Goal: Task Accomplishment & Management: Manage account settings

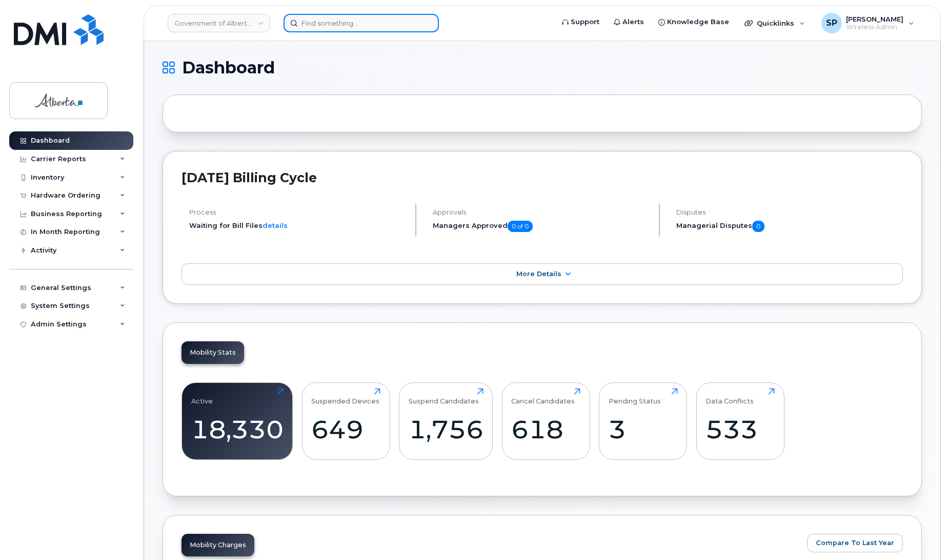
click at [361, 16] on input at bounding box center [361, 23] width 155 height 18
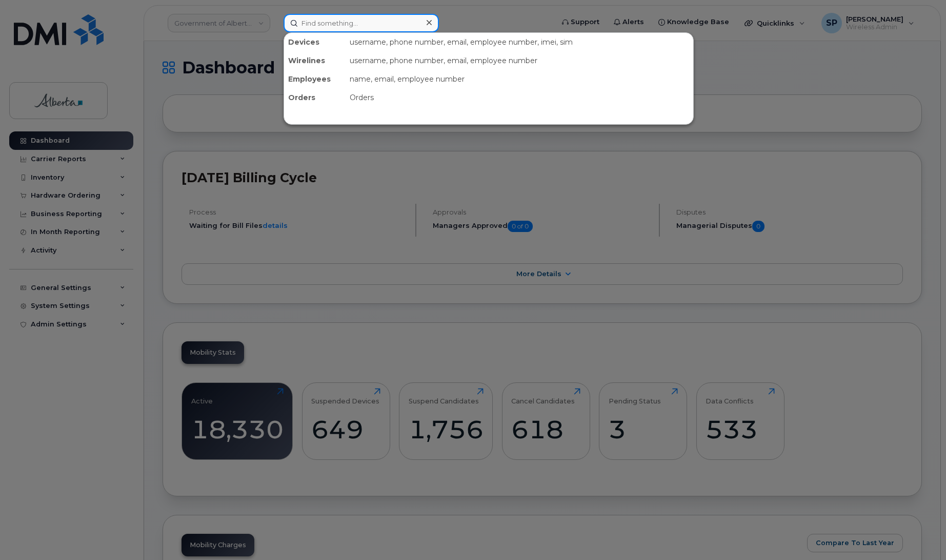
paste input "5873856184"
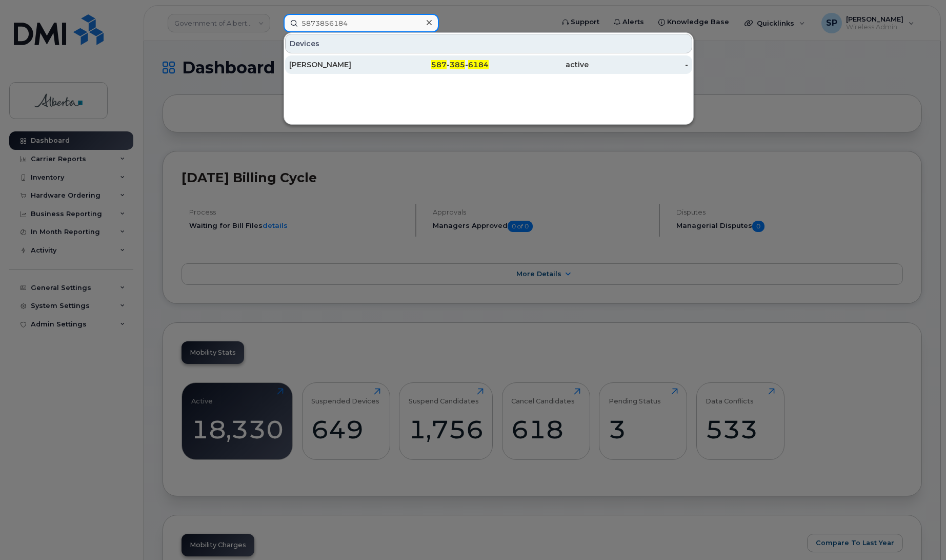
type input "5873856184"
click at [339, 69] on div "[PERSON_NAME]" at bounding box center [339, 65] width 100 height 10
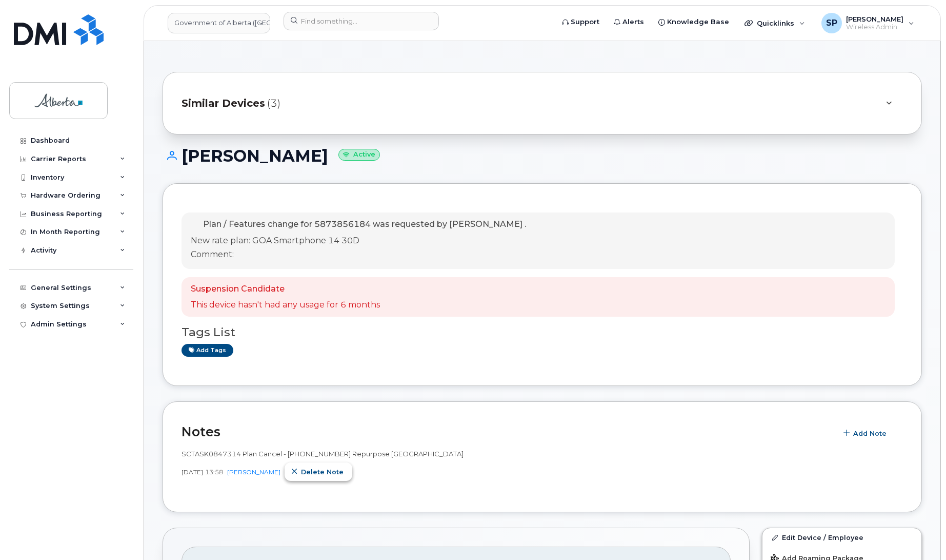
click at [339, 476] on span "Delete note" at bounding box center [322, 472] width 43 height 10
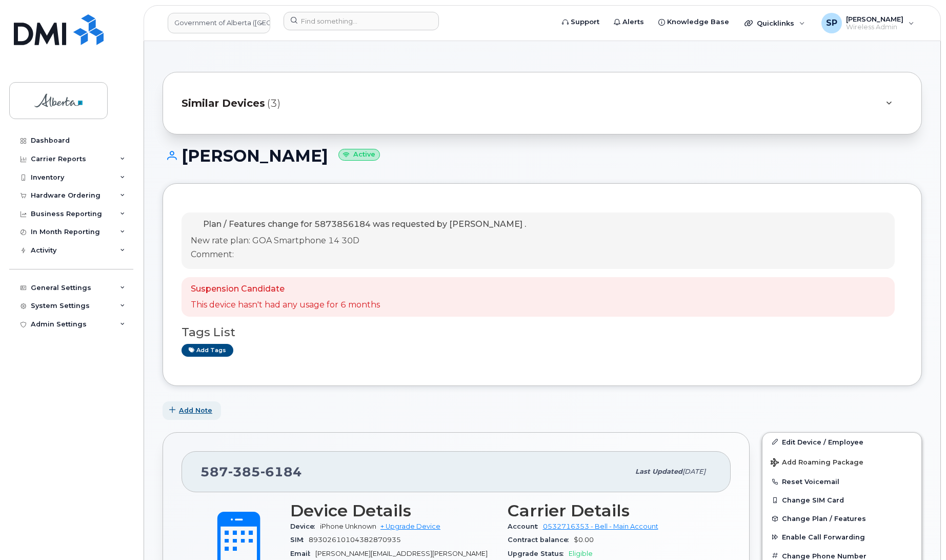
click at [201, 410] on span "Add Note" at bounding box center [195, 410] width 33 height 10
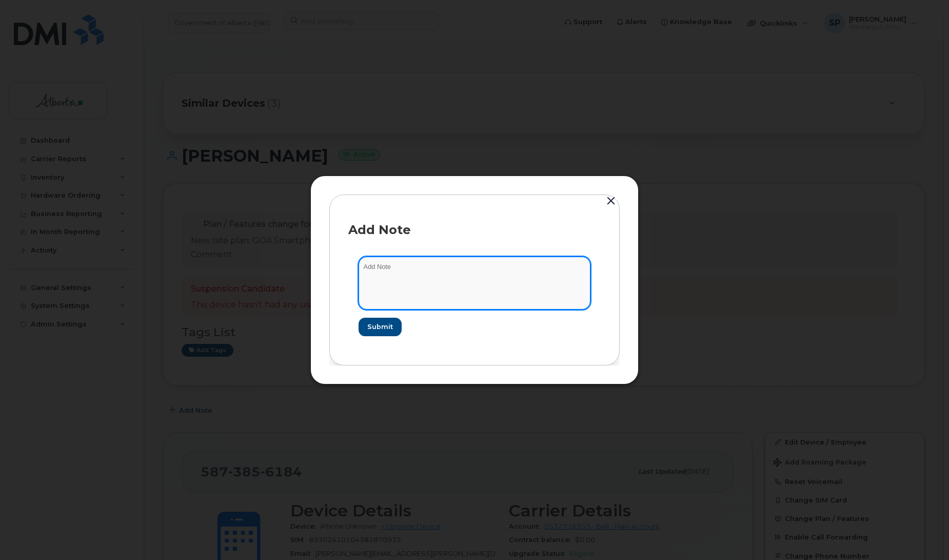
click at [422, 273] on textarea at bounding box center [475, 282] width 232 height 52
paste textarea "SCTASK0847314 Plan Cancel - [PHONE_NUMBER] Repurpose [GEOGRAPHIC_DATA], previou…"
type textarea "SCTASK0847314 Plan Cancel - [PHONE_NUMBER] Repurpose [GEOGRAPHIC_DATA], previou…"
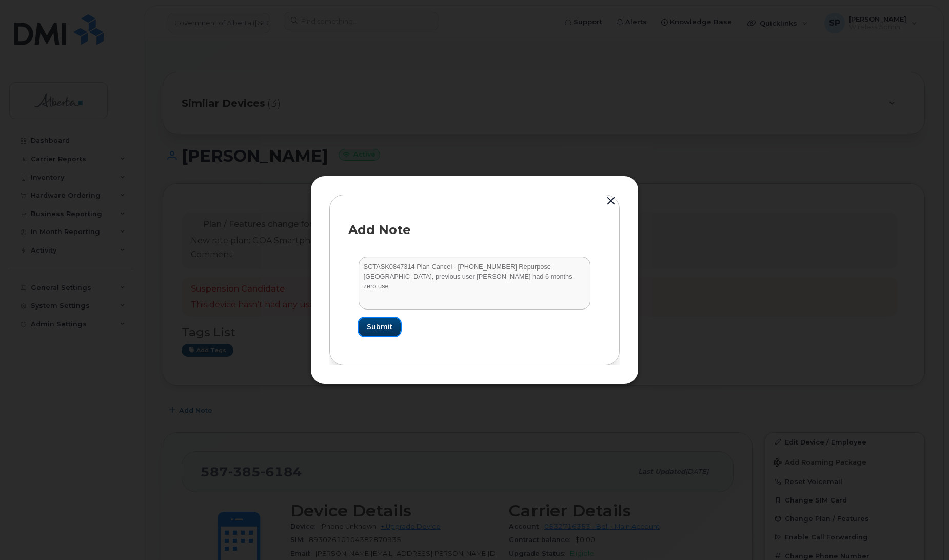
click at [384, 328] on span "Submit" at bounding box center [380, 327] width 26 height 10
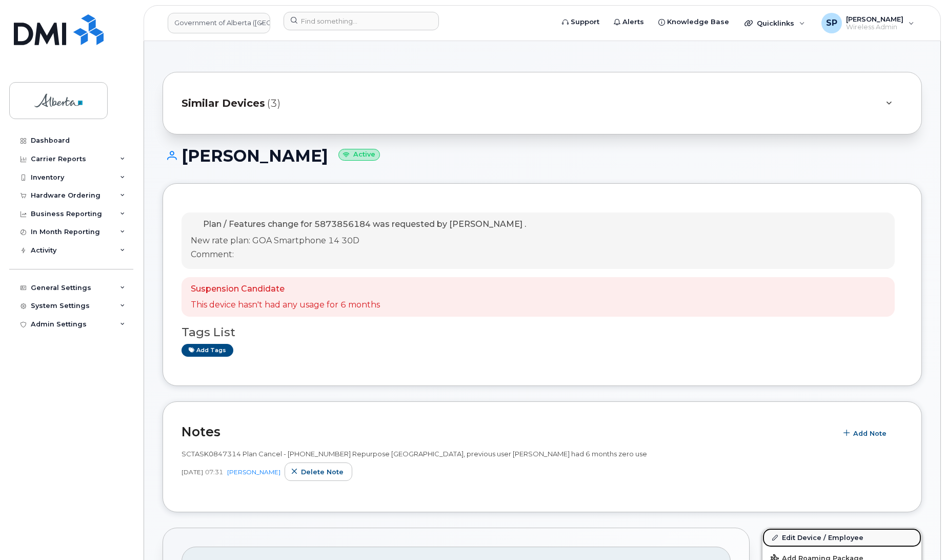
click at [800, 539] on link "Edit Device / Employee" at bounding box center [842, 537] width 159 height 18
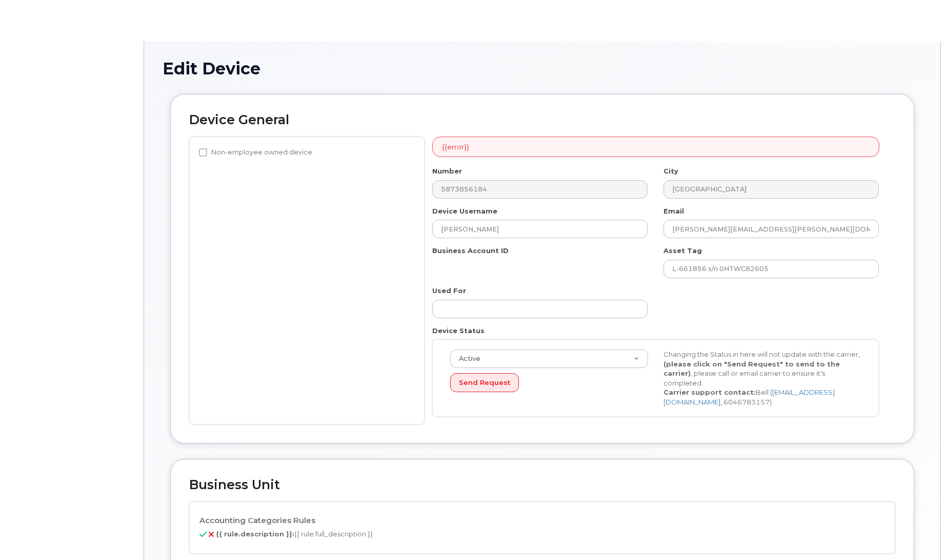
select select "4797682"
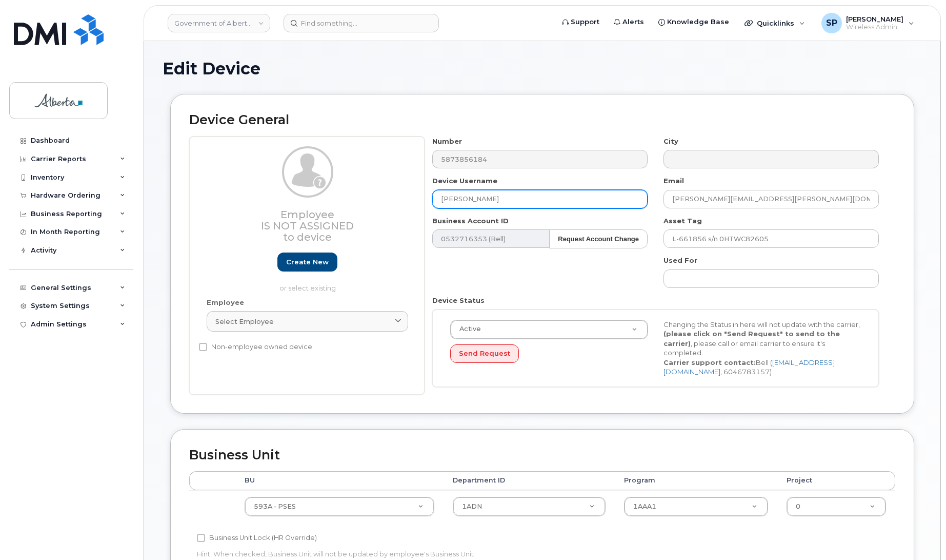
drag, startPoint x: 519, startPoint y: 195, endPoint x: 403, endPoint y: 192, distance: 115.5
click at [403, 192] on div "Employee Is not assigned to device Create new or select existing Employee Selec…" at bounding box center [542, 265] width 706 height 258
type input "Repurpose Edmonton"
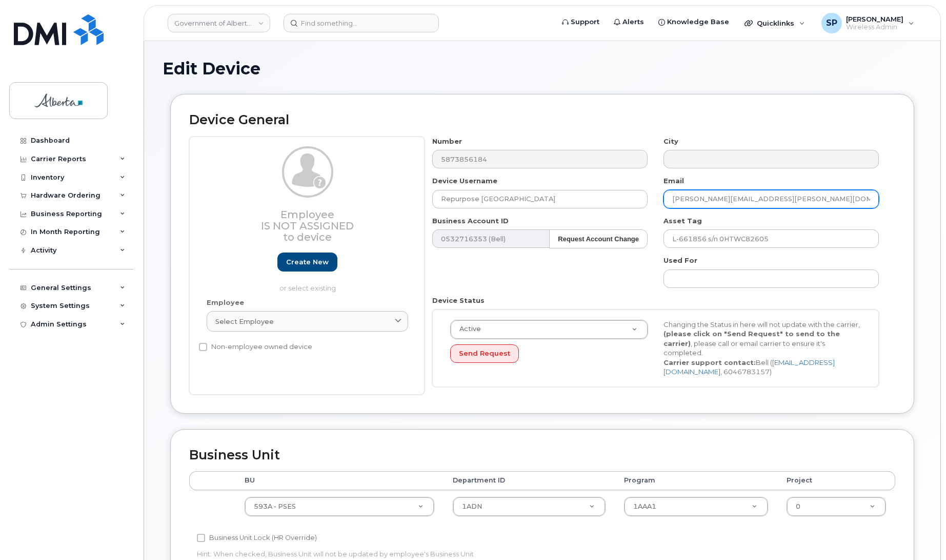
drag, startPoint x: 802, startPoint y: 205, endPoint x: 654, endPoint y: 202, distance: 147.8
click at [654, 202] on div "Number 5873856184 City Device Username Repurpose Edmonton Email Bradley.Baumgar…" at bounding box center [656, 265] width 463 height 258
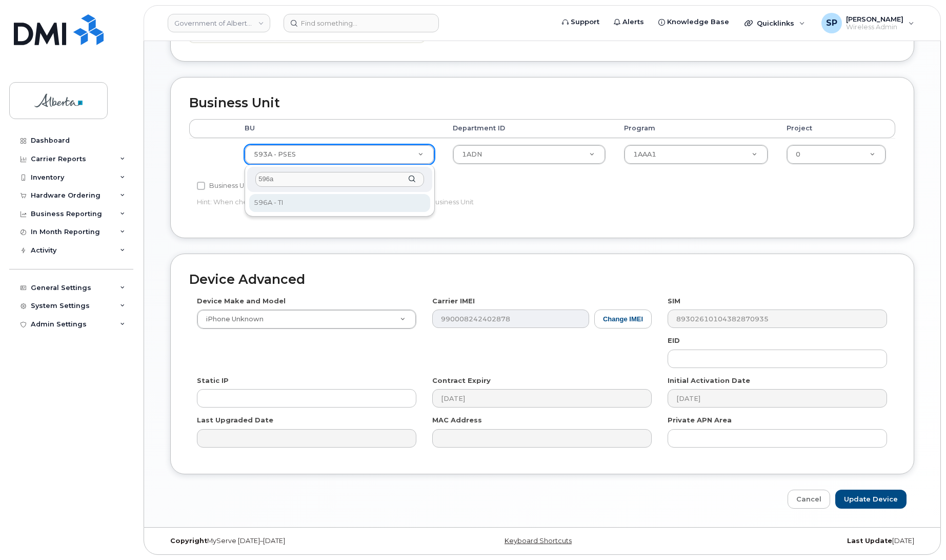
type input "596a"
select select "4797729"
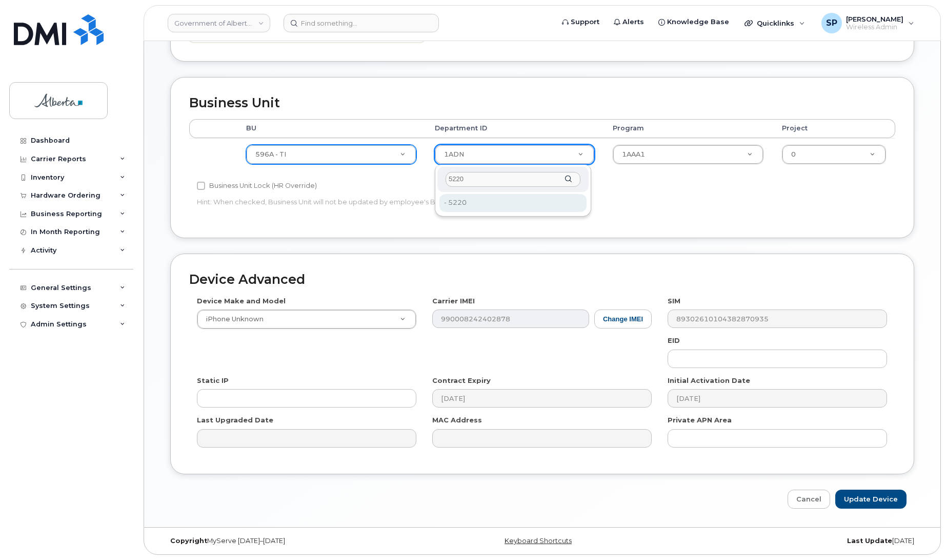
type input "5220"
type input "4802987"
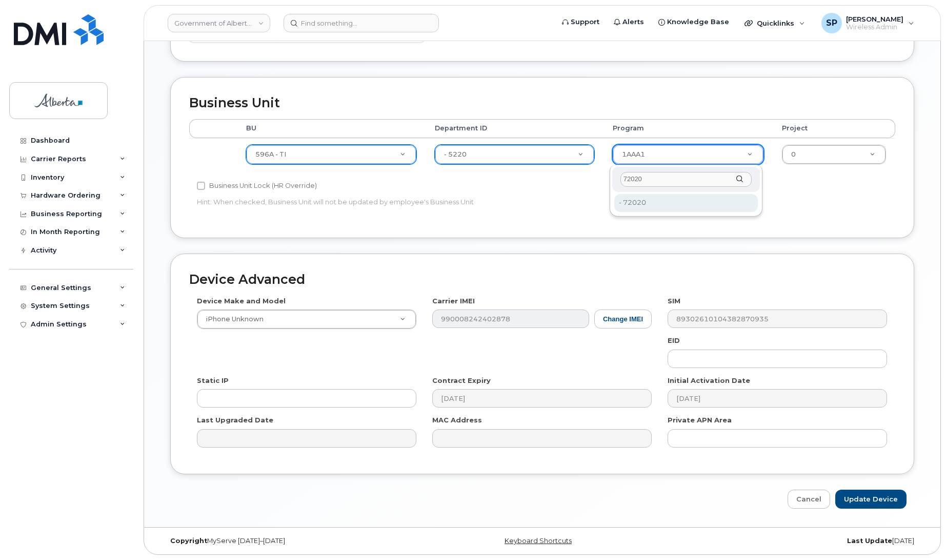
type input "72020"
type input "4803008"
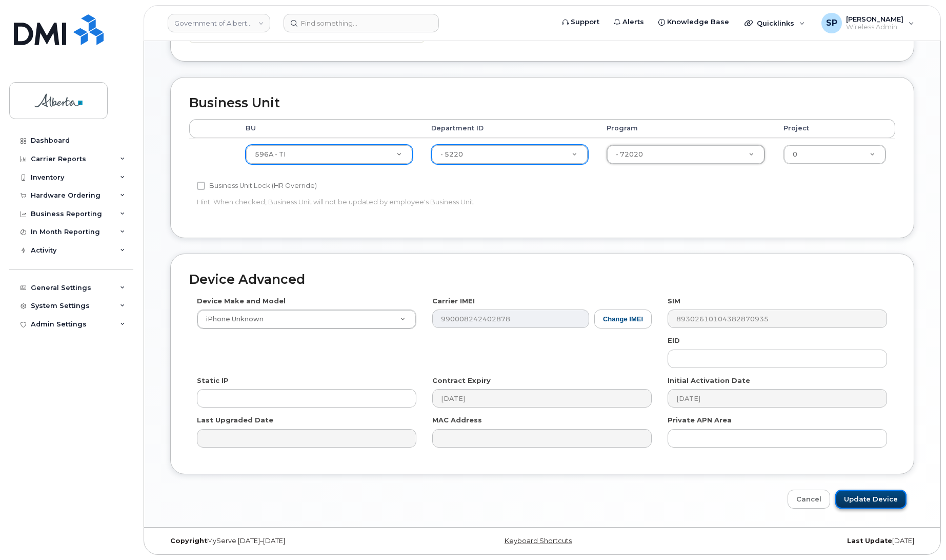
click at [876, 491] on input "Update Device" at bounding box center [871, 498] width 71 height 19
type input "Saving..."
click at [880, 496] on div "Cancel Saving..." at bounding box center [542, 498] width 744 height 19
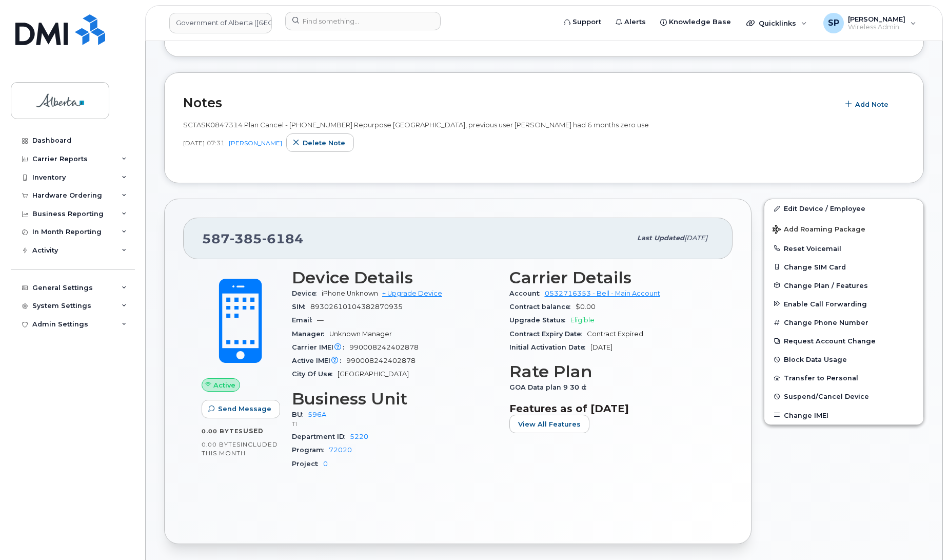
scroll to position [269, 0]
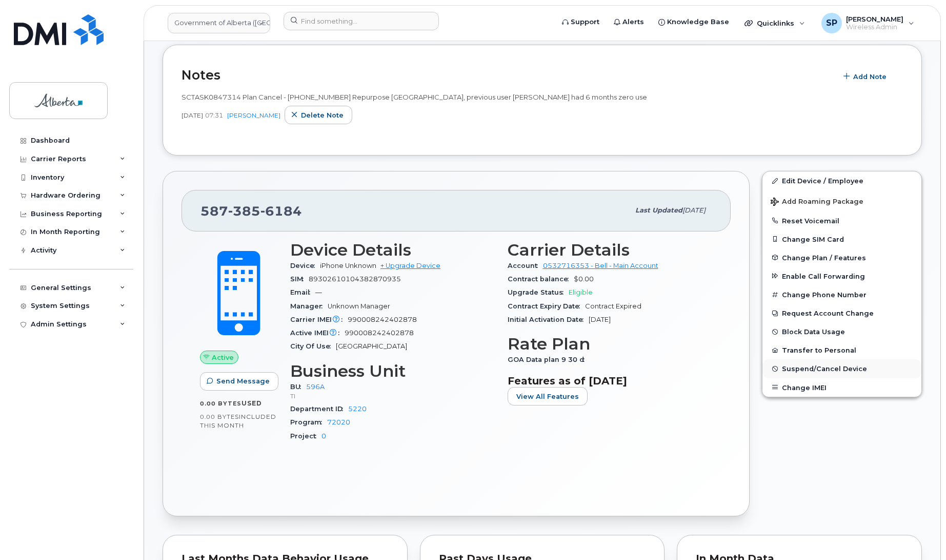
click at [825, 368] on span "Suspend/Cancel Device" at bounding box center [824, 369] width 85 height 8
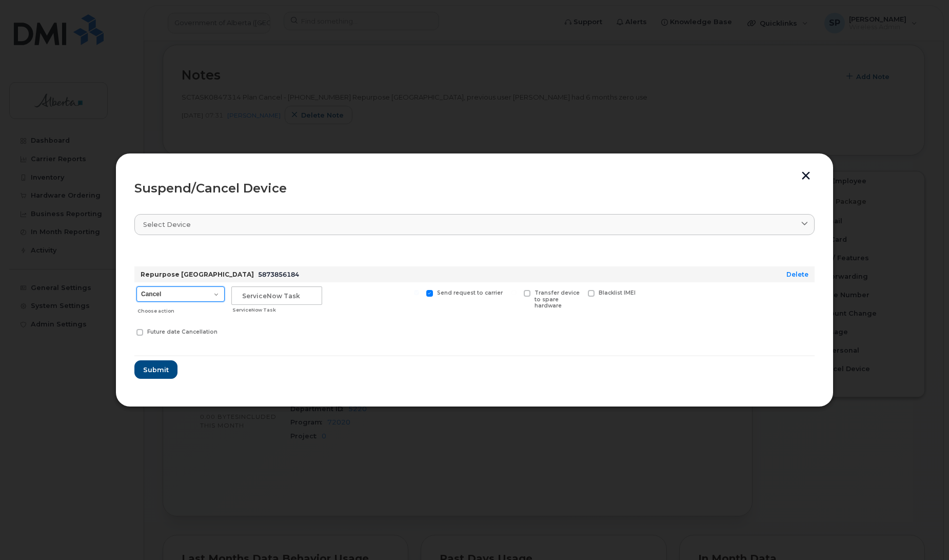
click at [177, 294] on select "Cancel Suspend - Extend Suspension Suspend - Reduced Rate Suspend - Lost Device…" at bounding box center [180, 293] width 88 height 15
select select "[object Object]"
click at [136, 286] on select "Cancel Suspend - Extend Suspension Suspend - Reduced Rate Suspend - Lost Device…" at bounding box center [180, 293] width 88 height 15
click at [308, 293] on input "text" at bounding box center [276, 295] width 91 height 18
paste input "SCTASK0847314"
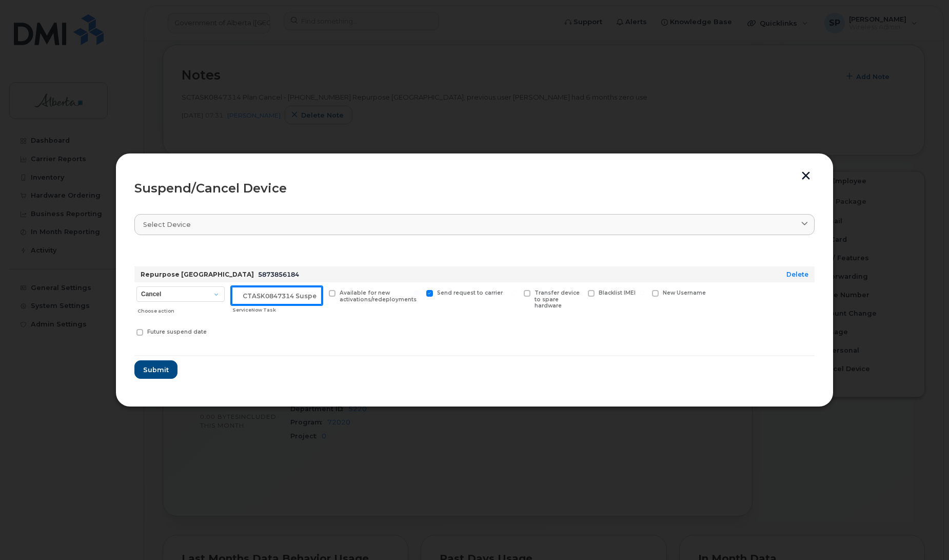
scroll to position [0, 9]
type input "SCTASK0847314 Suspend"
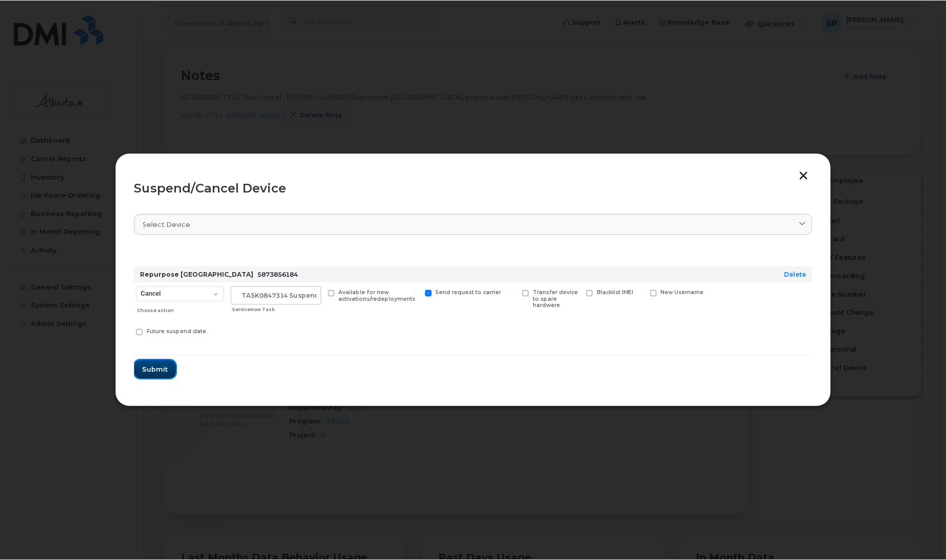
scroll to position [0, 0]
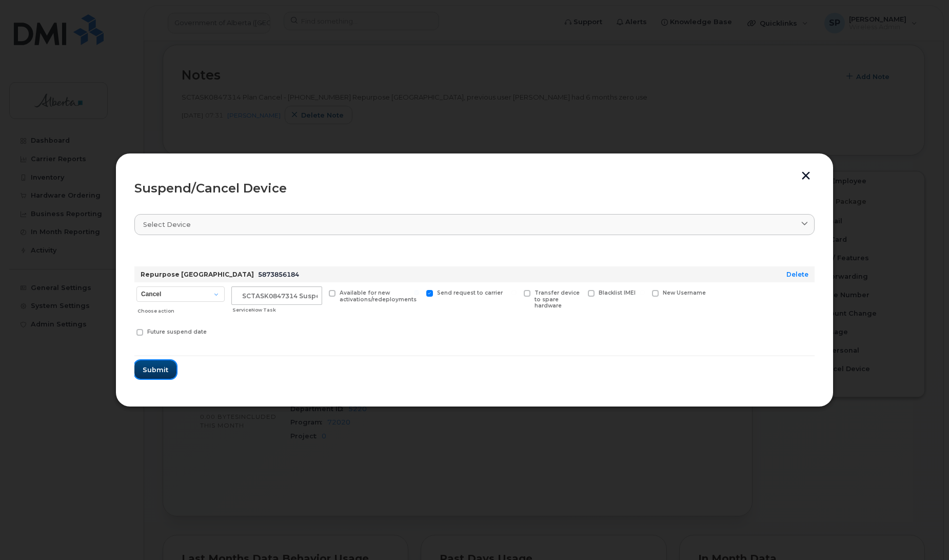
click at [159, 370] on span "Submit" at bounding box center [156, 370] width 26 height 10
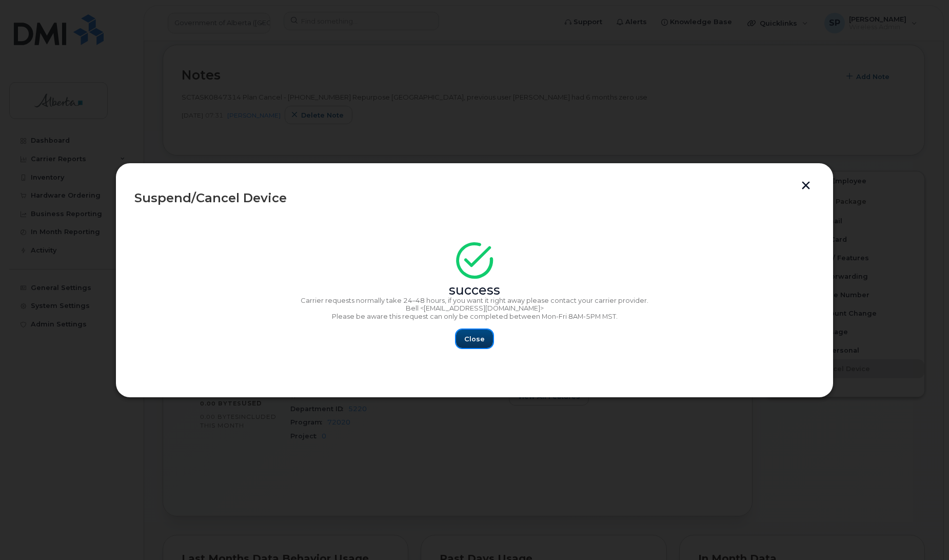
click at [476, 340] on span "Close" at bounding box center [474, 339] width 21 height 10
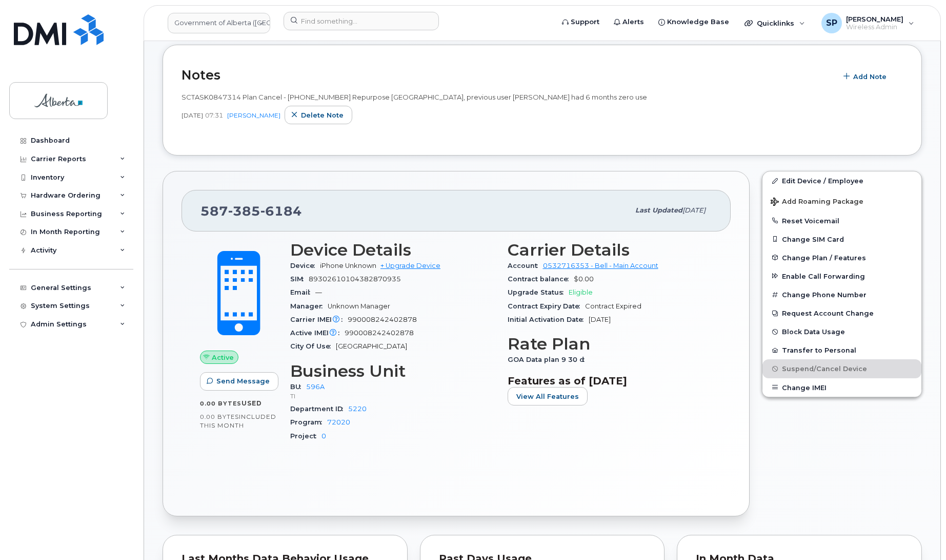
click at [397, 188] on div "587 385 6184 Last updated Sep 23, 2025 Active Send Message 0.00 Bytes  used 0.0…" at bounding box center [456, 343] width 587 height 345
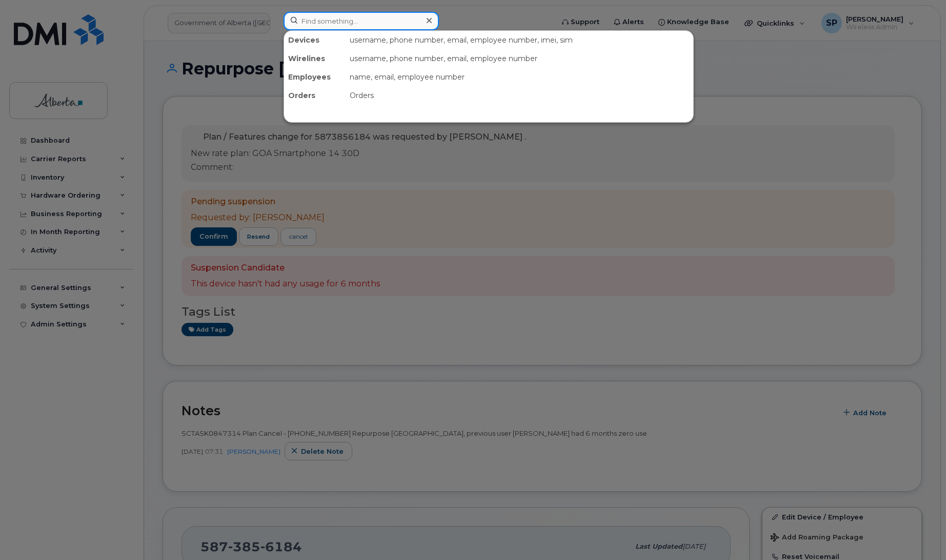
click at [375, 23] on input at bounding box center [361, 21] width 155 height 18
paste input "5873858520"
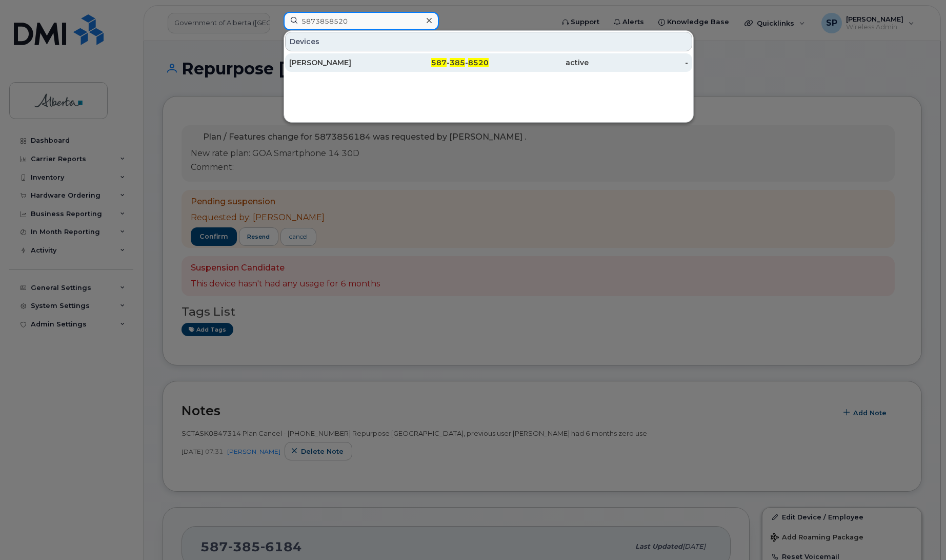
type input "5873858520"
click at [339, 64] on div "[PERSON_NAME]" at bounding box center [339, 62] width 100 height 10
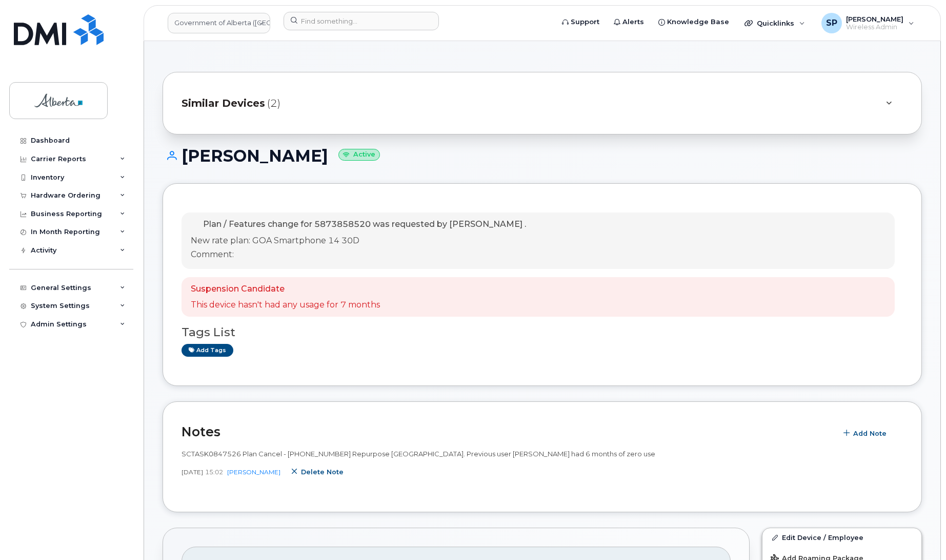
drag, startPoint x: 354, startPoint y: 470, endPoint x: 537, endPoint y: 38, distance: 468.5
click at [344, 470] on span "Delete note" at bounding box center [322, 472] width 43 height 10
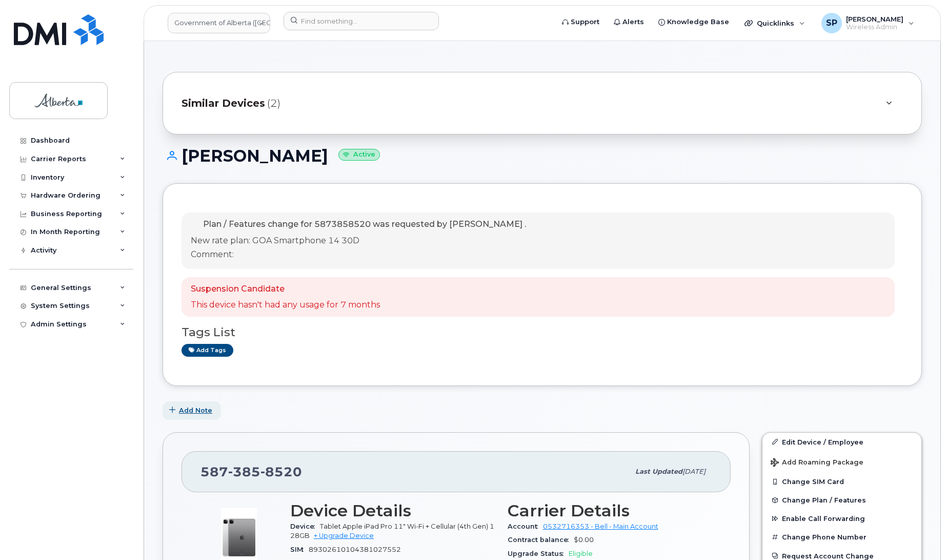
click at [196, 407] on span "Add Note" at bounding box center [195, 410] width 33 height 10
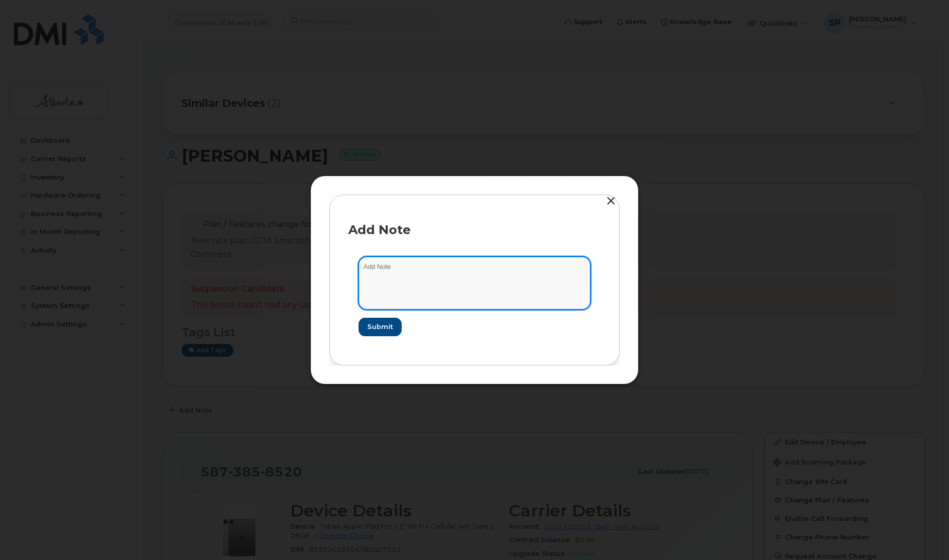
click at [413, 276] on textarea at bounding box center [475, 282] width 232 height 52
paste textarea "SCTASK0847526 Plan Cancel - (1) 5873858520 Repurpose Edmonton. Previous user Cy…"
type textarea "SCTASK0847526 Plan Cancel - (1) 5873858520 Repurpose Edmonton. Previous user Cy…"
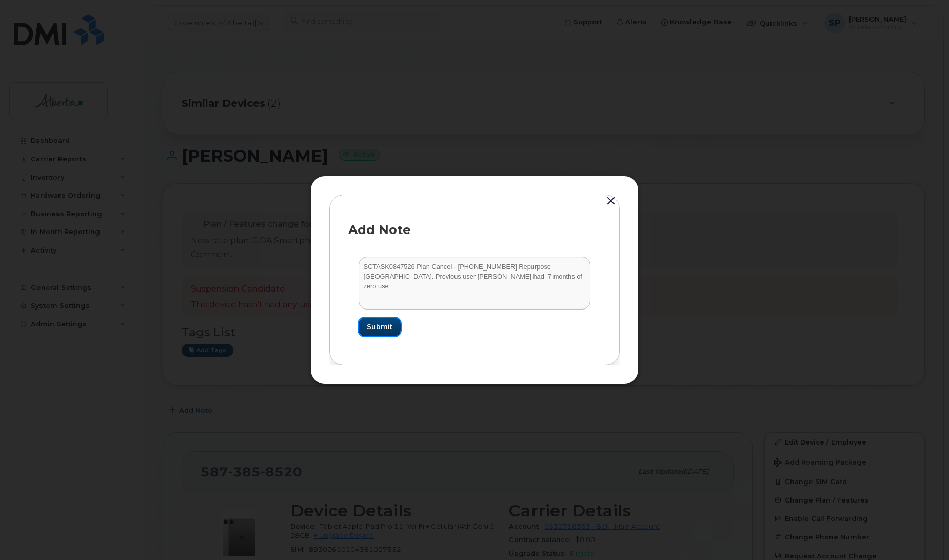
click at [381, 331] on span "Submit" at bounding box center [380, 327] width 26 height 10
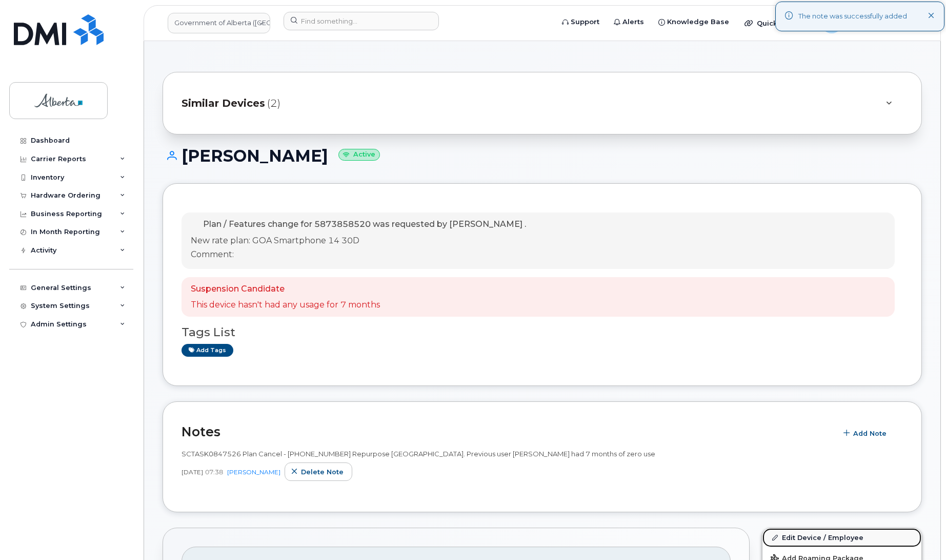
click at [829, 535] on link "Edit Device / Employee" at bounding box center [842, 537] width 159 height 18
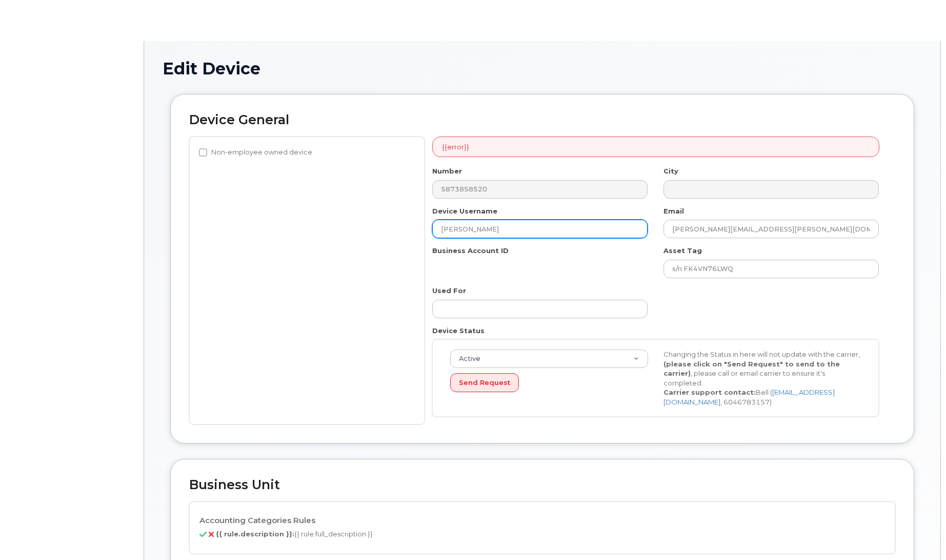
select select "4120333"
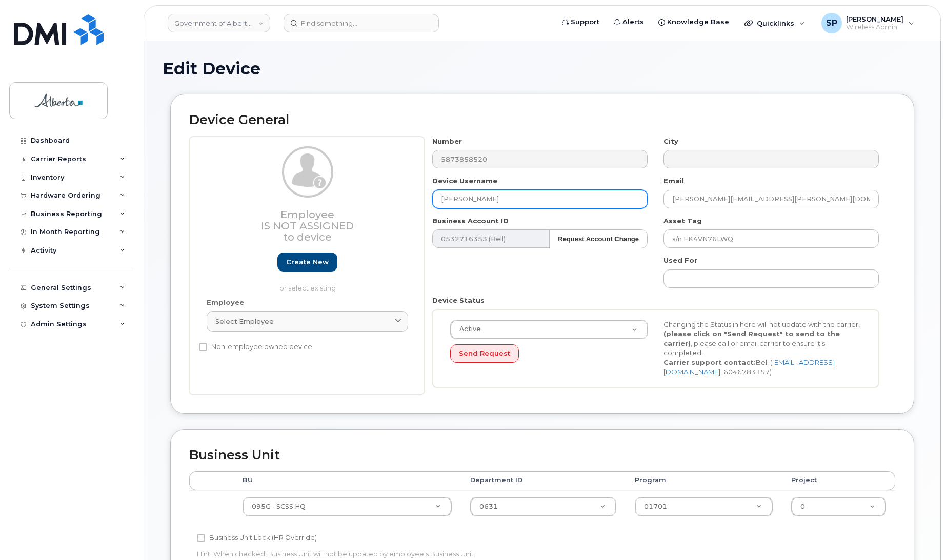
drag, startPoint x: 499, startPoint y: 198, endPoint x: 394, endPoint y: 195, distance: 105.2
click at [394, 195] on div "Employee Is not assigned to device Create new or select existing Employee Selec…" at bounding box center [542, 265] width 706 height 258
type input "Repurpose Edmonton"
drag, startPoint x: 773, startPoint y: 201, endPoint x: 624, endPoint y: 201, distance: 148.8
click at [624, 201] on div "Number 5873858520 City Device Username Repurpose Edmonton Email Cynthia.Farmer@…" at bounding box center [656, 265] width 463 height 258
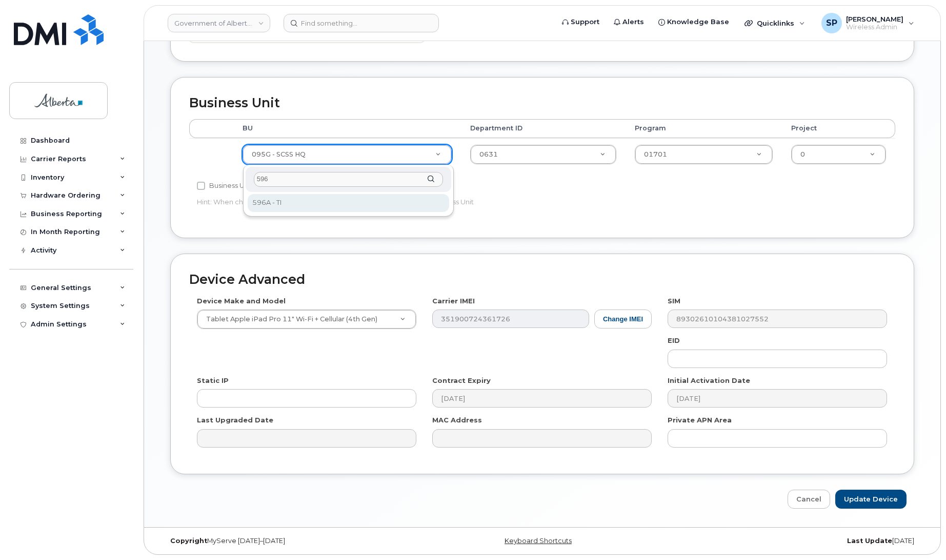
type input "596"
select select "4797729"
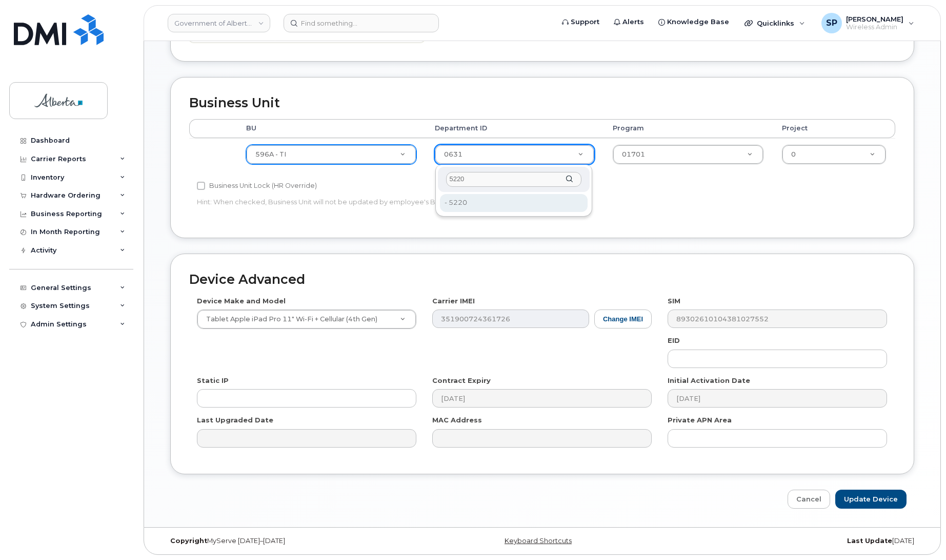
type input "5220"
type input "4802987"
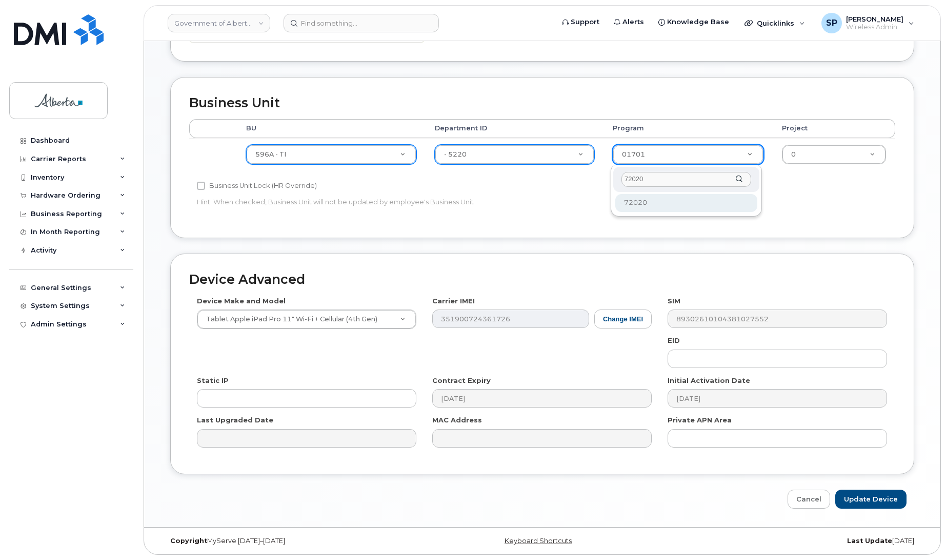
type input "72020"
type input "4803008"
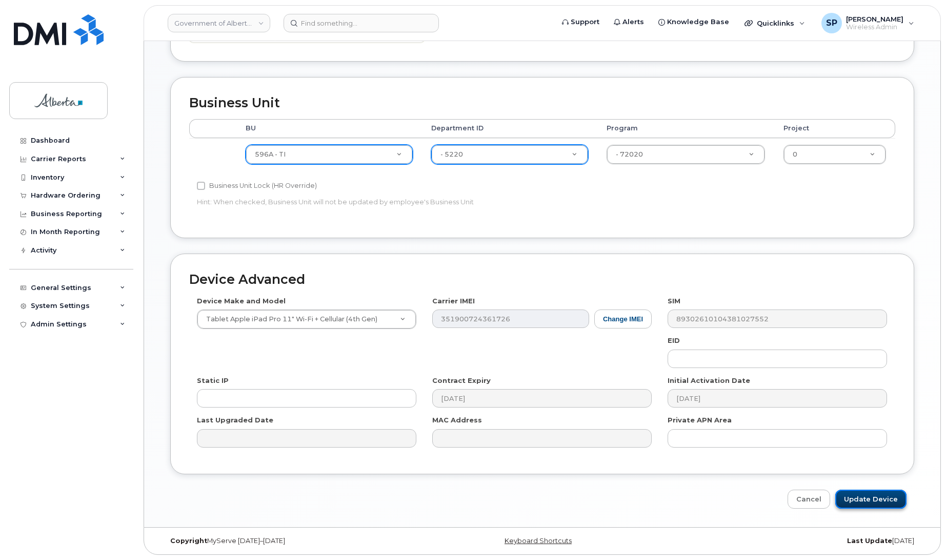
click at [880, 500] on input "Update Device" at bounding box center [871, 498] width 71 height 19
type input "Saving..."
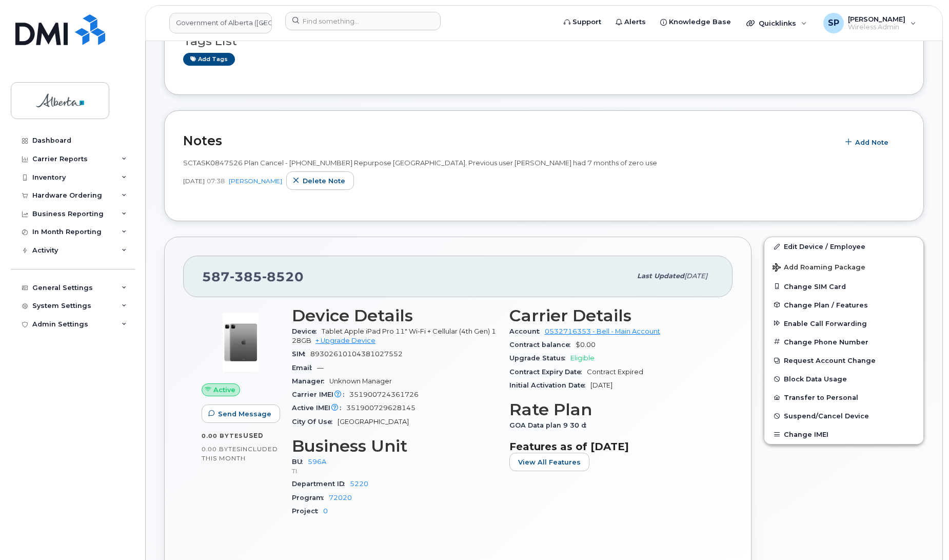
scroll to position [224, 0]
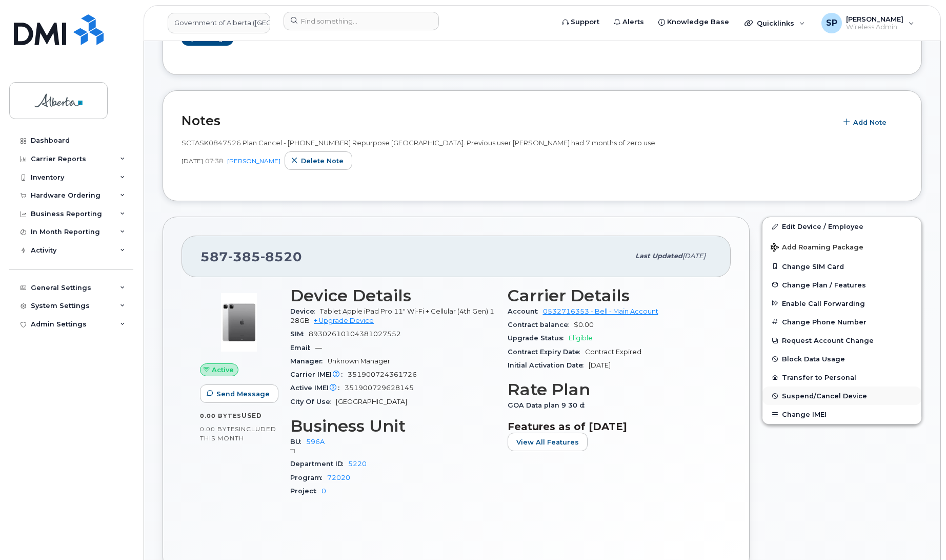
click at [788, 396] on span "Suspend/Cancel Device" at bounding box center [824, 396] width 85 height 8
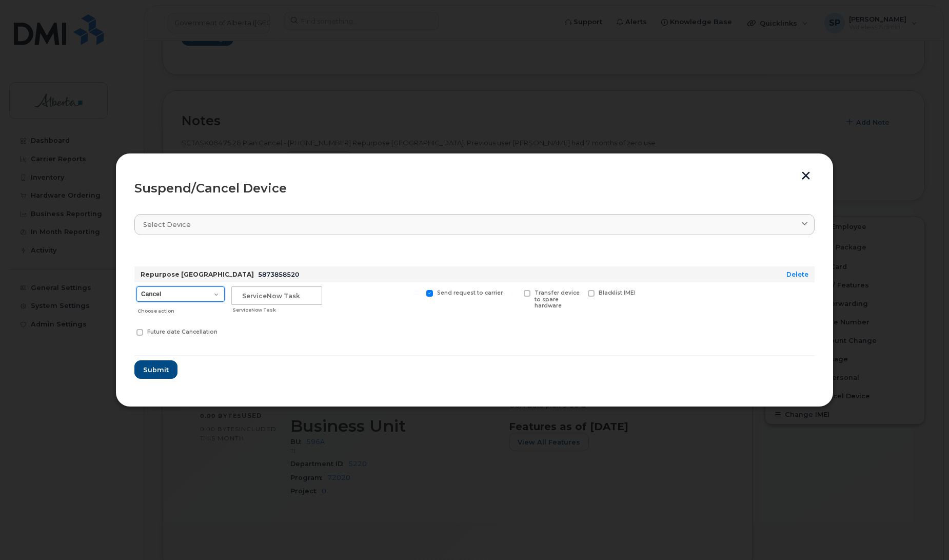
click at [187, 289] on select "Cancel Suspend - Extend Suspension Suspend - Reduced Rate Suspend - Lost Device…" at bounding box center [180, 293] width 88 height 15
select select "[object Object]"
click at [136, 286] on select "Cancel Suspend - Extend Suspension Suspend - Reduced Rate Suspend - Lost Device…" at bounding box center [180, 293] width 88 height 15
click at [238, 293] on input "text" at bounding box center [276, 295] width 91 height 18
paste input "SCTASK0847526"
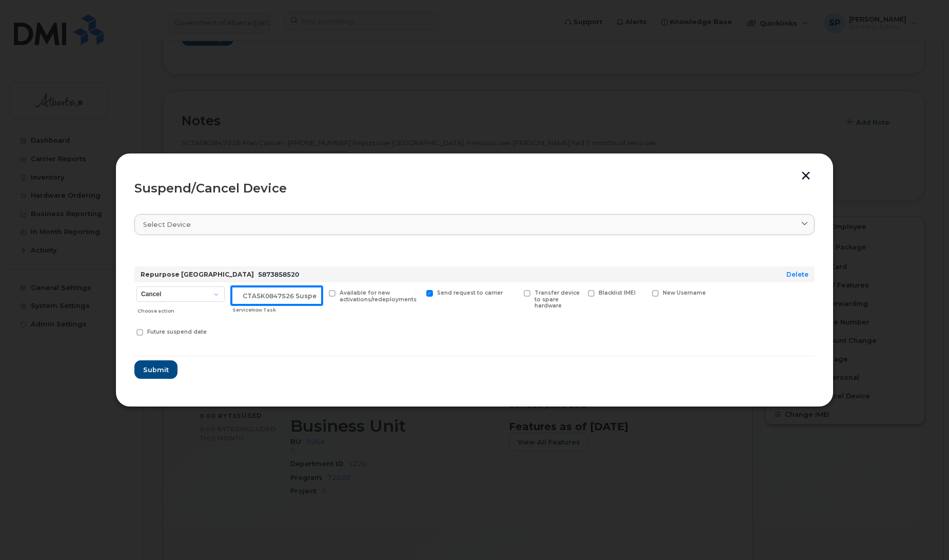
scroll to position [0, 9]
type input "SCTASK0847526 Suspend"
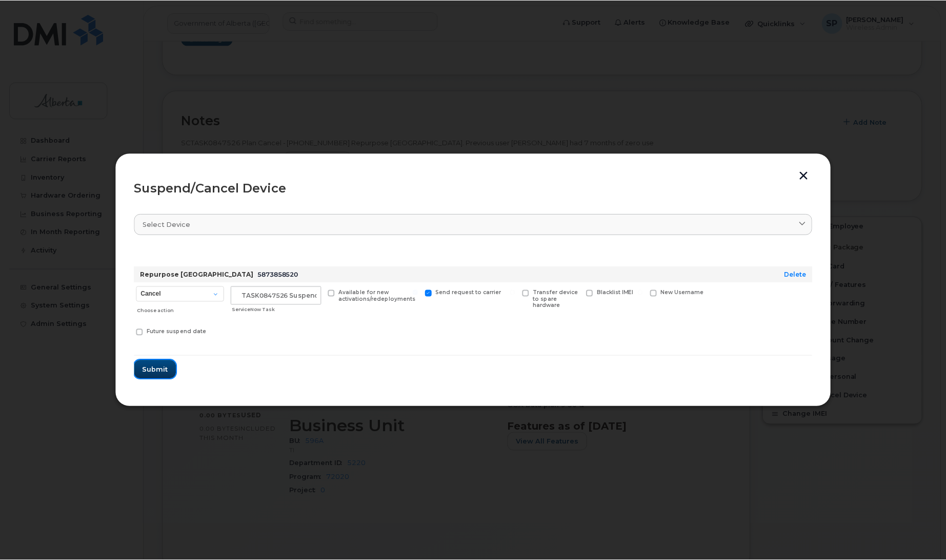
scroll to position [0, 0]
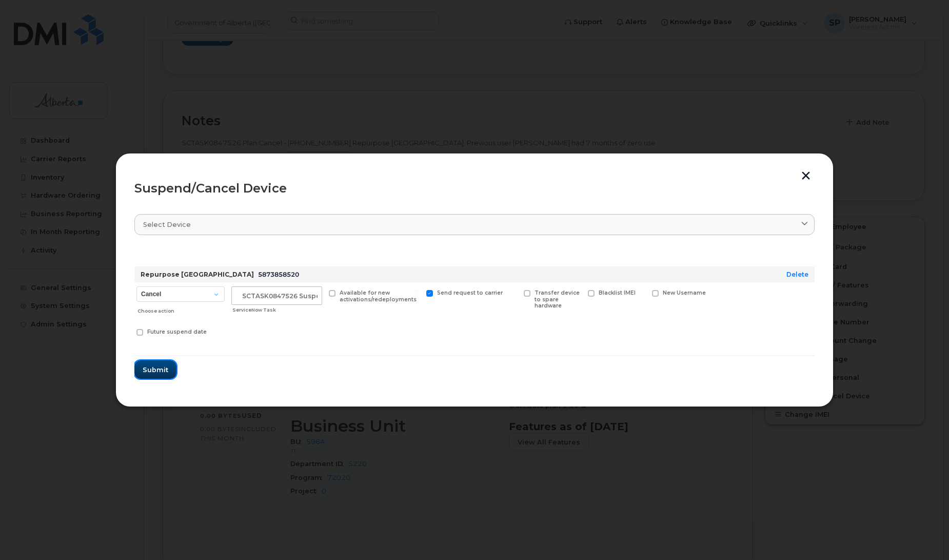
click at [155, 369] on span "Submit" at bounding box center [156, 370] width 26 height 10
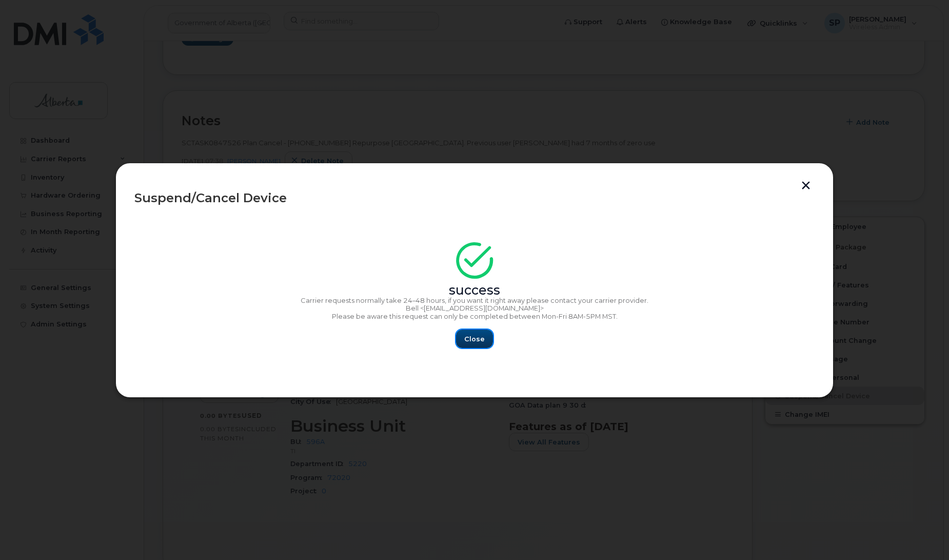
click at [468, 340] on span "Close" at bounding box center [474, 339] width 21 height 10
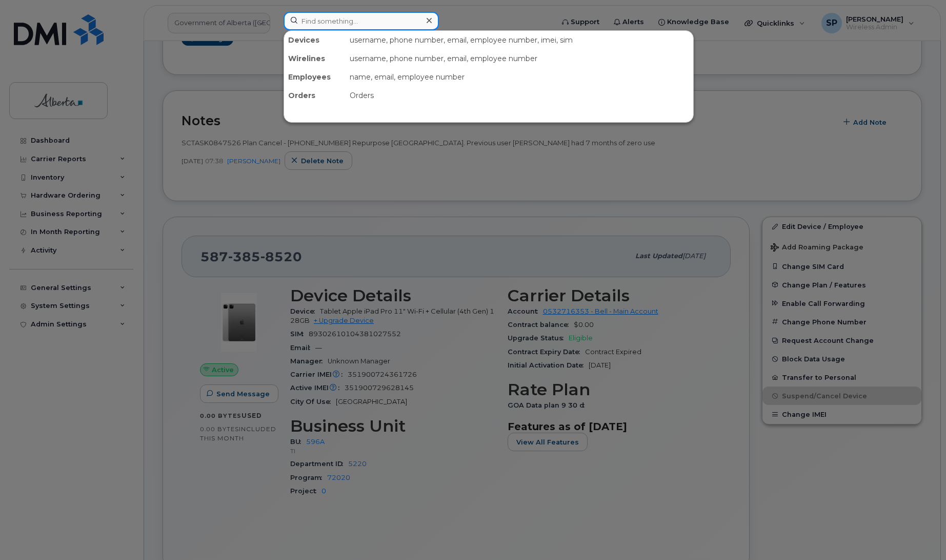
click at [352, 18] on input at bounding box center [361, 21] width 155 height 18
paste input "4035800154"
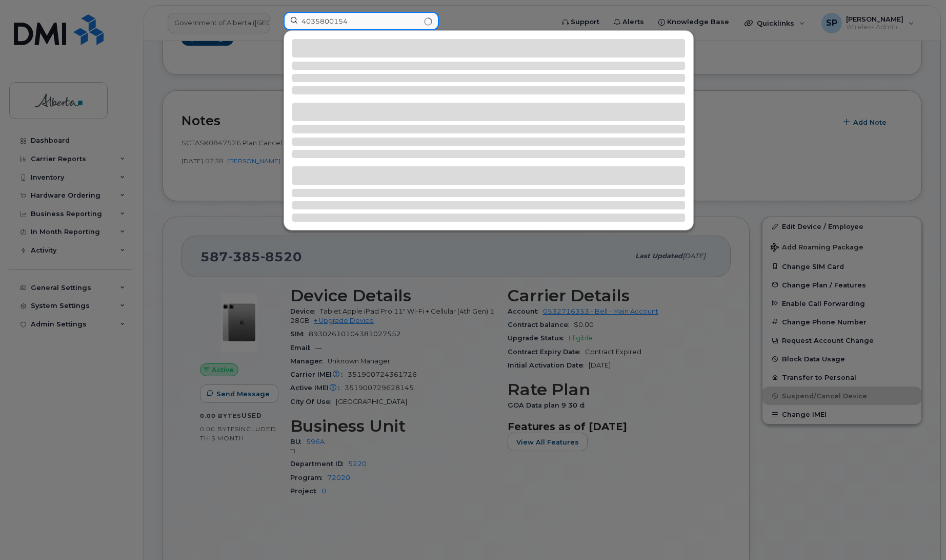
type input "4035800154"
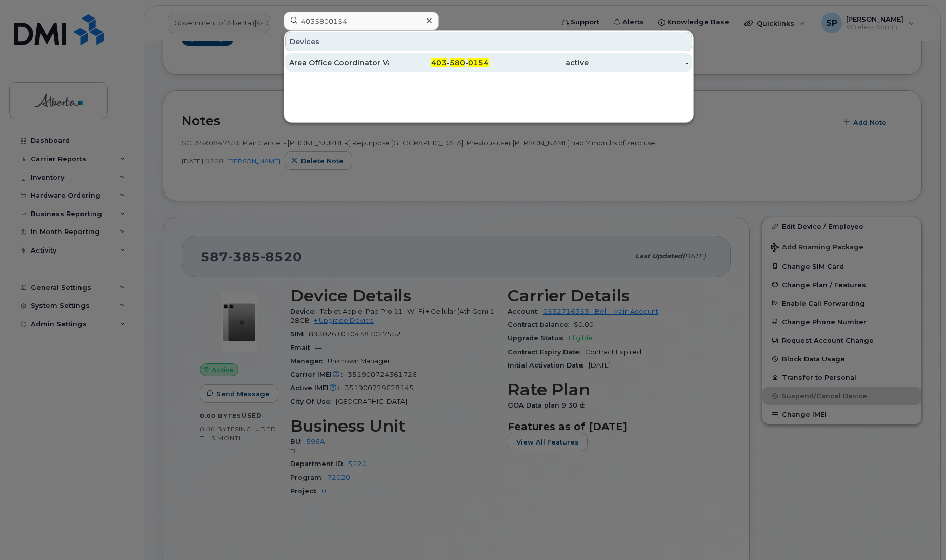
click at [329, 62] on div "Area Office Coordinator Vacant" at bounding box center [339, 62] width 100 height 10
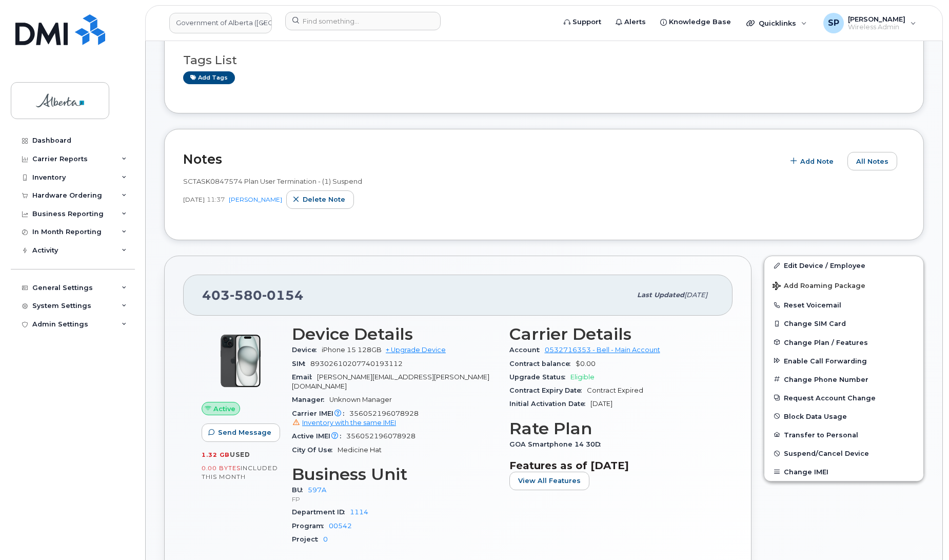
scroll to position [207, 0]
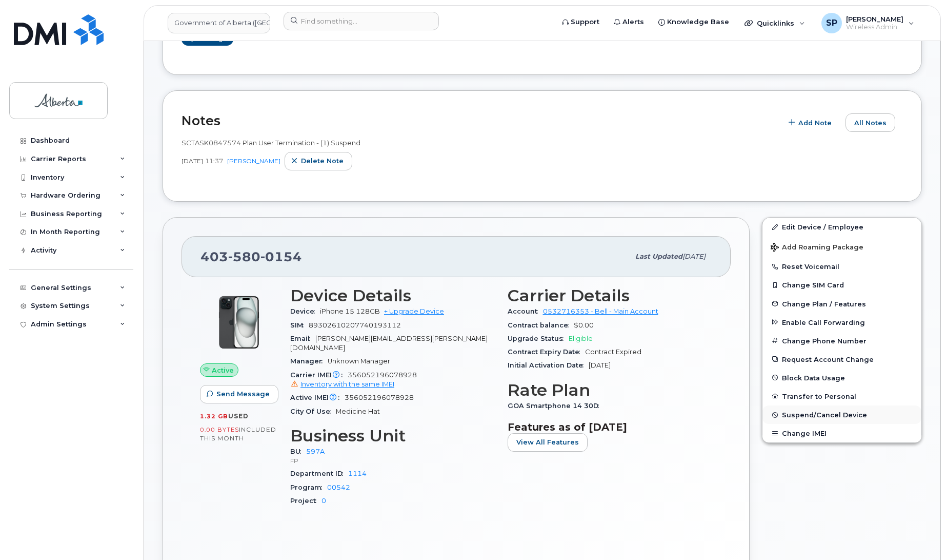
click at [808, 413] on span "Suspend/Cancel Device" at bounding box center [824, 415] width 85 height 8
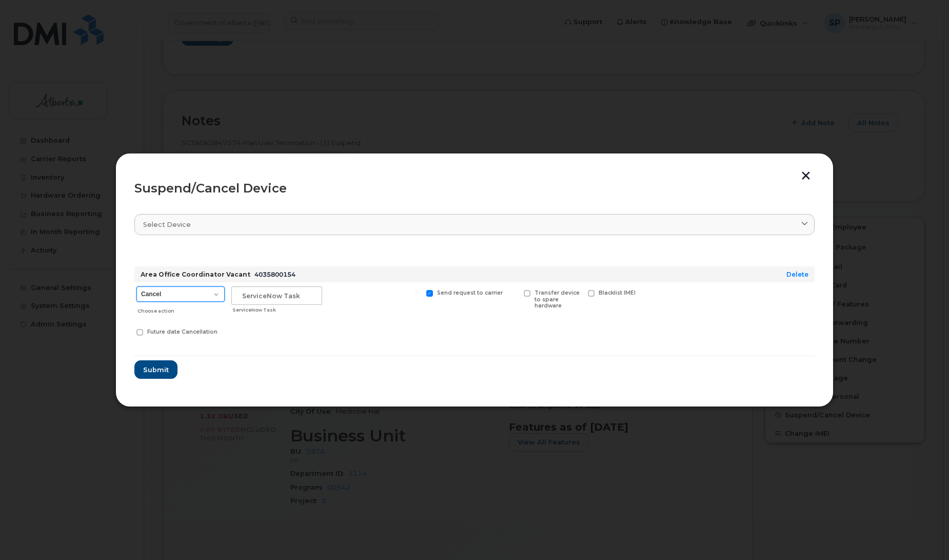
click at [185, 295] on select "Cancel Suspend - Extend Suspension Suspend - Reduced Rate Suspend - Lost Device…" at bounding box center [180, 293] width 88 height 15
select select "[object Object]"
click at [136, 286] on select "Cancel Suspend - Extend Suspension Suspend - Reduced Rate Suspend - Lost Device…" at bounding box center [180, 293] width 88 height 15
click at [298, 299] on input "text" at bounding box center [276, 295] width 91 height 18
paste input "SCTASK0847574"
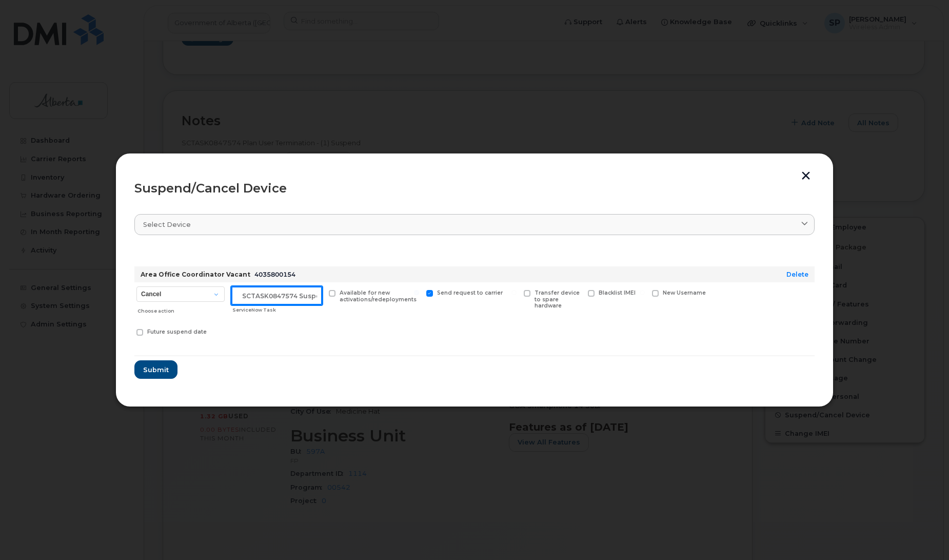
scroll to position [0, 9]
type input "SCTASK0847574 Suspend"
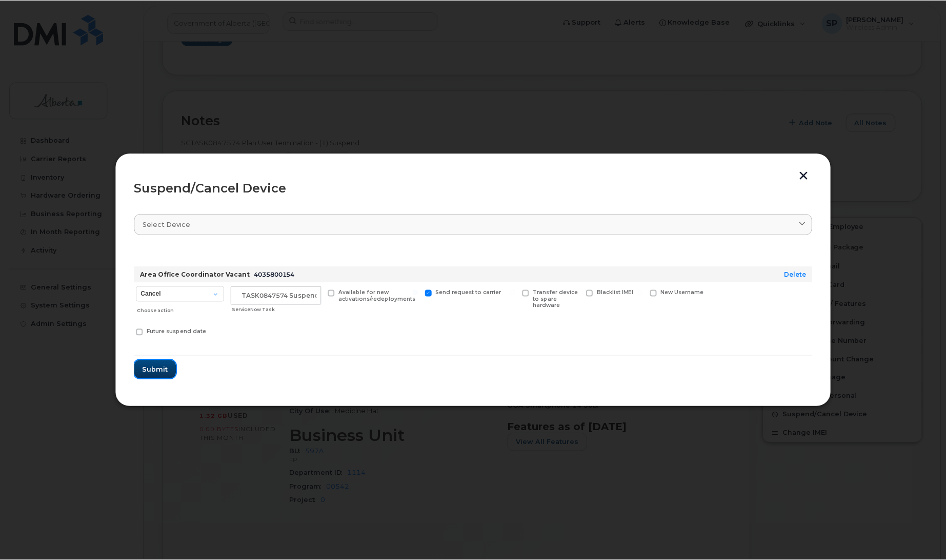
scroll to position [0, 0]
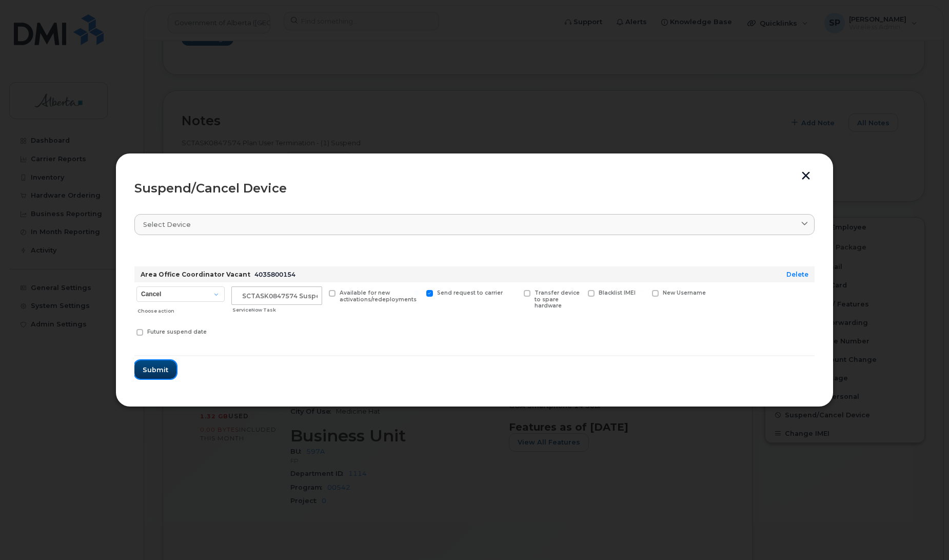
click at [155, 368] on span "Submit" at bounding box center [156, 370] width 26 height 10
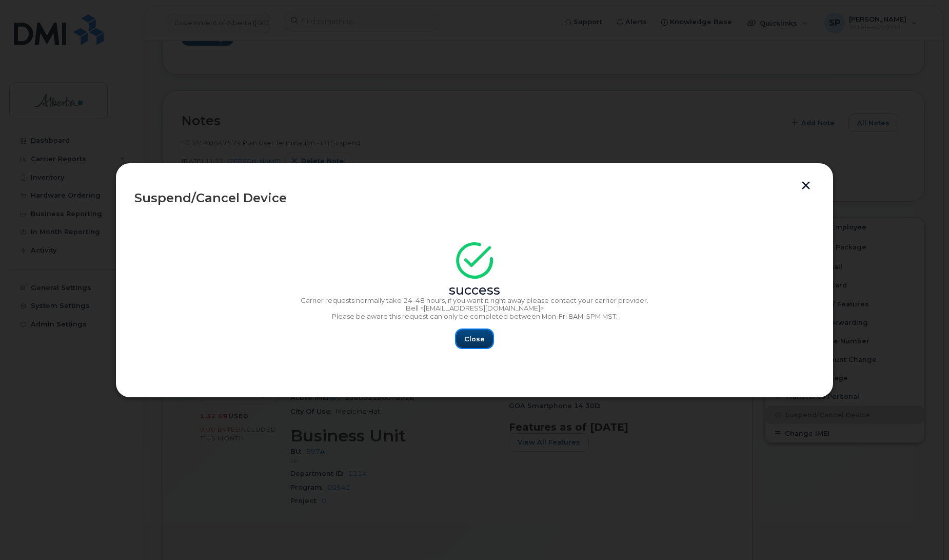
click at [478, 340] on span "Close" at bounding box center [474, 339] width 21 height 10
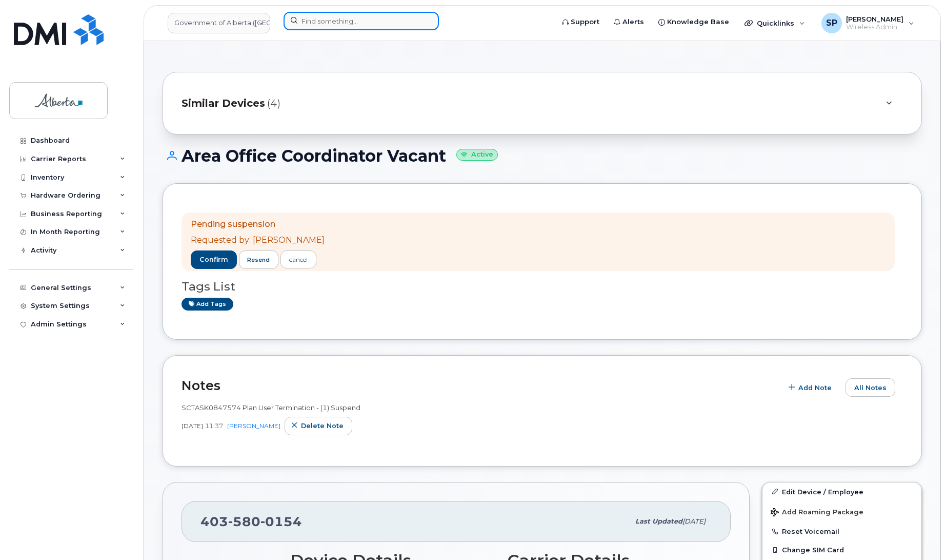
click at [335, 18] on input at bounding box center [361, 21] width 155 height 18
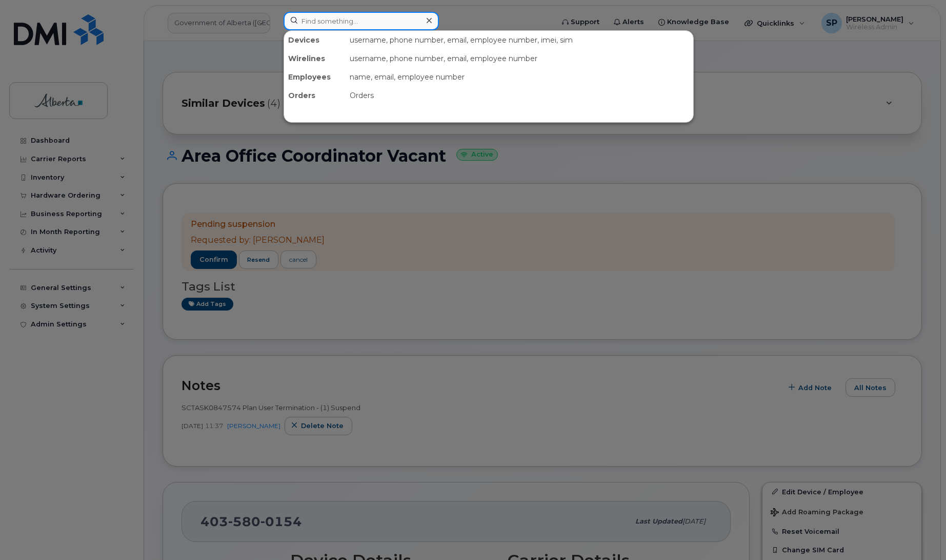
paste input "7806996201"
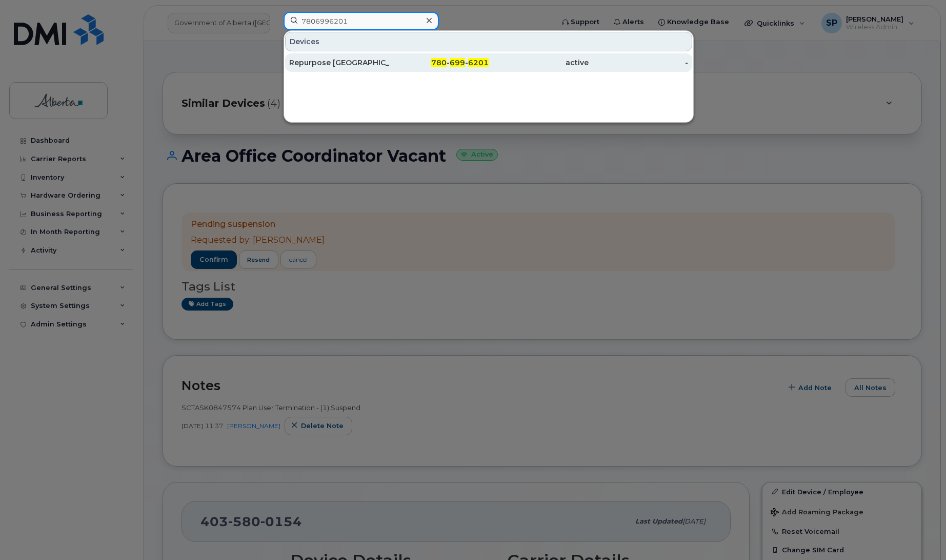
type input "7806996201"
click at [313, 66] on div "Repurpose [GEOGRAPHIC_DATA]" at bounding box center [339, 62] width 100 height 10
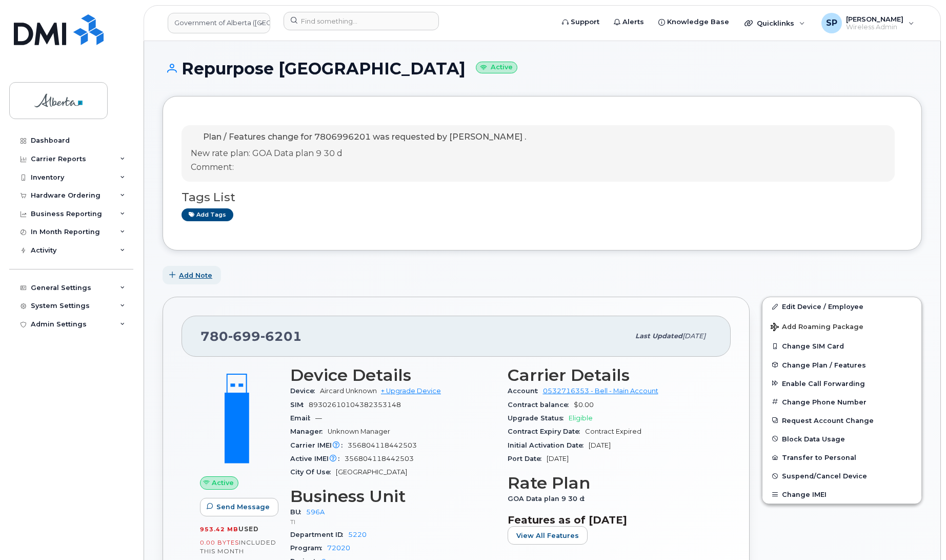
click at [197, 277] on span "Add Note" at bounding box center [195, 275] width 33 height 10
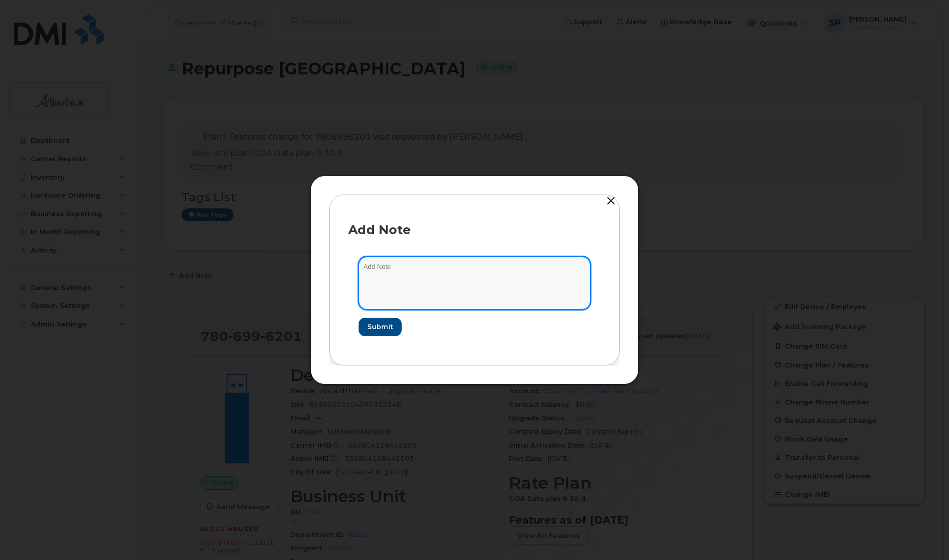
click at [421, 273] on textarea at bounding box center [475, 282] width 232 height 52
paste textarea "Plan User Termination - [PHONE_NUMBER] Repurpose [GEOGRAPHIC_DATA]"
click at [363, 265] on textarea "Plan User Termination - [PHONE_NUMBER] Repurpose [GEOGRAPHIC_DATA]" at bounding box center [475, 282] width 232 height 52
paste textarea "SCTASK0847760"
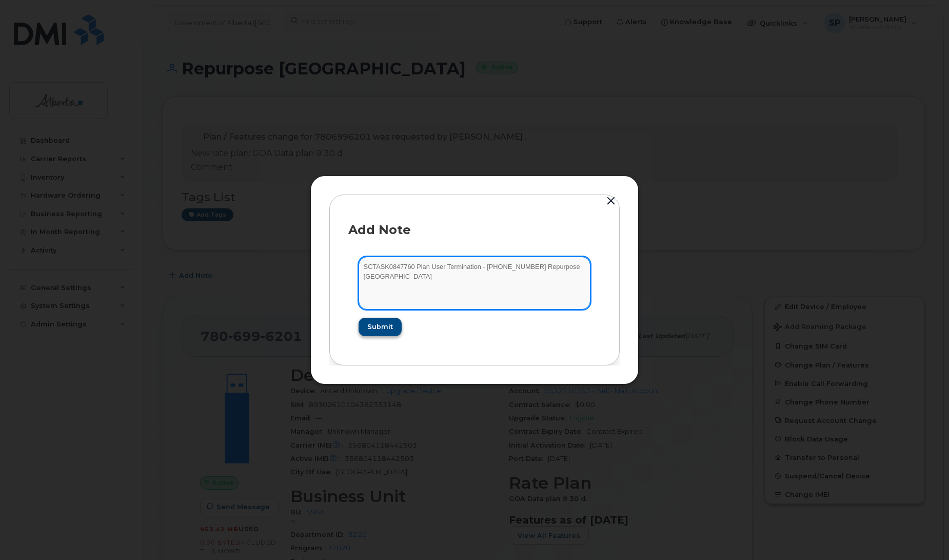
type textarea "SCTASK0847760 Plan User Termination - [PHONE_NUMBER] Repurpose [GEOGRAPHIC_DATA]"
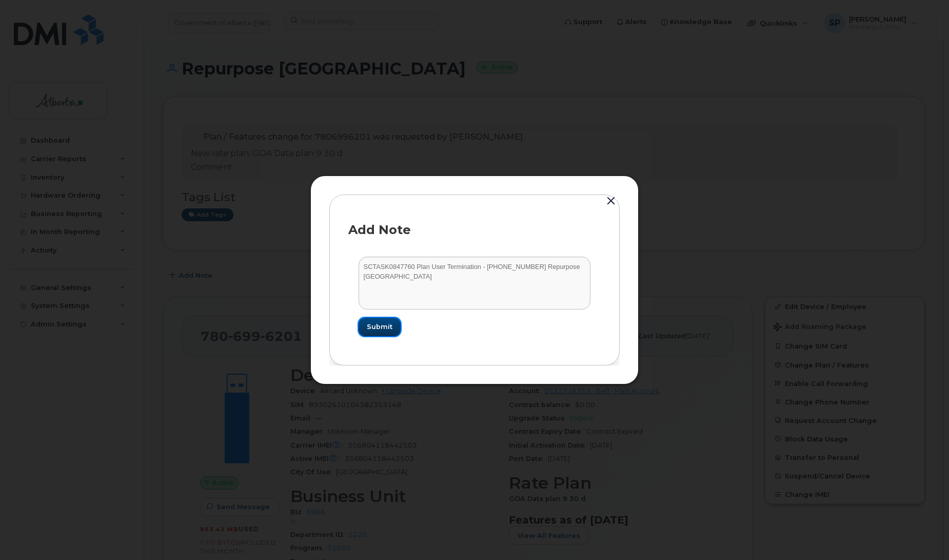
click at [391, 329] on span "Submit" at bounding box center [380, 327] width 26 height 10
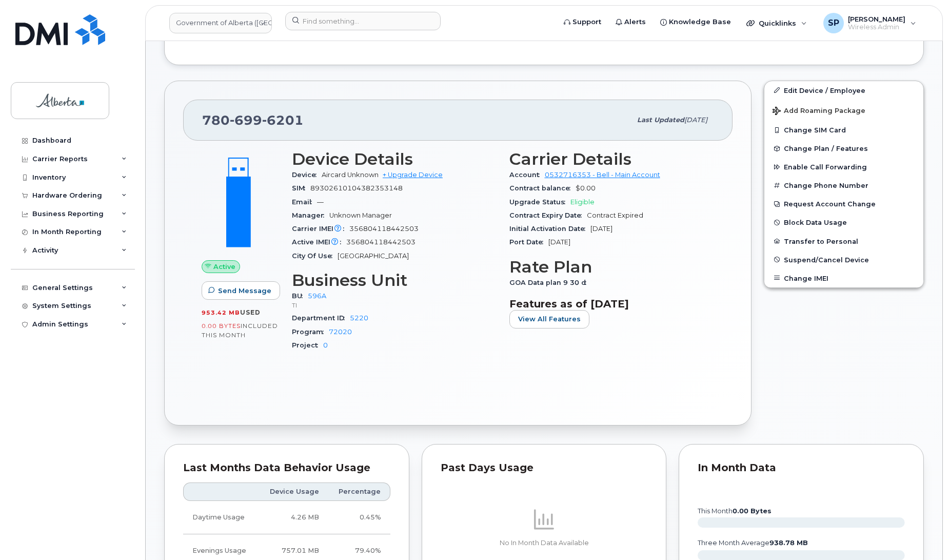
scroll to position [361, 0]
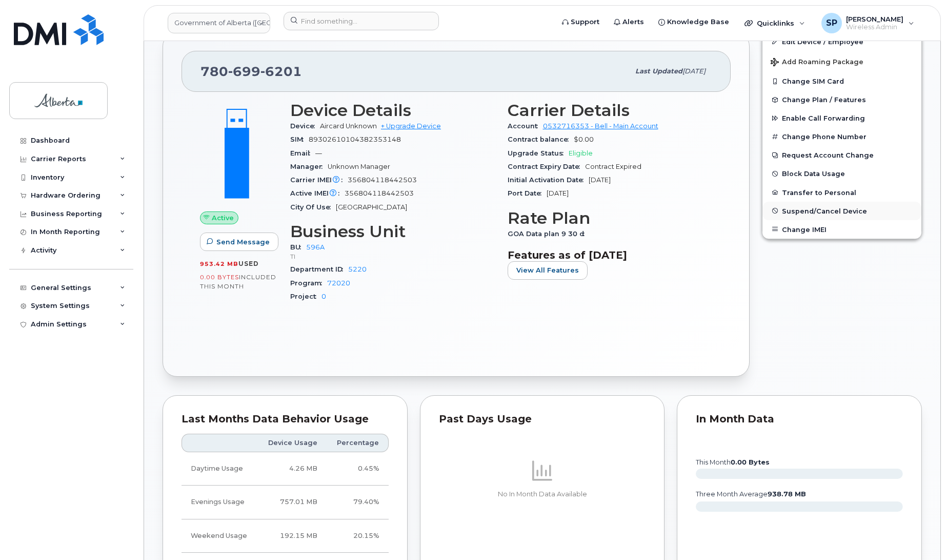
click at [832, 214] on button "Suspend/Cancel Device" at bounding box center [842, 211] width 159 height 18
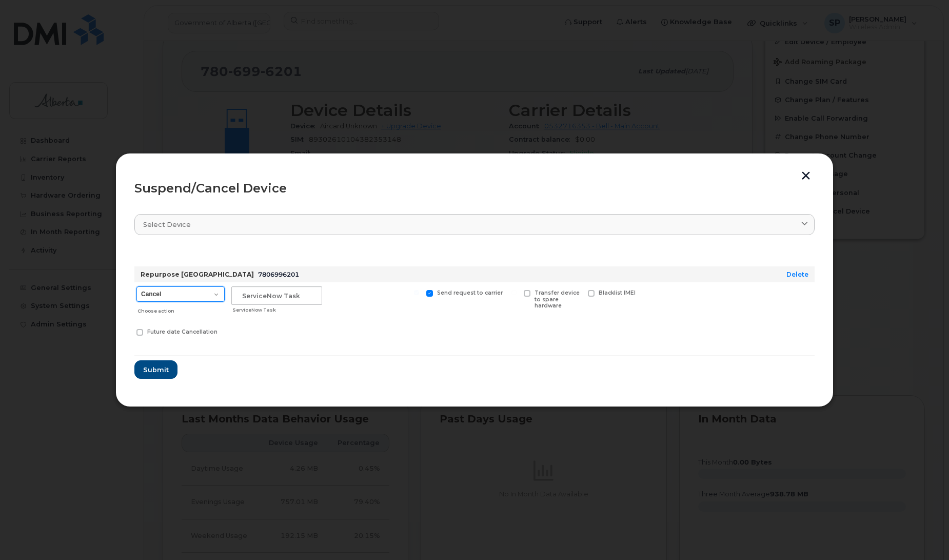
click at [178, 298] on select "Cancel Suspend - Extend Suspension Suspend - Reduced Rate Suspend - Lost Device…" at bounding box center [180, 293] width 88 height 15
select select "[object Object]"
click at [136, 286] on select "Cancel Suspend - Extend Suspension Suspend - Reduced Rate Suspend - Lost Device…" at bounding box center [180, 293] width 88 height 15
click at [272, 299] on input "text" at bounding box center [276, 295] width 91 height 18
paste input "SCTASK0847760"
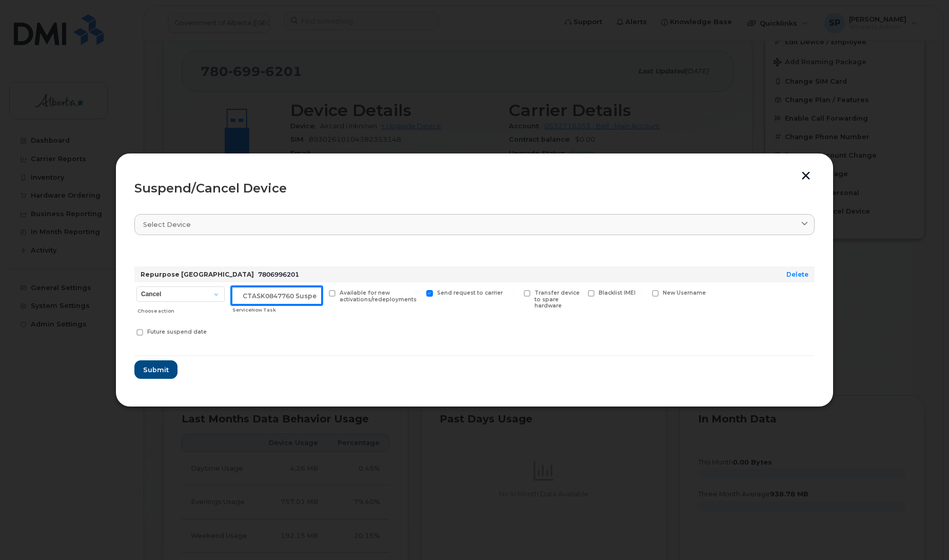
scroll to position [0, 9]
type input "SCTASK0847760 Suspend"
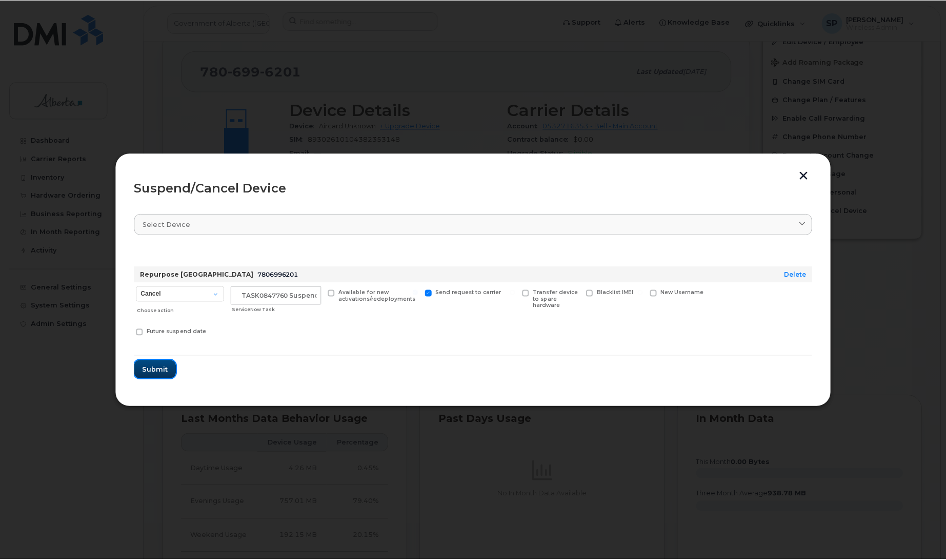
scroll to position [0, 0]
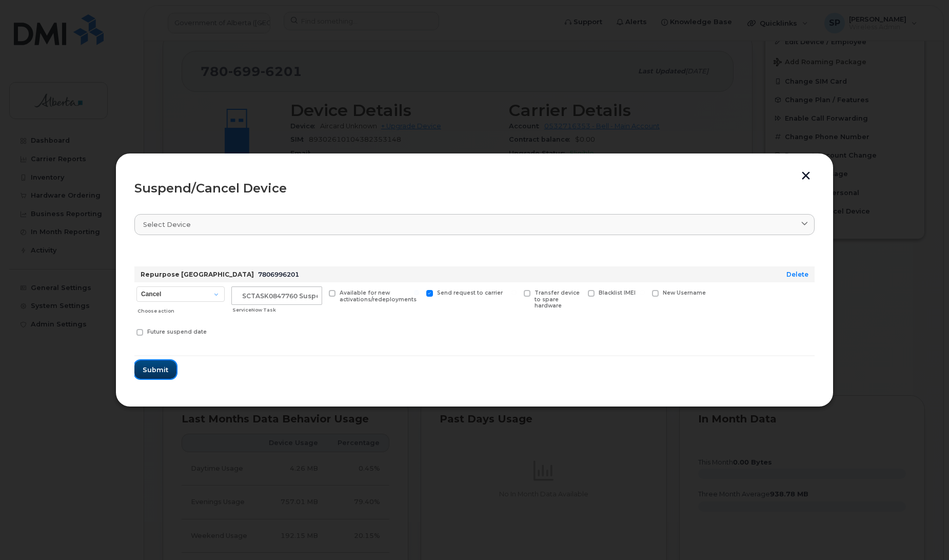
click at [154, 375] on button "Submit" at bounding box center [155, 369] width 42 height 18
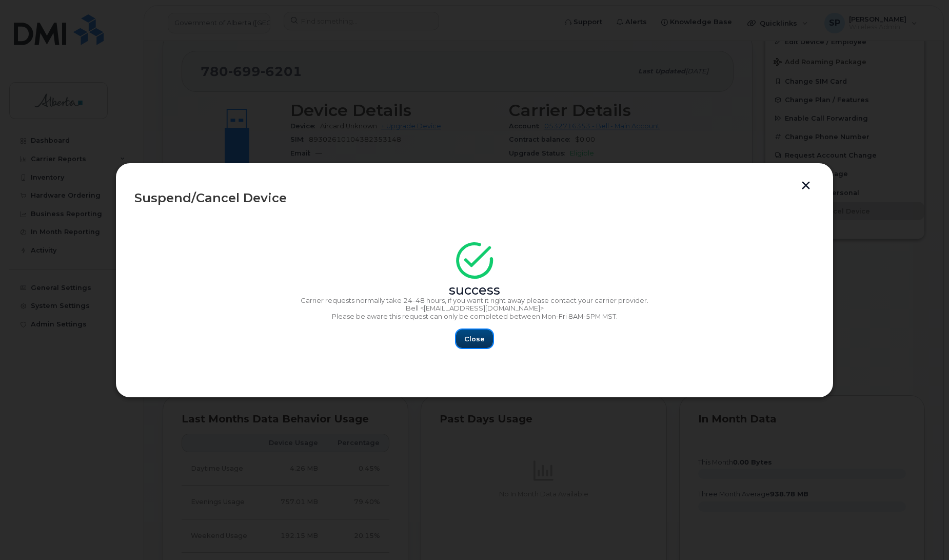
click at [476, 342] on span "Close" at bounding box center [474, 339] width 21 height 10
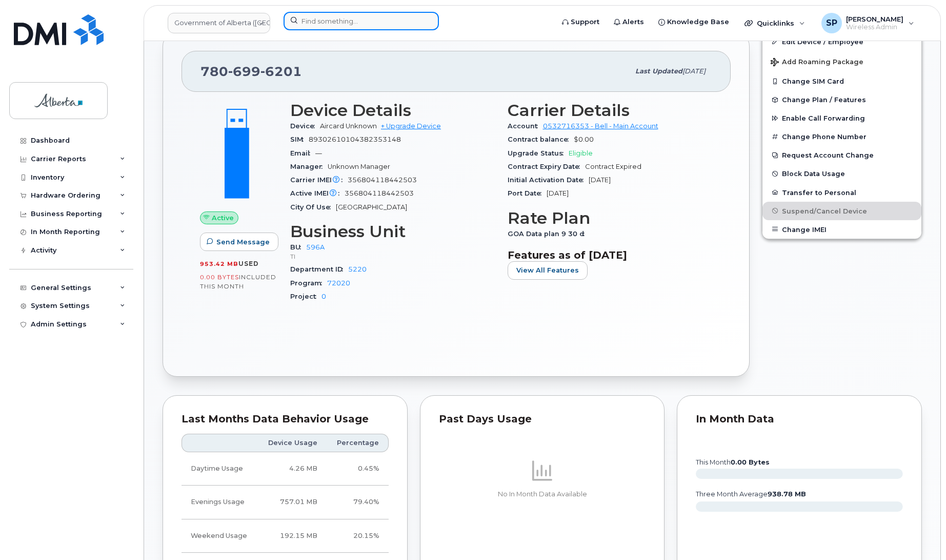
click at [328, 19] on input at bounding box center [361, 21] width 155 height 18
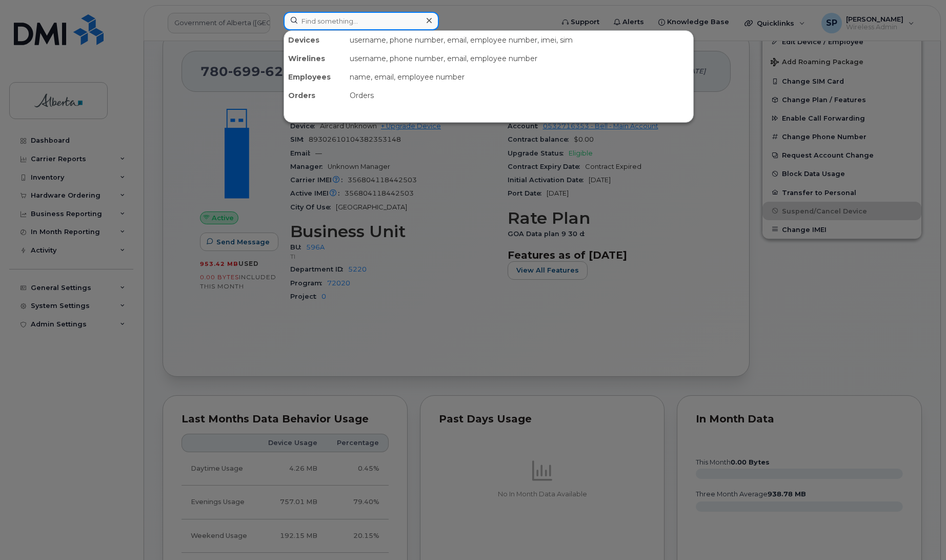
paste input "8257341498"
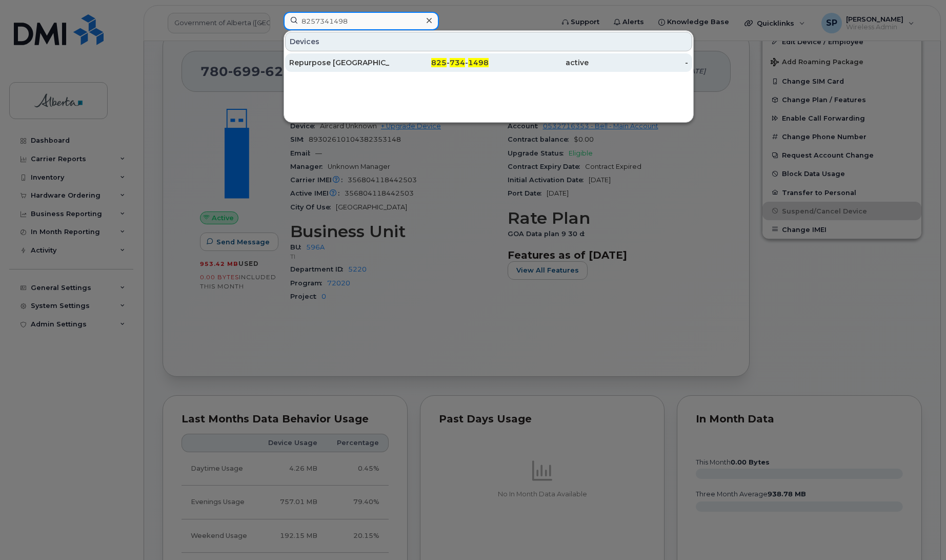
type input "8257341498"
click at [329, 62] on div "Repurpose Calgary" at bounding box center [339, 62] width 100 height 10
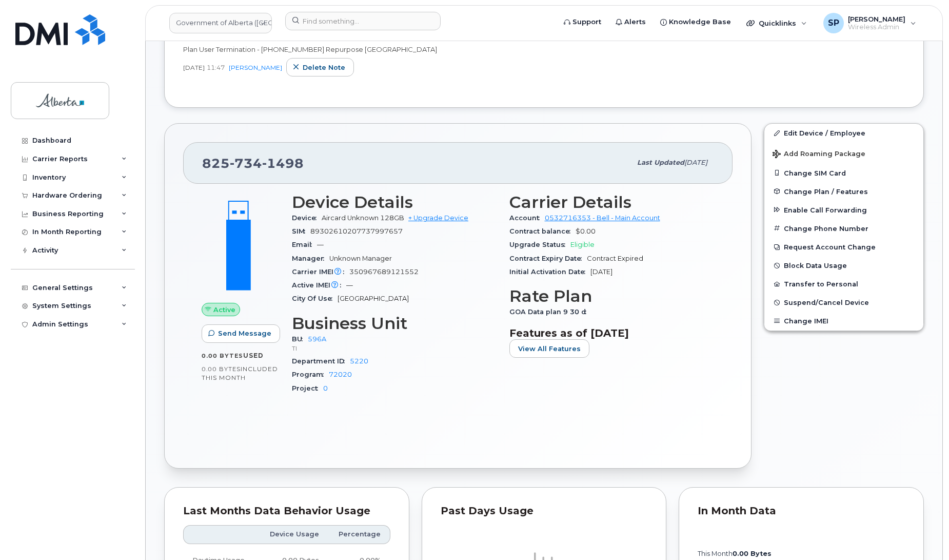
scroll to position [368, 0]
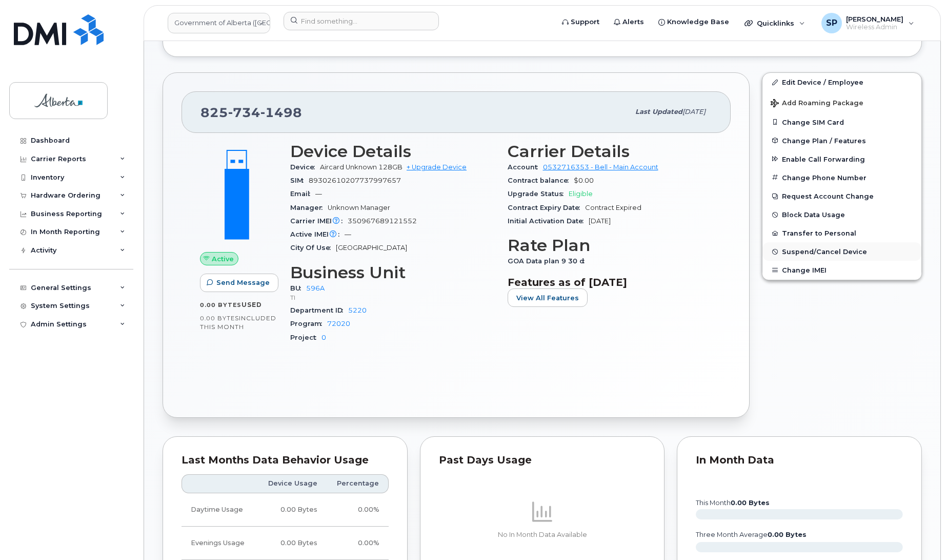
click at [814, 249] on span "Suspend/Cancel Device" at bounding box center [824, 252] width 85 height 8
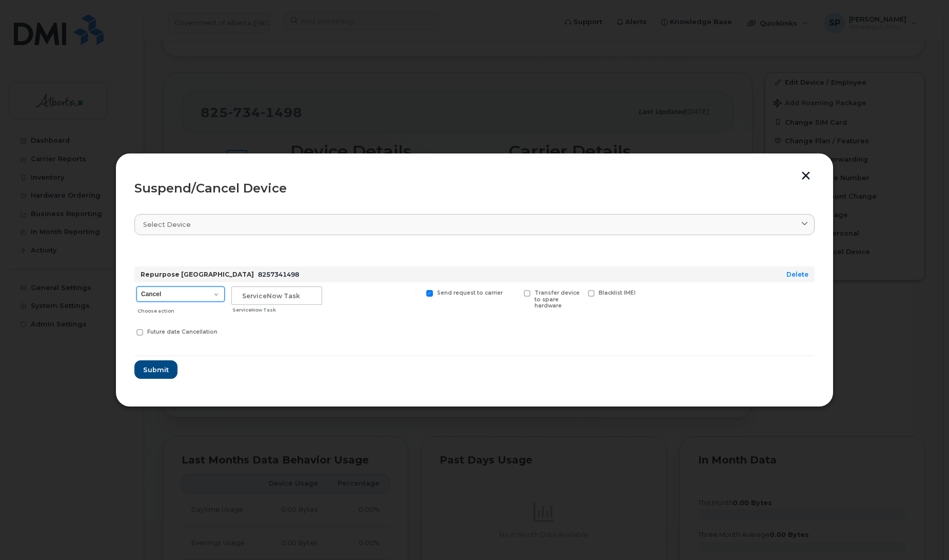
click at [192, 298] on select "Cancel Suspend - Extend Suspension Suspend - Reduced Rate Suspend - Lost Device…" at bounding box center [180, 293] width 88 height 15
select select "[object Object]"
click at [136, 286] on select "Cancel Suspend - Extend Suspension Suspend - Reduced Rate Suspend - Lost Device…" at bounding box center [180, 293] width 88 height 15
click at [239, 297] on input "text" at bounding box center [276, 295] width 91 height 18
paste input "SCTASK0847761"
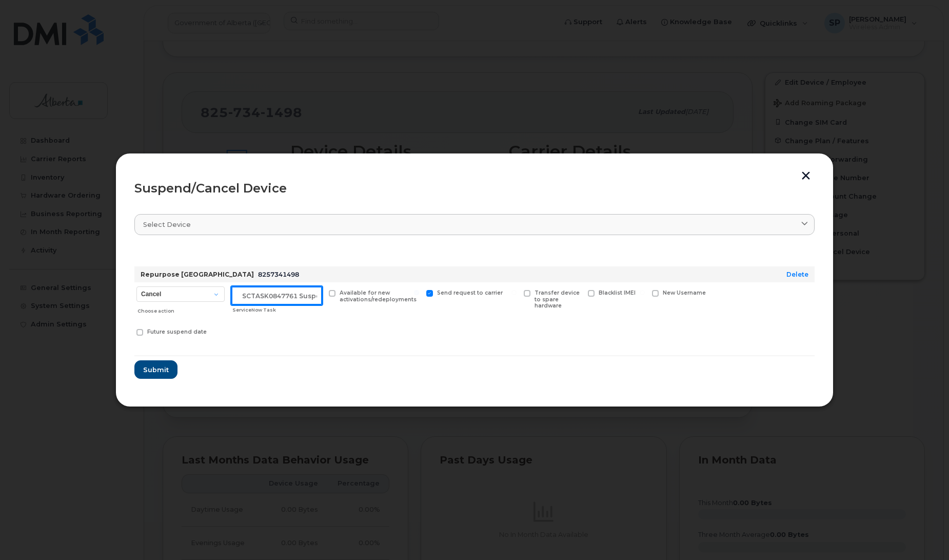
scroll to position [0, 9]
type input "SCTASK0847761 Suspend"
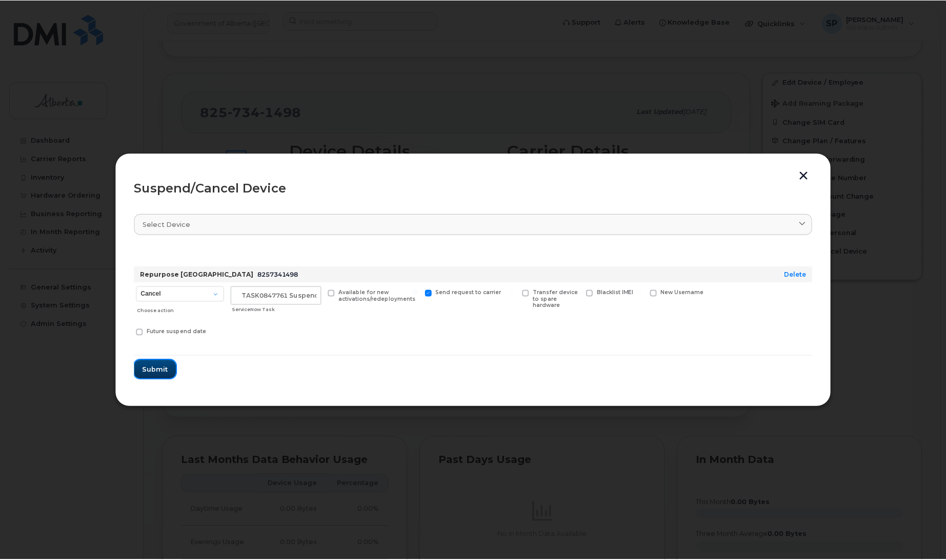
scroll to position [0, 0]
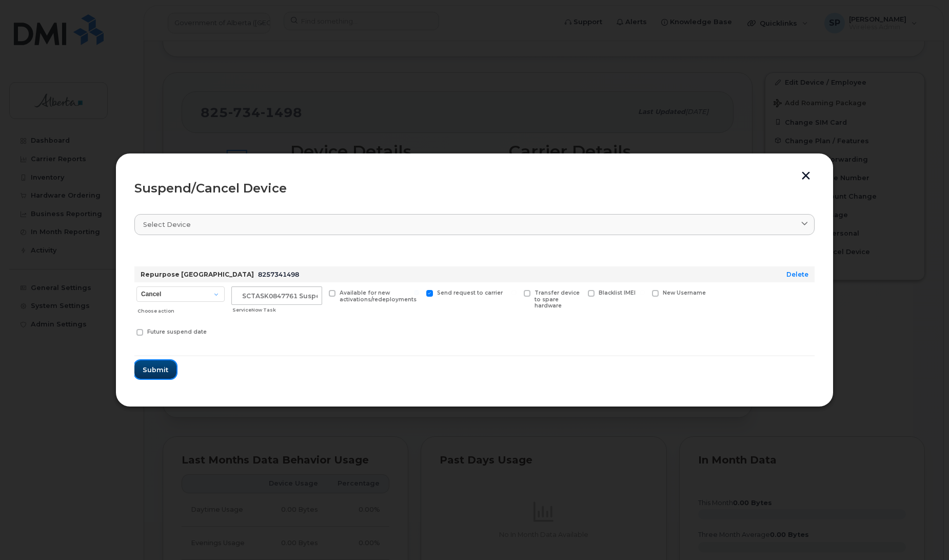
click at [162, 370] on span "Submit" at bounding box center [156, 370] width 26 height 10
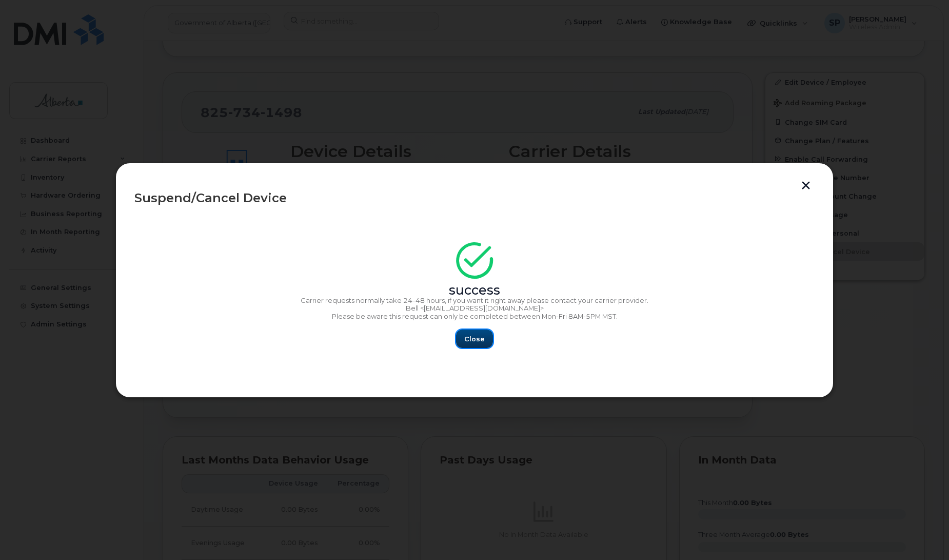
click at [470, 346] on button "Close" at bounding box center [474, 338] width 37 height 18
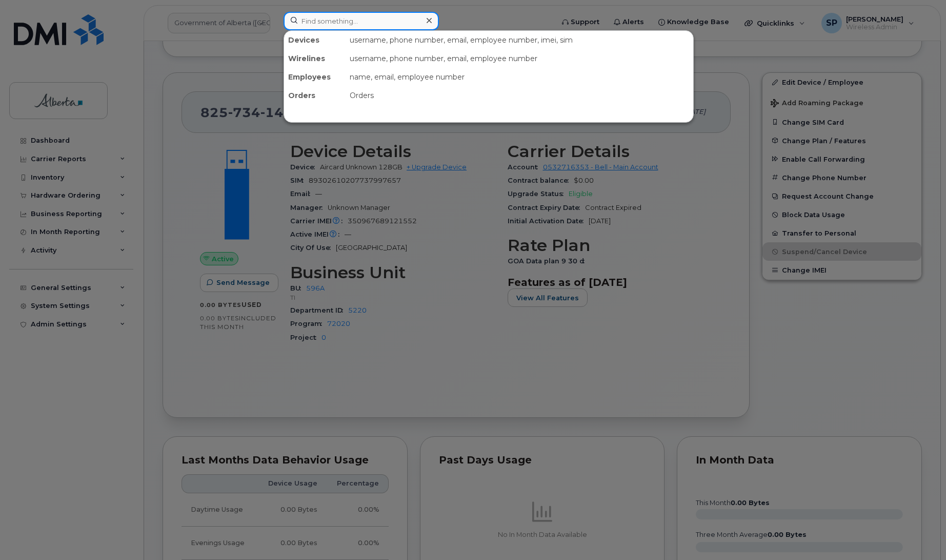
click at [393, 21] on input at bounding box center [361, 21] width 155 height 18
paste input "5879873537"
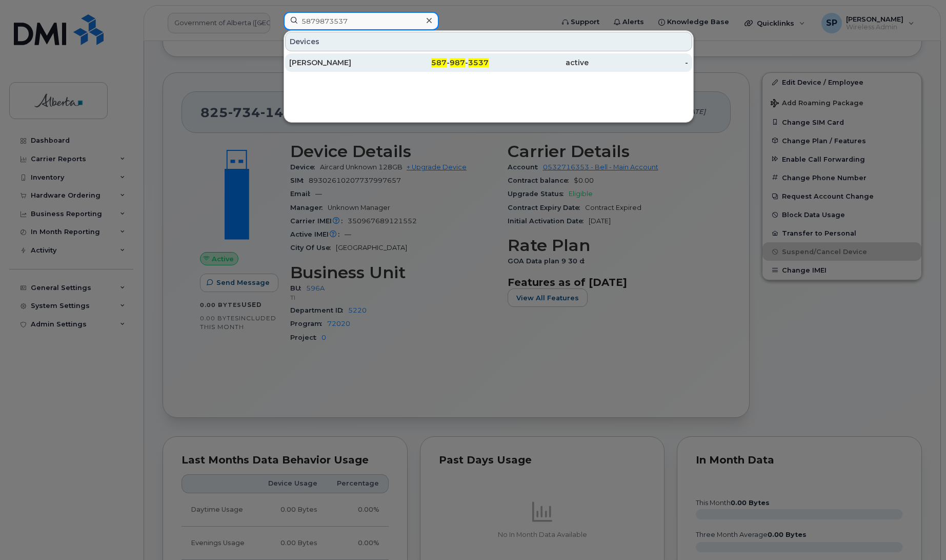
type input "5879873537"
click at [335, 62] on div "[PERSON_NAME]" at bounding box center [339, 62] width 100 height 10
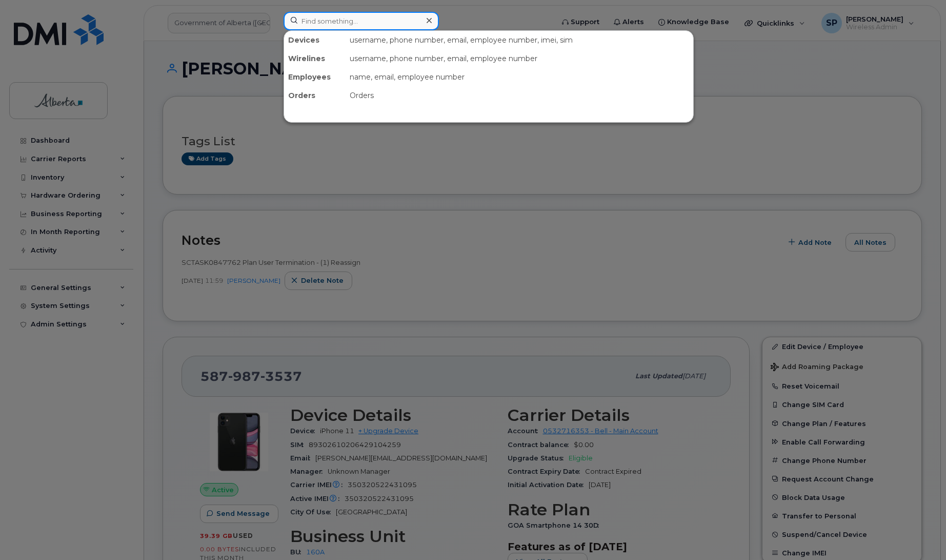
click at [311, 16] on input at bounding box center [361, 21] width 155 height 18
paste input "4036506285"
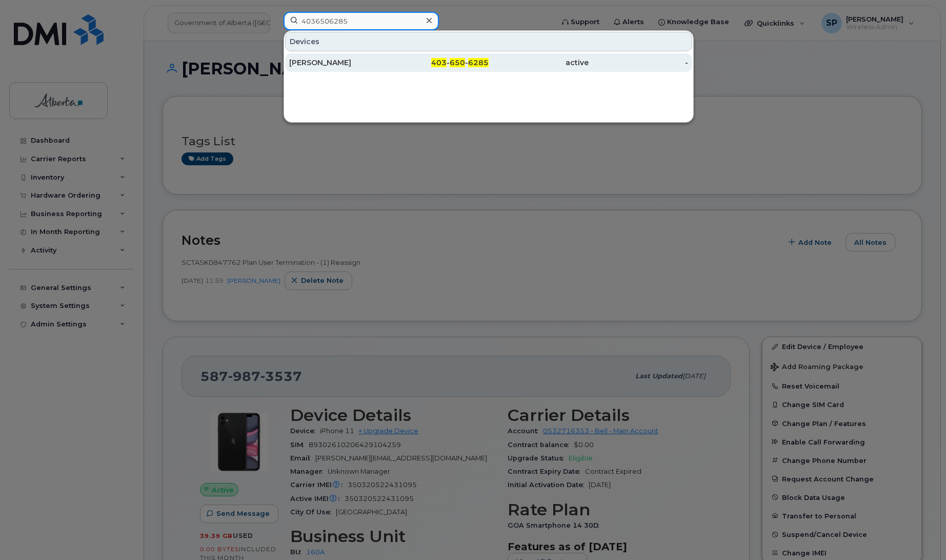
type input "4036506285"
click at [307, 62] on div "[PERSON_NAME]" at bounding box center [339, 62] width 100 height 10
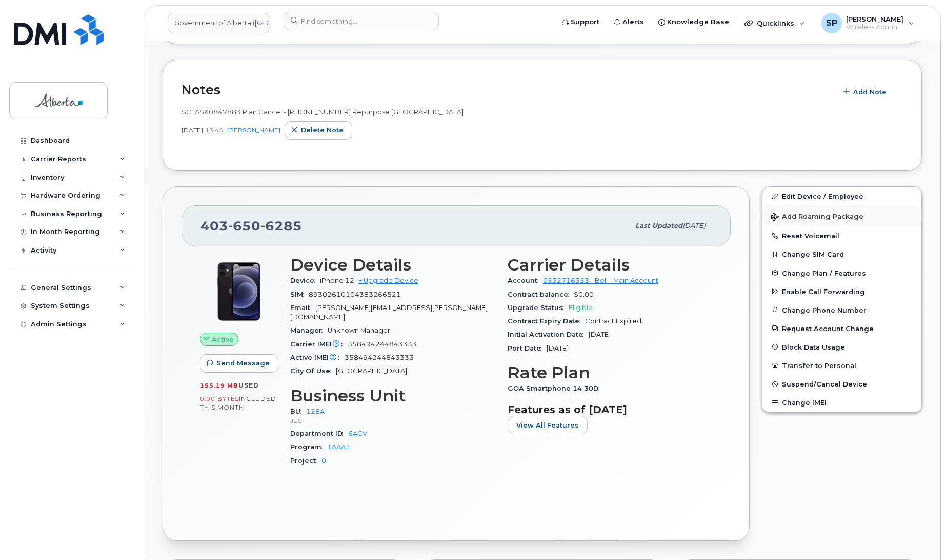
scroll to position [152, 0]
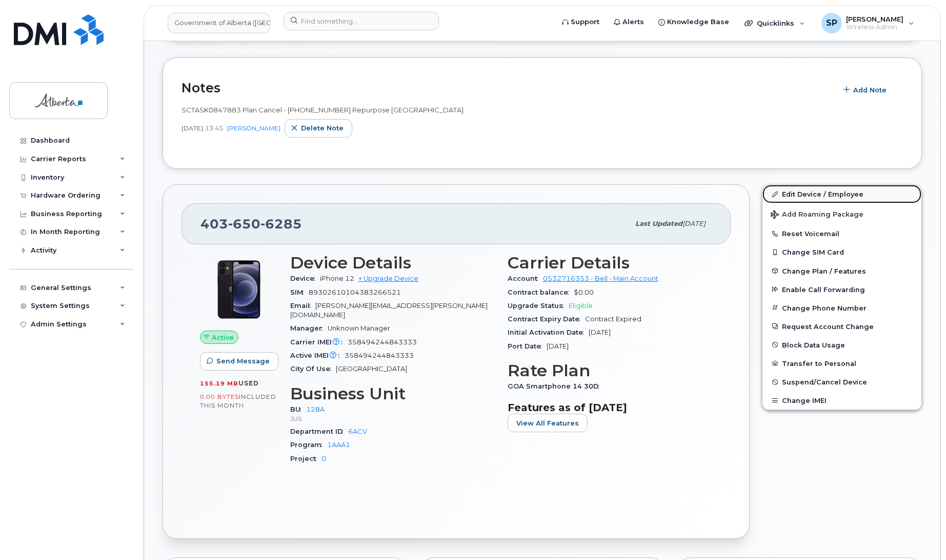
click at [795, 196] on link "Edit Device / Employee" at bounding box center [842, 194] width 159 height 18
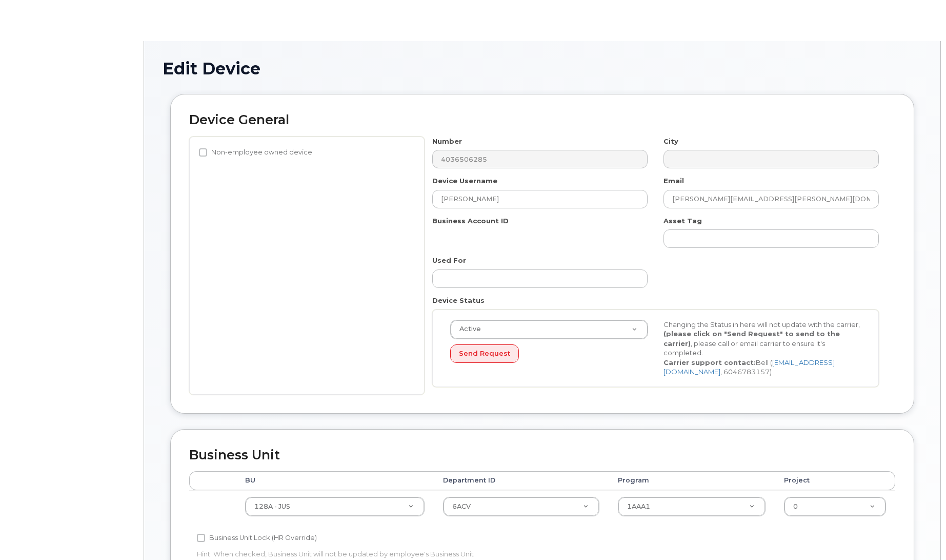
select select "4120330"
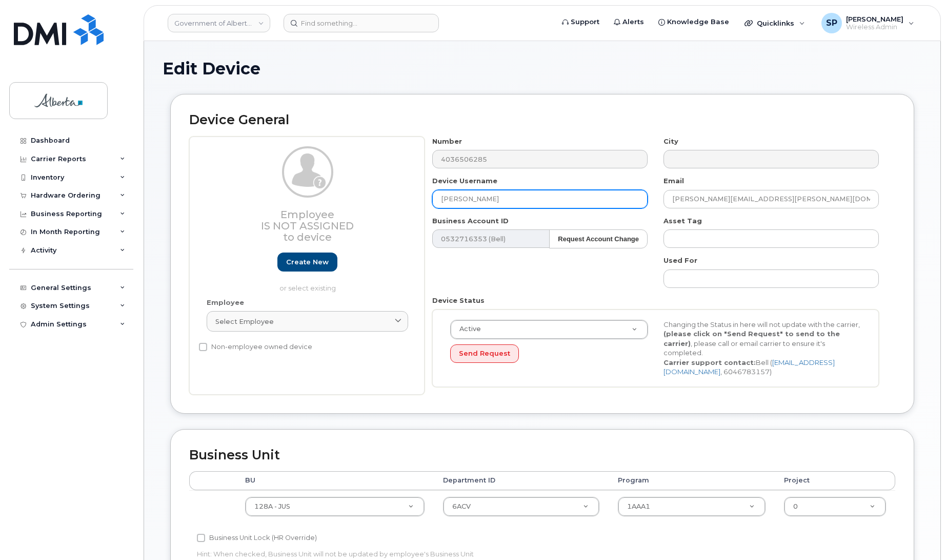
drag, startPoint x: 486, startPoint y: 199, endPoint x: 372, endPoint y: 201, distance: 113.4
click at [372, 201] on div "Employee Is not assigned to device Create new or select existing Employee Selec…" at bounding box center [542, 265] width 706 height 258
type input "Repurpose [GEOGRAPHIC_DATA]"
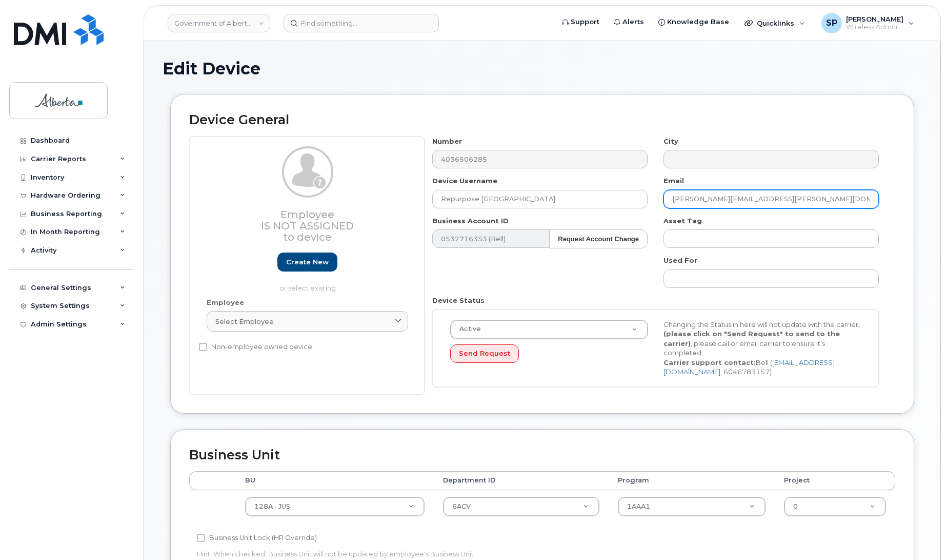
drag, startPoint x: 763, startPoint y: 199, endPoint x: 606, endPoint y: 214, distance: 157.2
click at [606, 214] on div "Number 4036506285 City Device Username Repurpose Calgary Email Rob.Gregory@gov.…" at bounding box center [656, 265] width 463 height 258
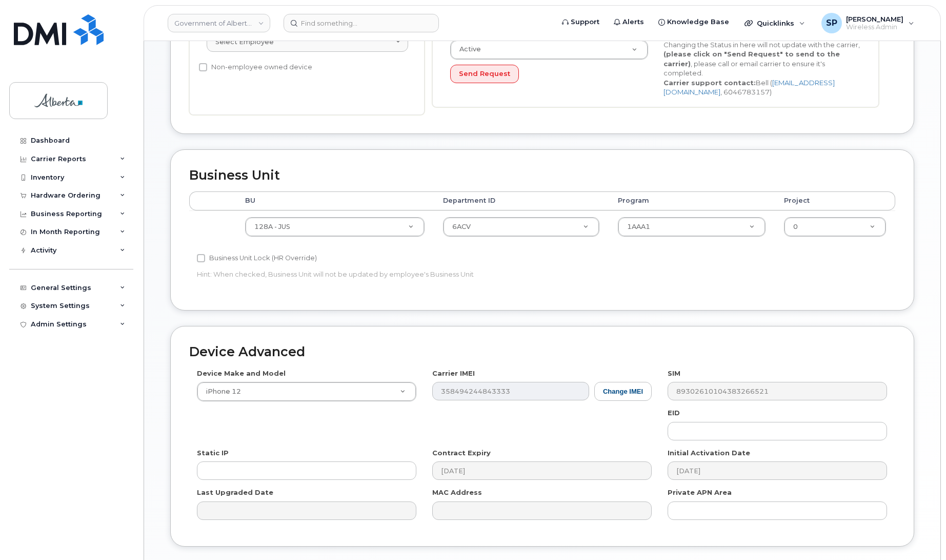
scroll to position [311, 0]
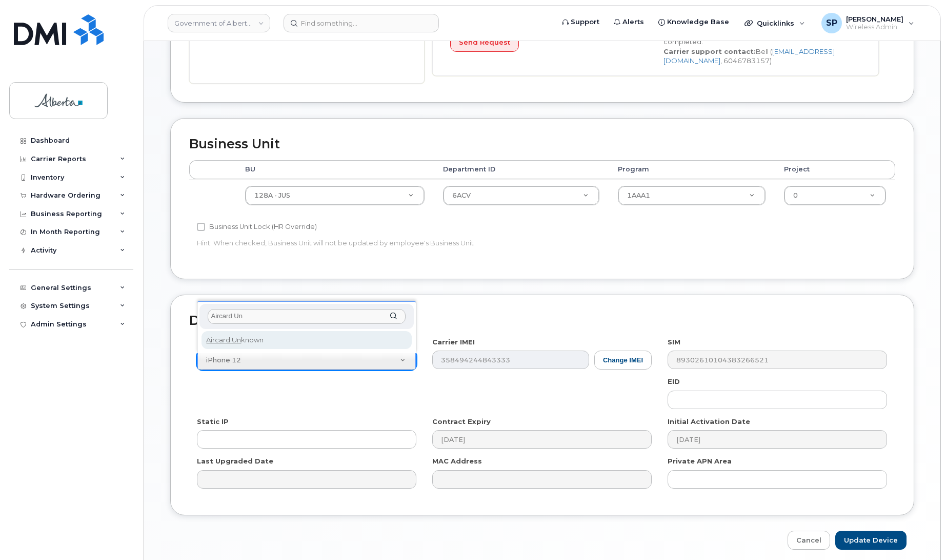
type input "Aircard Un"
select select "971"
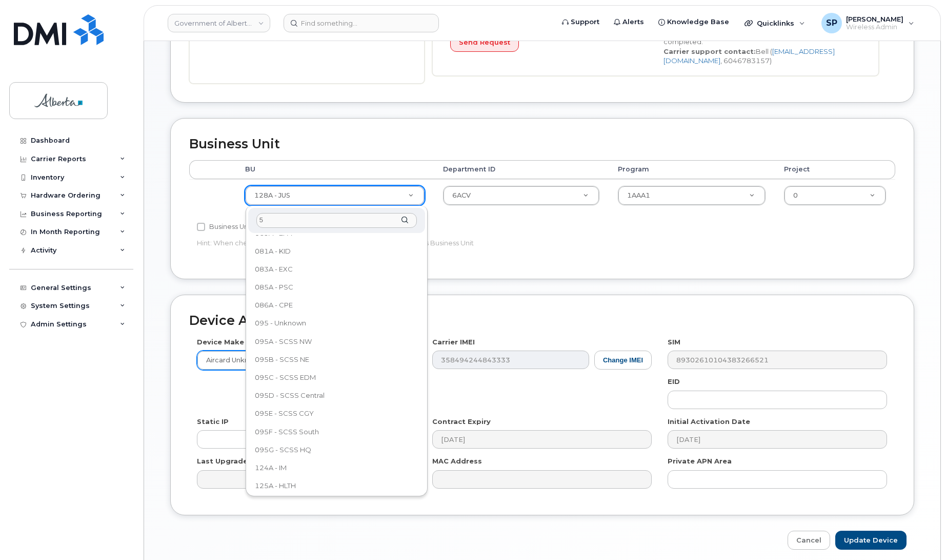
scroll to position [0, 0]
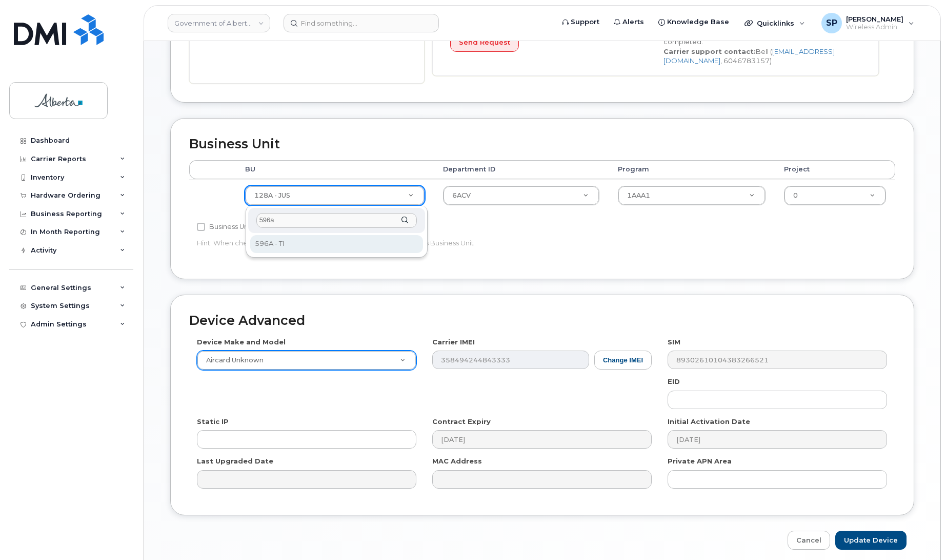
type input "596a"
select select "4797729"
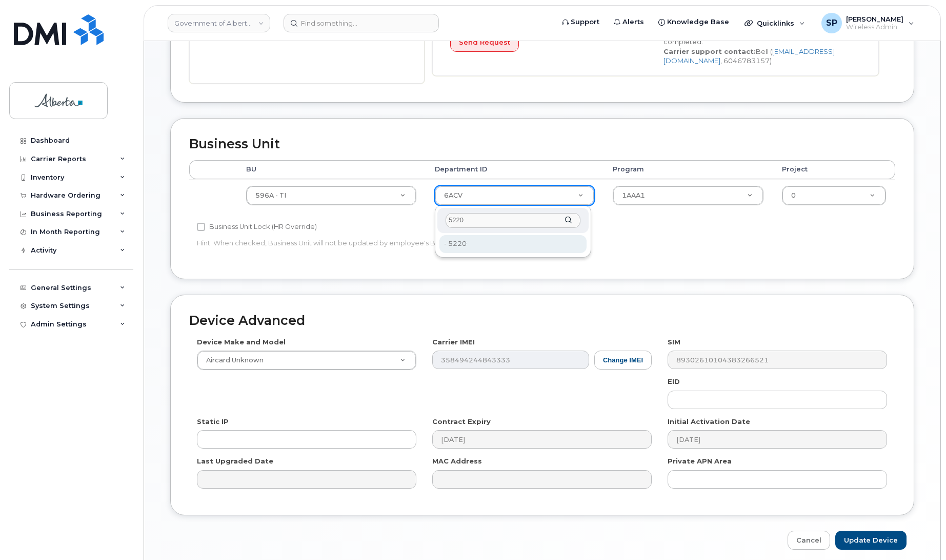
type input "5220"
type input "4802987"
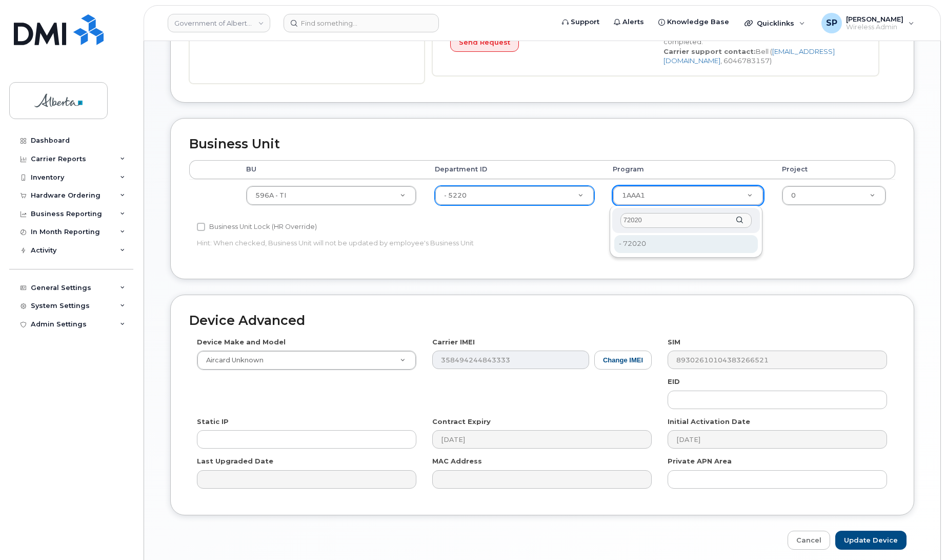
type input "72020"
type input "4803008"
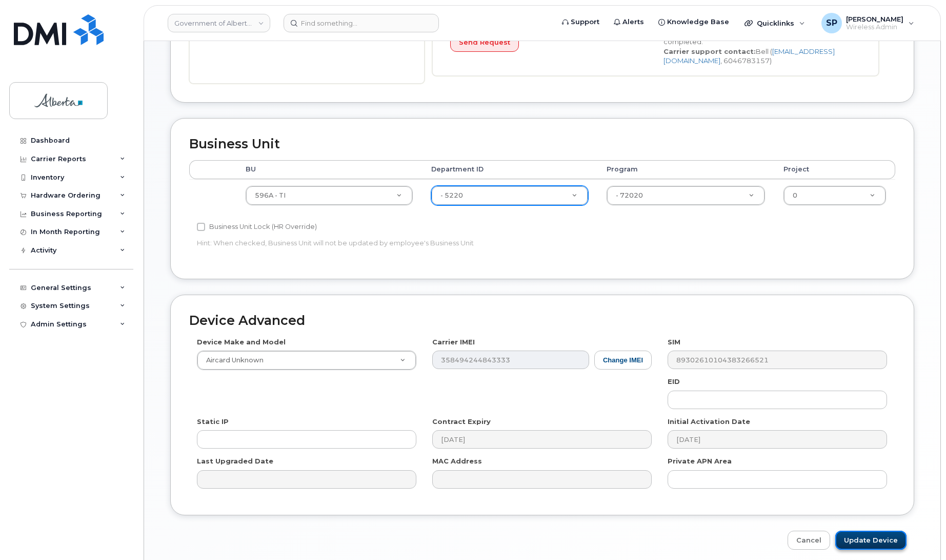
click at [871, 539] on input "Update Device" at bounding box center [871, 539] width 71 height 19
type input "Saving..."
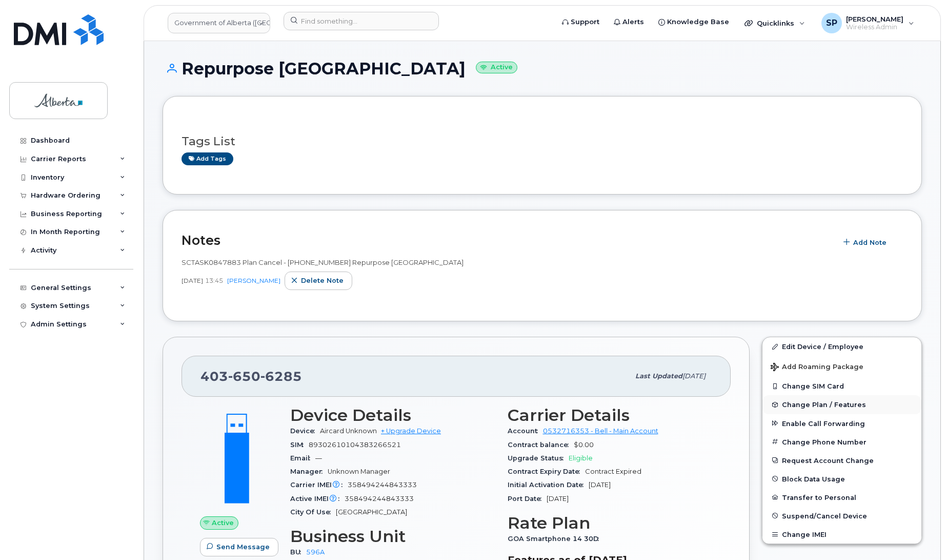
click at [803, 403] on span "Change Plan / Features" at bounding box center [824, 405] width 84 height 8
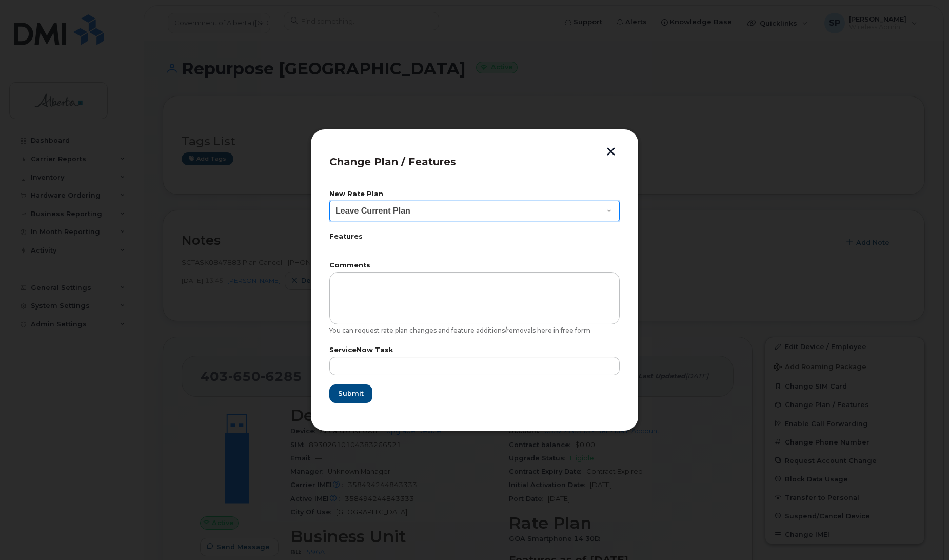
click at [378, 211] on select "Leave Current Plan GOA Data plan 9 30 d GOA–Unlimited Data Plan 9" at bounding box center [474, 211] width 290 height 21
select select "1790211"
click at [329, 201] on select "Leave Current Plan GOA Data plan 9 30 d GOA–Unlimited Data Plan 9" at bounding box center [474, 211] width 290 height 21
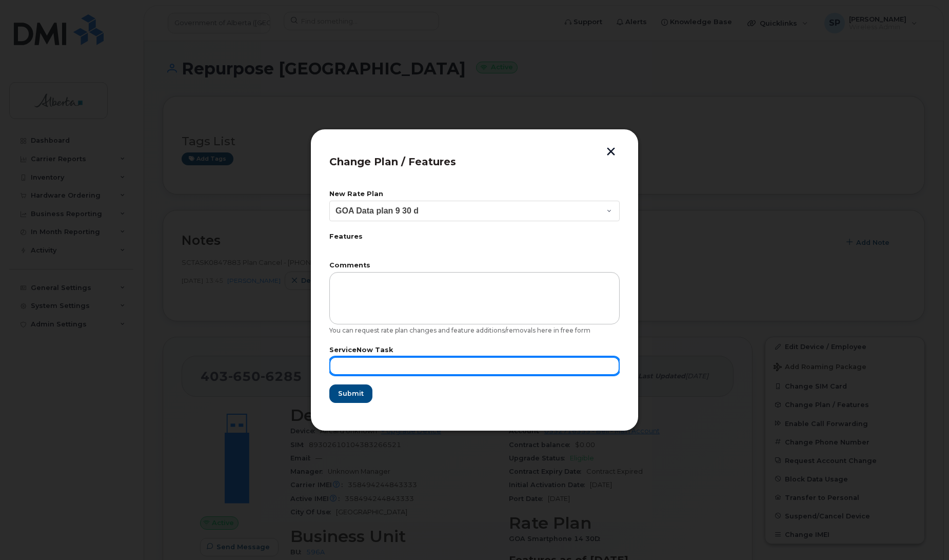
click at [386, 369] on input "text" at bounding box center [474, 366] width 290 height 18
paste input "SCTASK0847883"
type input "SCTASK0847883"
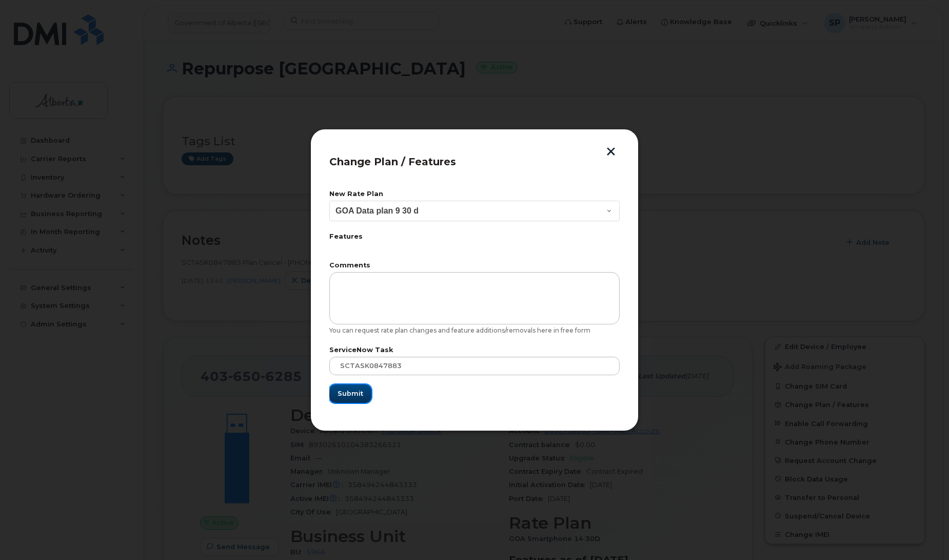
click at [352, 393] on span "Submit" at bounding box center [351, 393] width 26 height 10
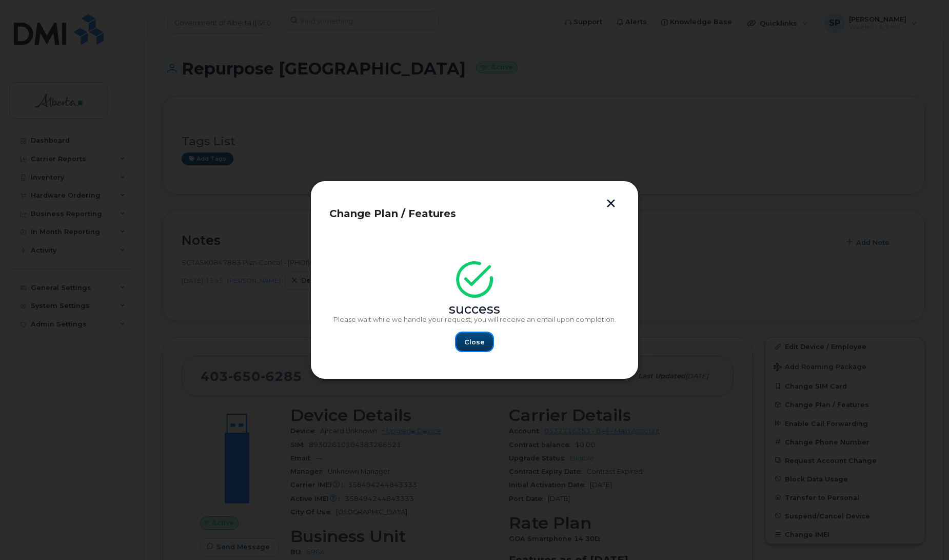
click at [473, 342] on span "Close" at bounding box center [474, 342] width 21 height 10
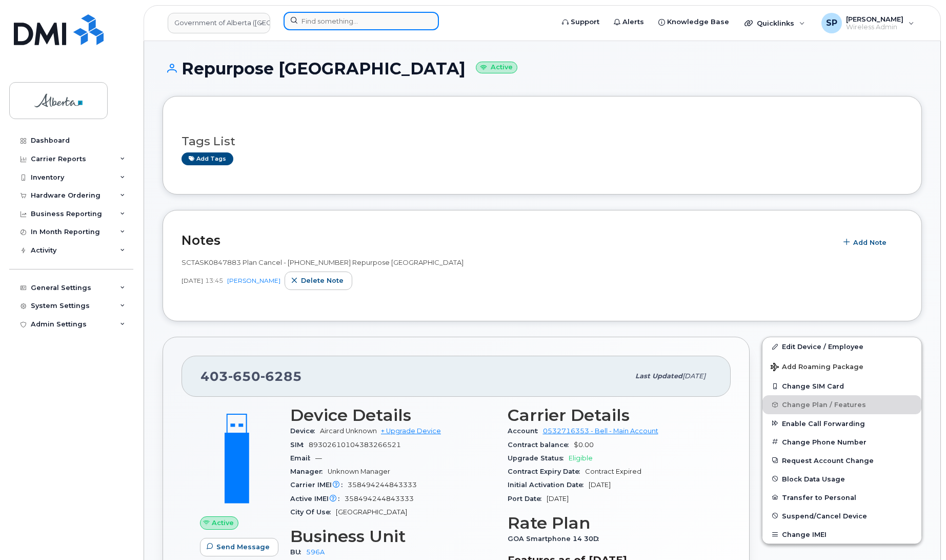
click at [363, 24] on input at bounding box center [361, 21] width 155 height 18
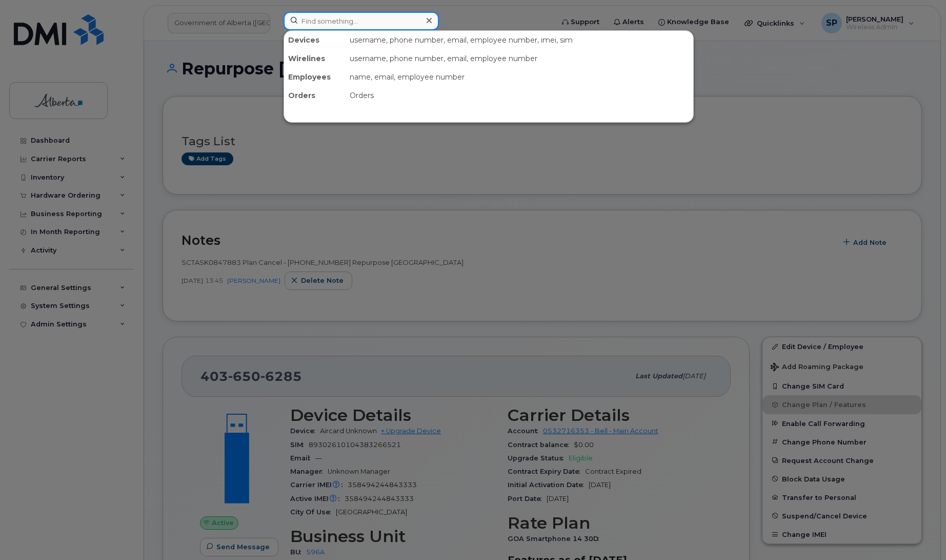
paste input "4033314848"
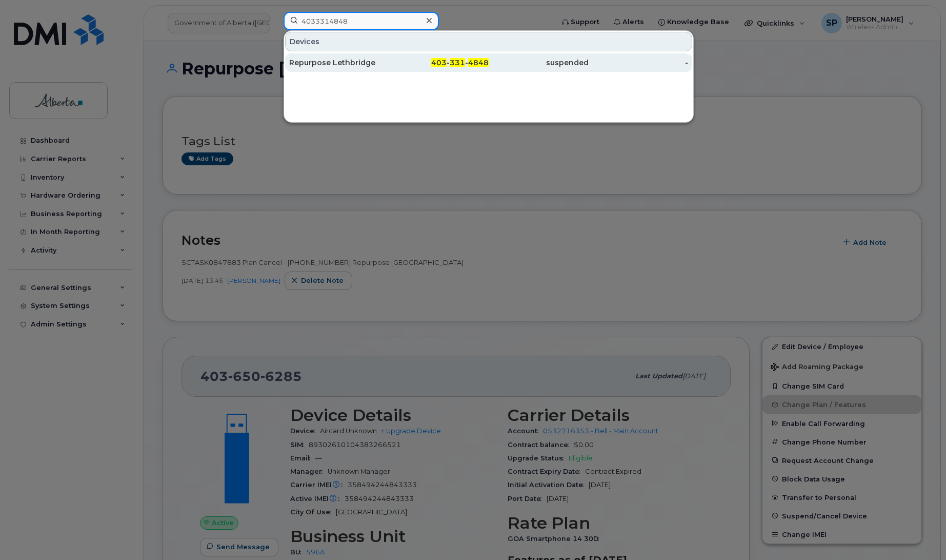
type input "4033314848"
click at [345, 63] on div "Repurpose Lethbridge" at bounding box center [339, 62] width 100 height 10
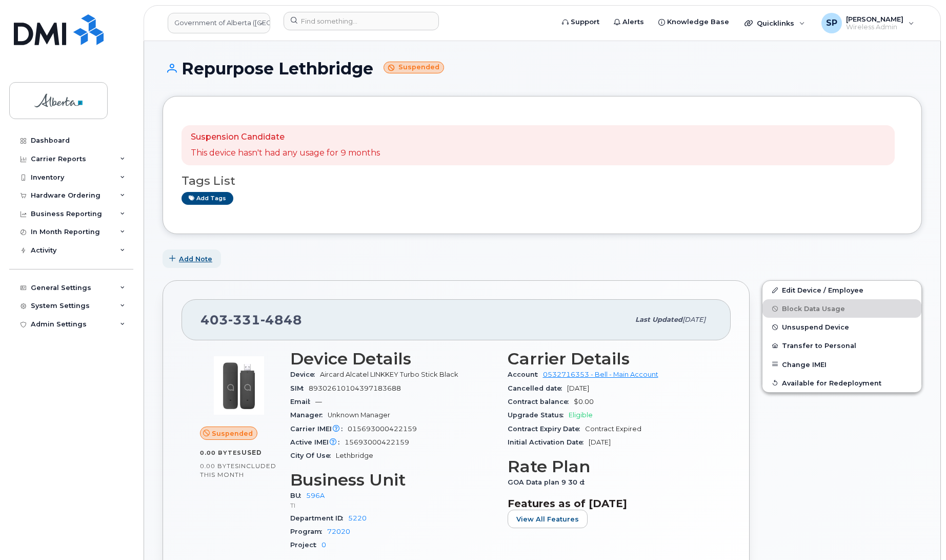
click at [188, 258] on span "Add Note" at bounding box center [195, 259] width 33 height 10
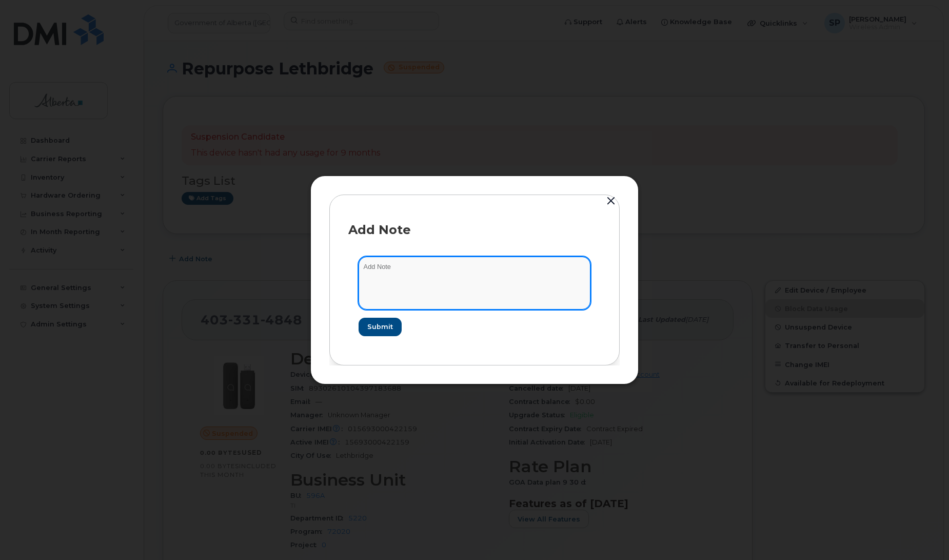
click at [529, 282] on textarea at bounding box center [475, 282] width 232 height 52
paste textarea "SCTASK0847891 Plan Cancel - (1) 4033314848 Repurpose Lethbridge. Previous user …"
type textarea "SCTASK0847891 Plan Cancel - (1) 4033314848 Repurpose Lethbridge. Previous user …"
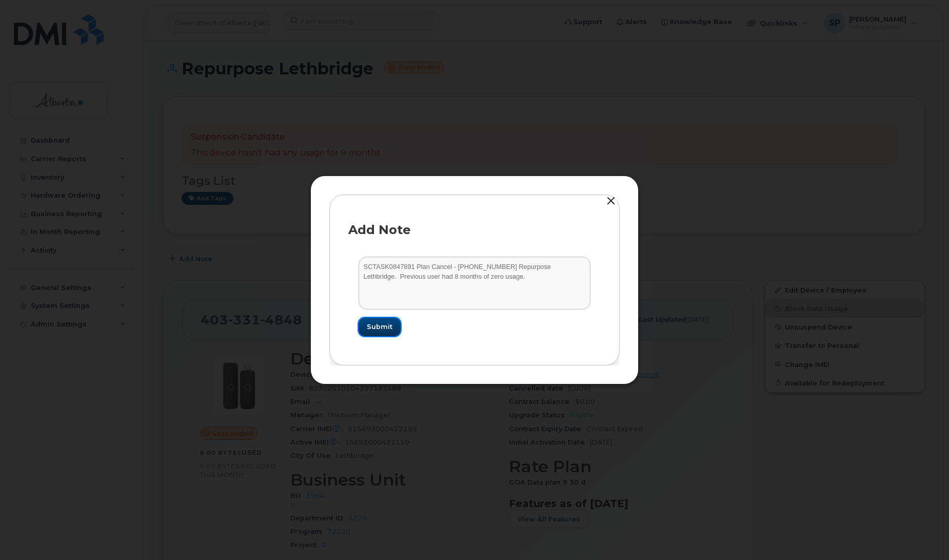
click at [385, 328] on span "Submit" at bounding box center [380, 327] width 26 height 10
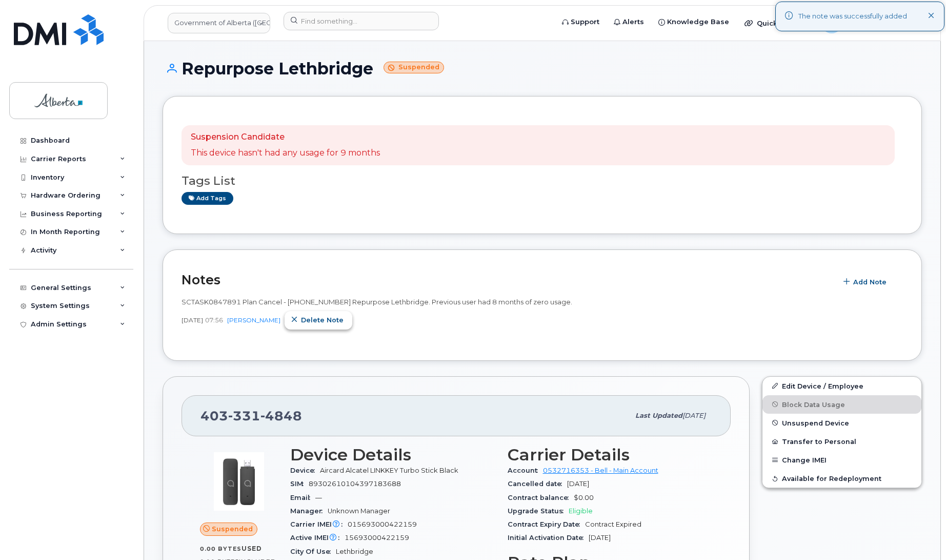
click at [344, 321] on span "Delete note" at bounding box center [322, 320] width 43 height 10
drag, startPoint x: 348, startPoint y: 319, endPoint x: 527, endPoint y: 36, distance: 334.9
click at [344, 319] on span "Delete note" at bounding box center [322, 320] width 43 height 10
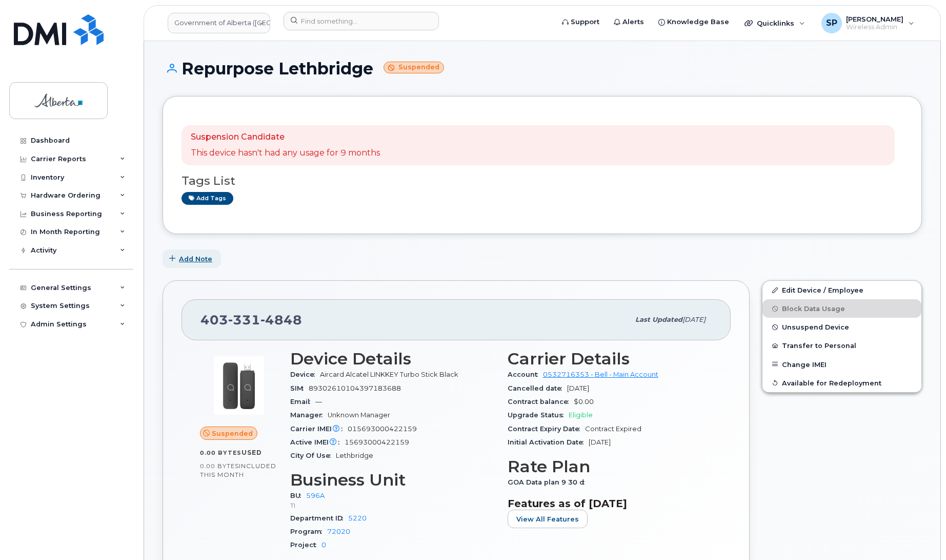
click at [183, 261] on span "Add Note" at bounding box center [195, 259] width 33 height 10
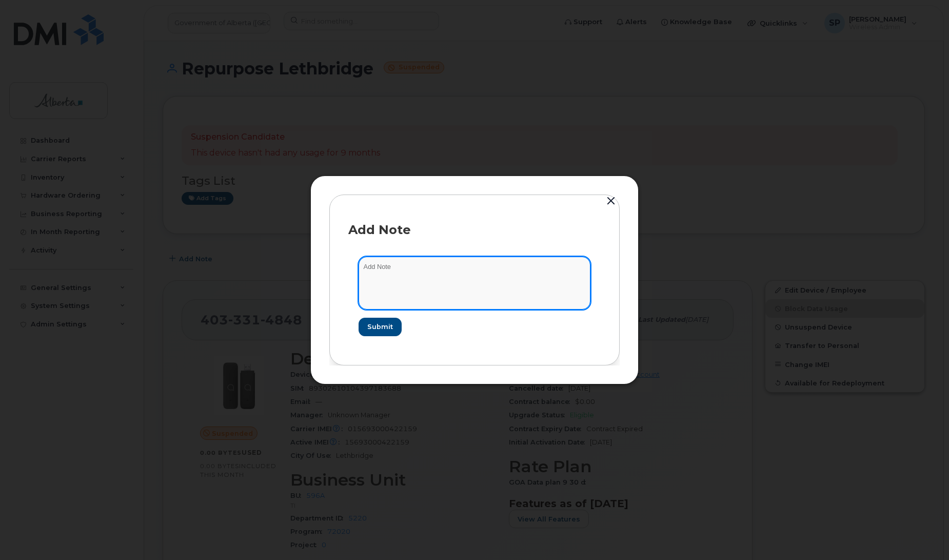
click at [387, 277] on textarea at bounding box center [475, 282] width 232 height 52
paste textarea "SCTASK0847891 Plan Cancel - (1) 4033314848 Repurpose Lethbridge. Previous user …"
type textarea "SCTASK0847891 Plan Cancel - (1) 4033314848 Repurpose Lethbridge. Previous user …"
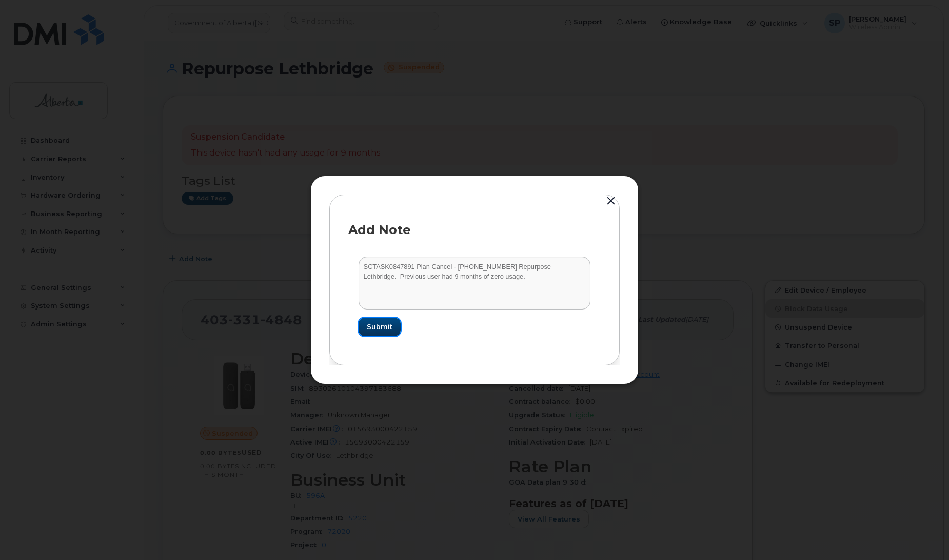
click at [376, 329] on span "Submit" at bounding box center [380, 327] width 26 height 10
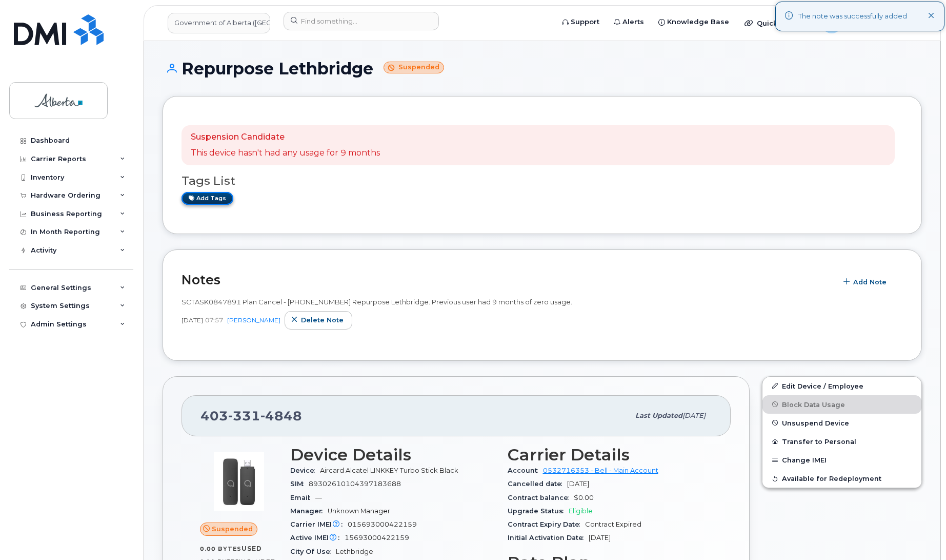
click at [213, 199] on link "Add tags" at bounding box center [208, 198] width 52 height 13
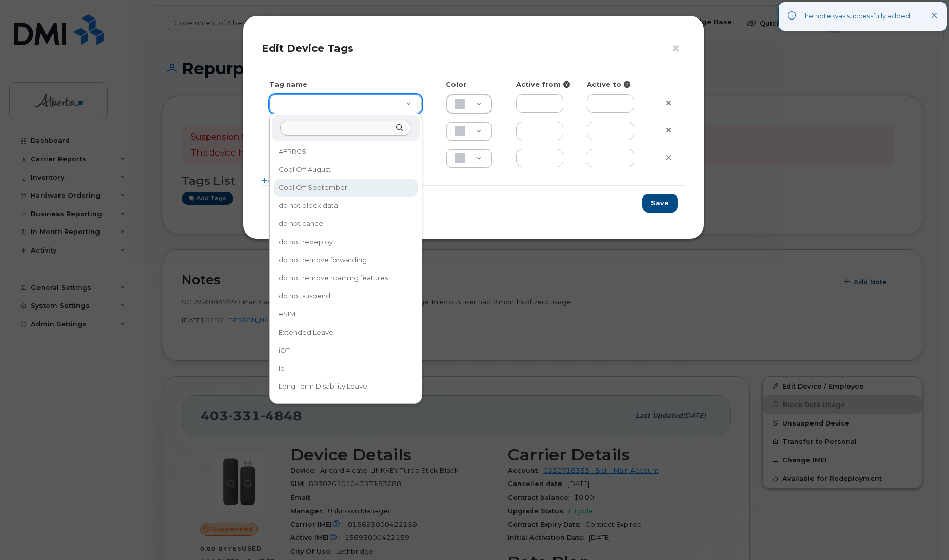
type input "Cool Off September"
type input "D6CDC1"
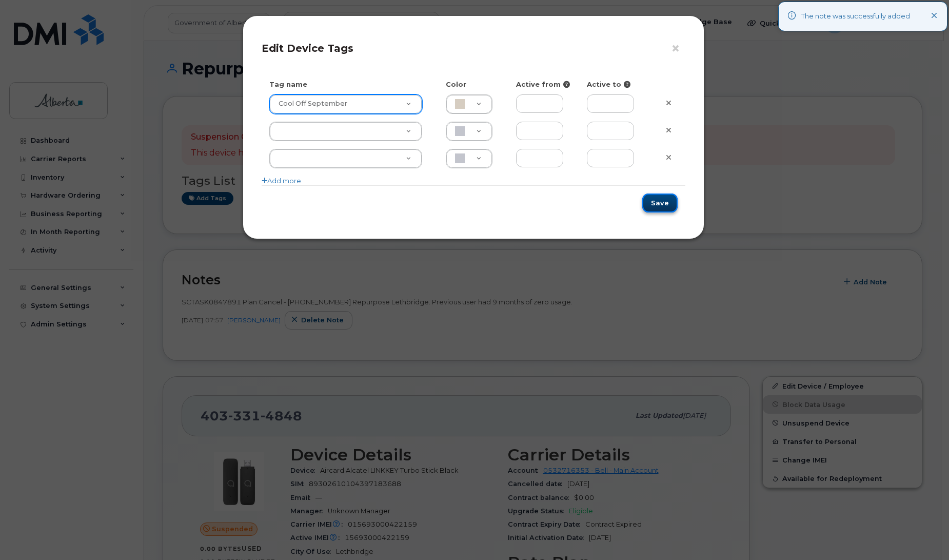
click at [658, 204] on button "Save" at bounding box center [659, 202] width 35 height 19
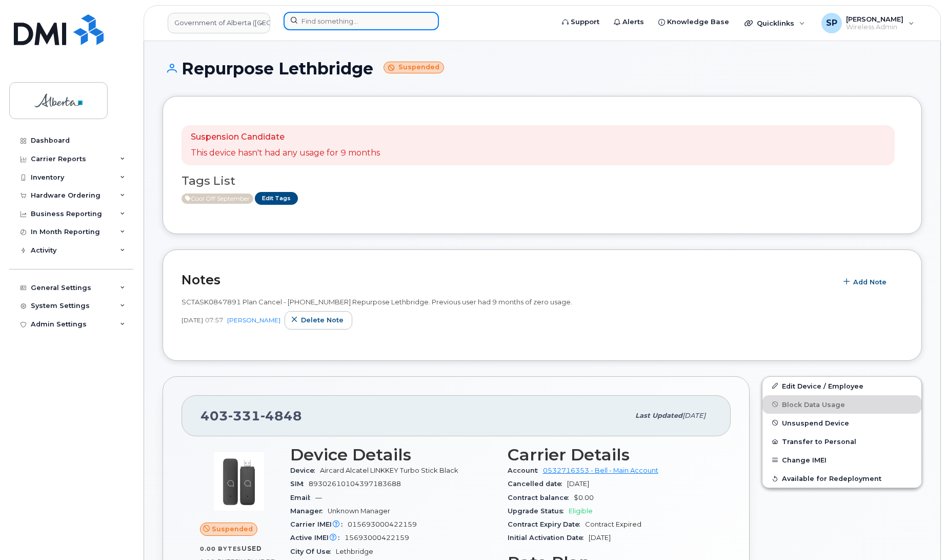
click at [296, 24] on input at bounding box center [361, 21] width 155 height 18
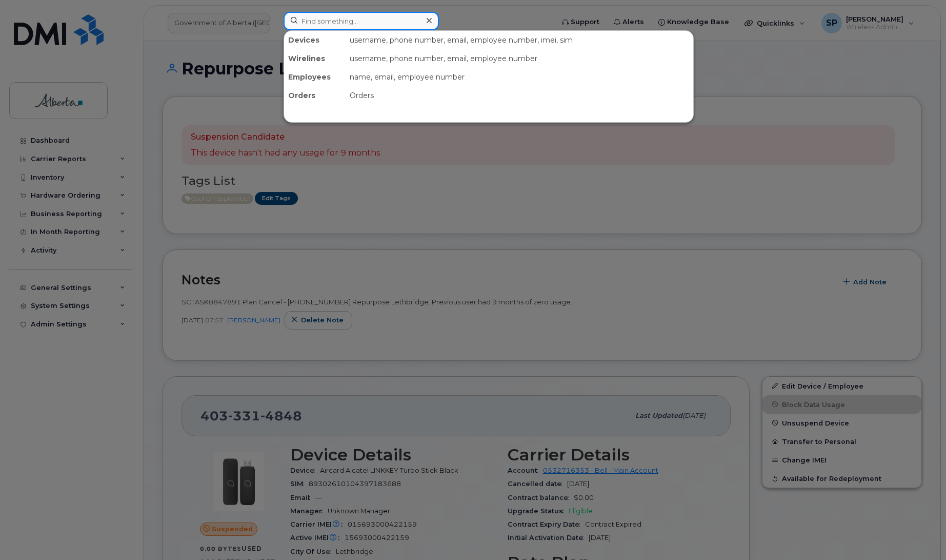
paste input "4038372046"
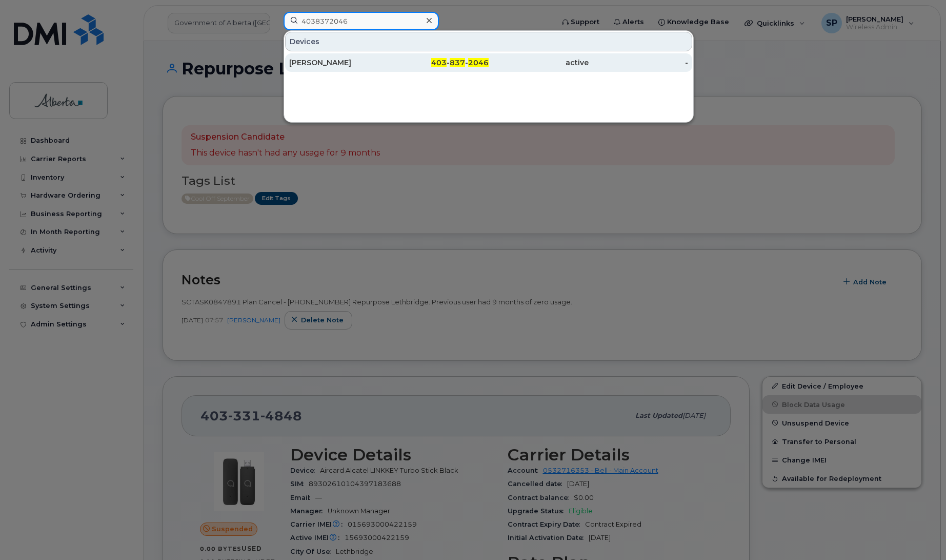
type input "4038372046"
click at [313, 66] on div "[PERSON_NAME]" at bounding box center [339, 62] width 100 height 10
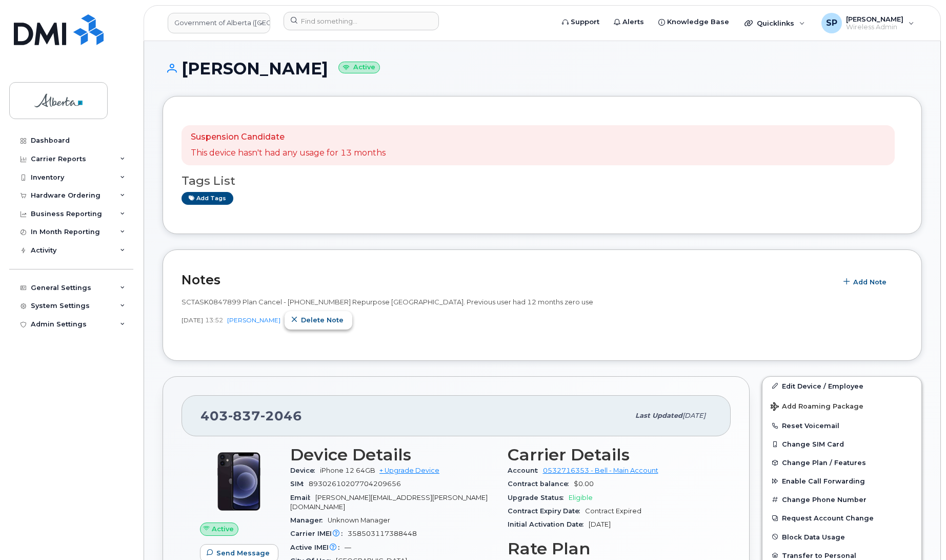
click at [342, 321] on span "Delete note" at bounding box center [322, 320] width 43 height 10
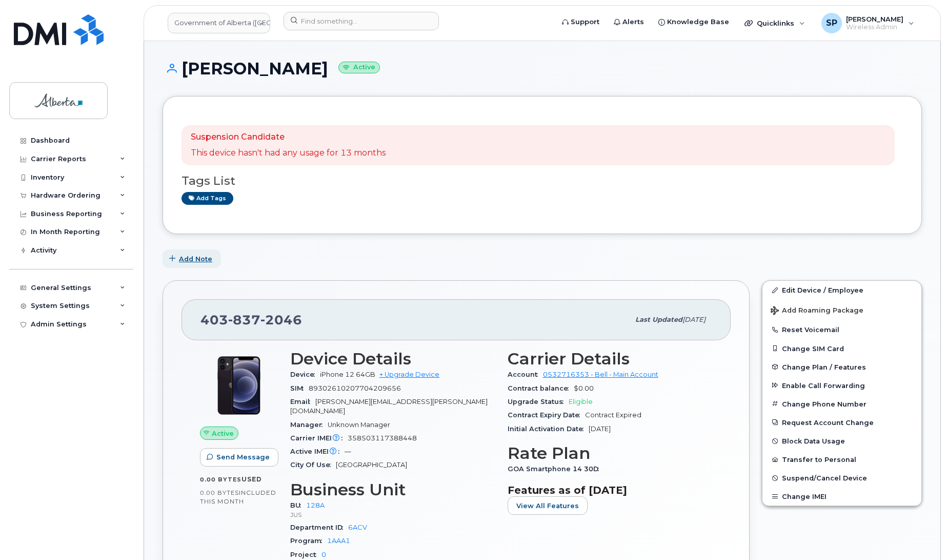
click at [204, 258] on span "Add Note" at bounding box center [195, 259] width 33 height 10
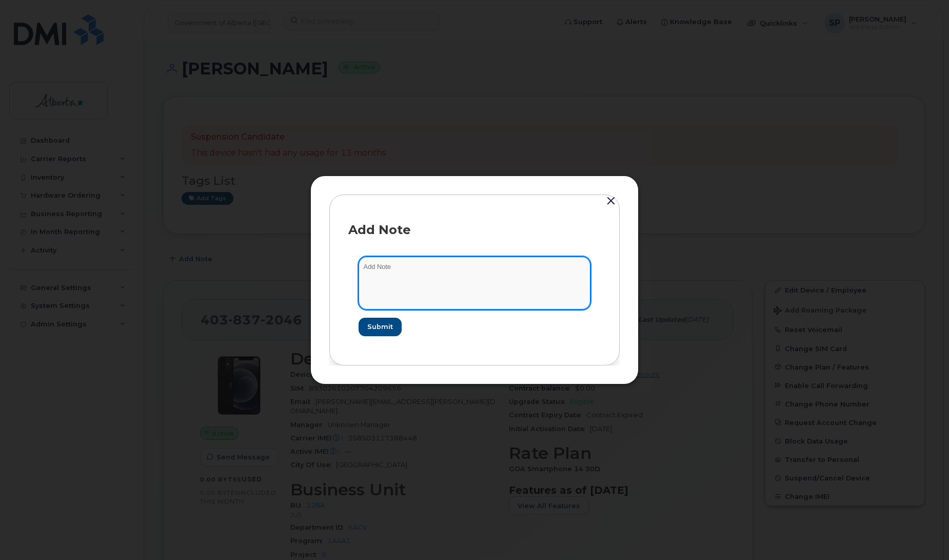
click at [380, 276] on textarea at bounding box center [475, 282] width 232 height 52
paste textarea "SCTASK0847899 Plan Cancel - [PHONE_NUMBER] Repurpose [GEOGRAPHIC_DATA]. Previou…"
type textarea "SCTASK0847899 Plan Cancel - [PHONE_NUMBER] Repurpose [GEOGRAPHIC_DATA]. Previou…"
click at [462, 280] on textarea "SCTASK0847899 Plan Cancel - [PHONE_NUMBER] Repurpose [GEOGRAPHIC_DATA]. Previou…" at bounding box center [475, 282] width 232 height 52
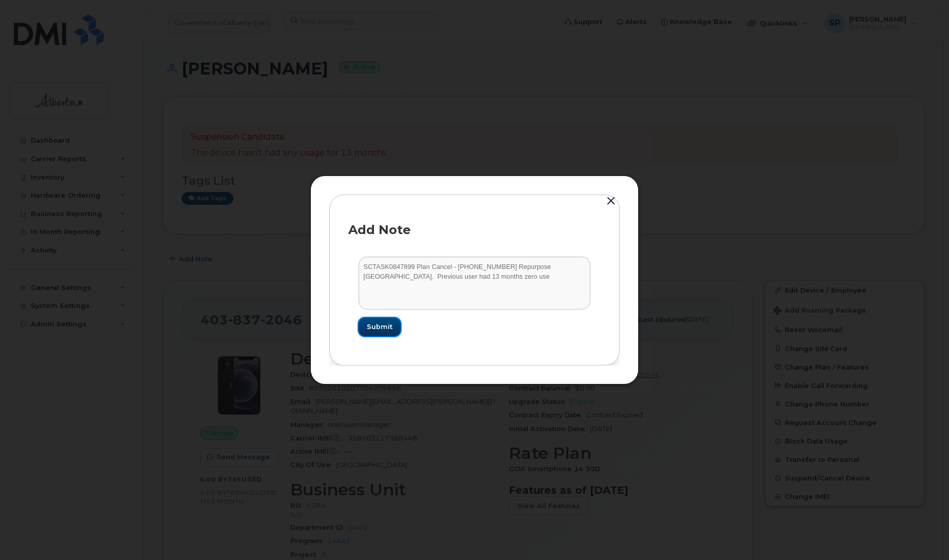
click at [387, 326] on span "Submit" at bounding box center [380, 327] width 26 height 10
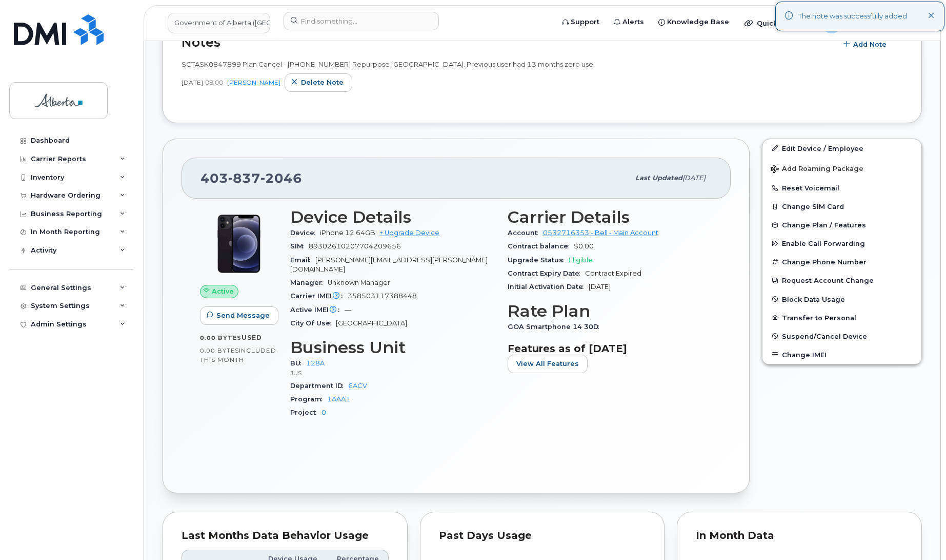
scroll to position [246, 0]
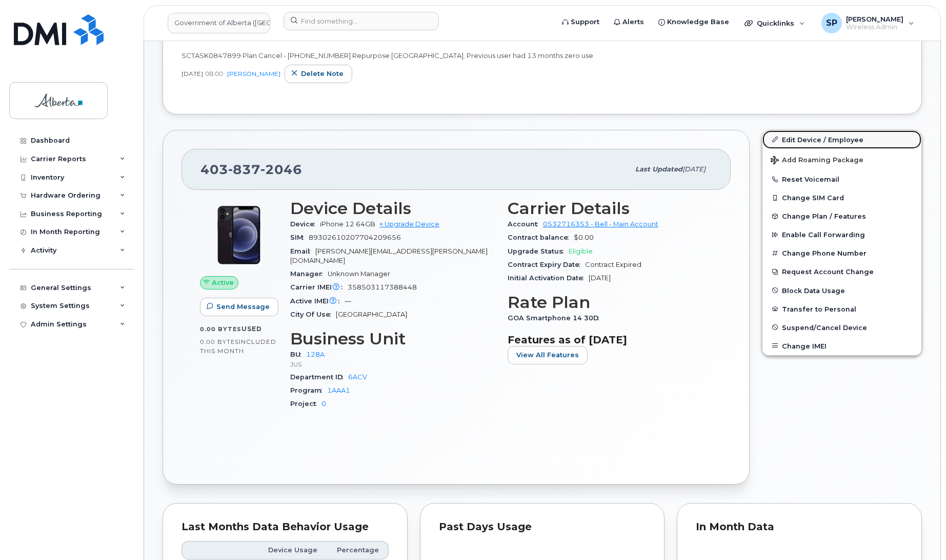
click at [811, 137] on link "Edit Device / Employee" at bounding box center [842, 139] width 159 height 18
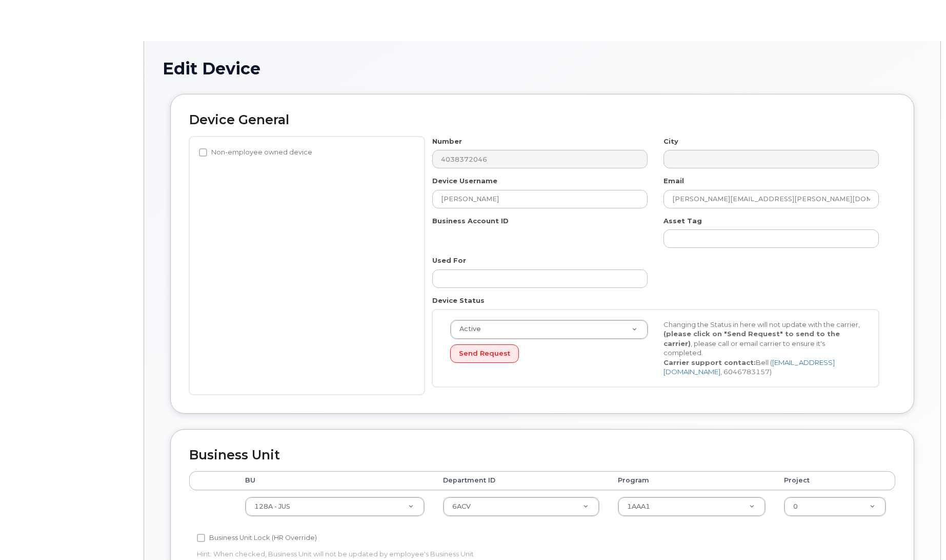
select select "4120330"
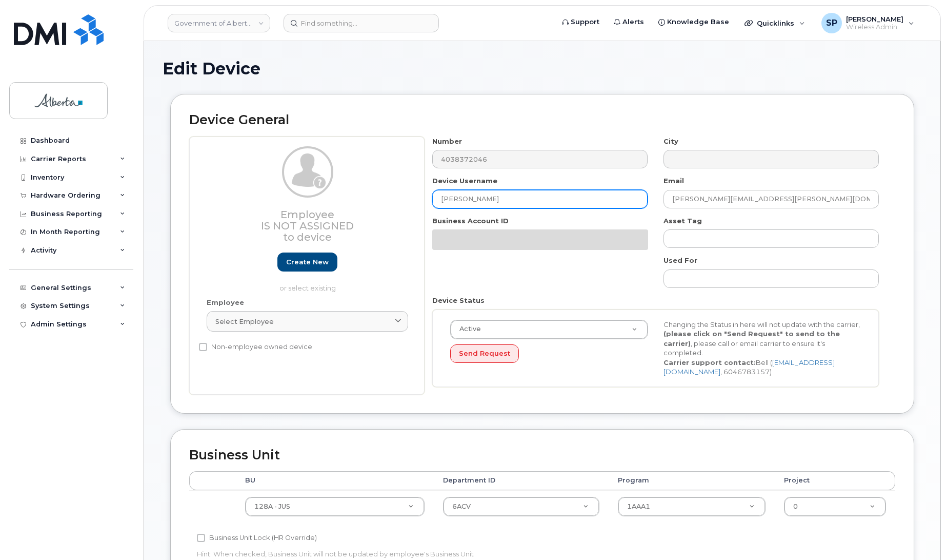
drag, startPoint x: 470, startPoint y: 196, endPoint x: 402, endPoint y: 197, distance: 68.2
click at [402, 197] on div "Employee Is not assigned to device Create new or select existing Employee Selec…" at bounding box center [542, 265] width 706 height 258
type input "Repurpose [GEOGRAPHIC_DATA]"
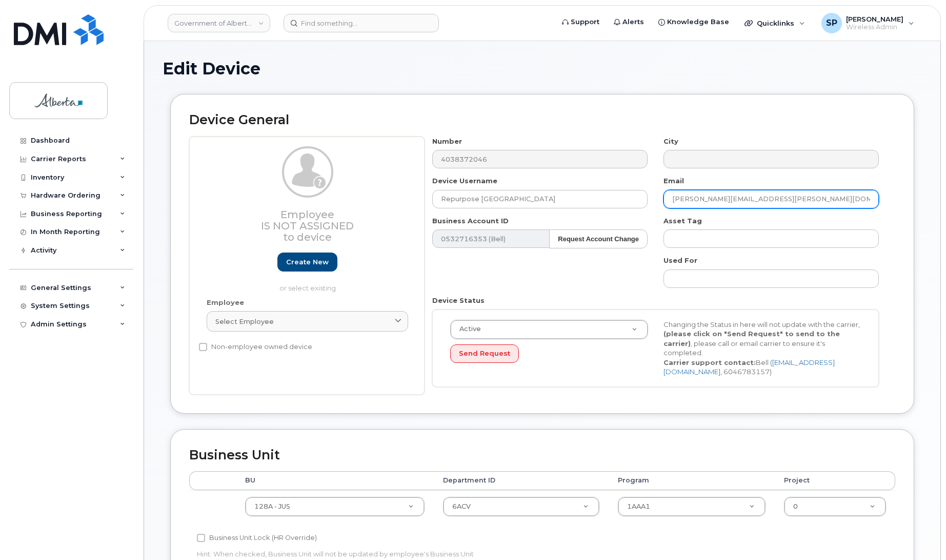
drag, startPoint x: 771, startPoint y: 191, endPoint x: 632, endPoint y: 212, distance: 140.6
click at [632, 212] on div "Number 4038372046 City Device Username Repurpose Calgary Email Olivia.Patton@go…" at bounding box center [656, 265] width 463 height 258
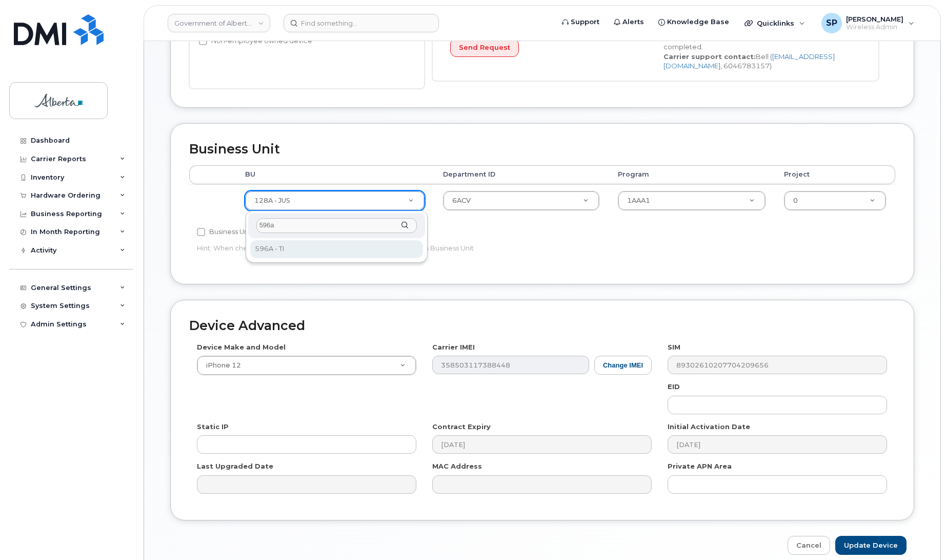
type input "596a"
select select "4797729"
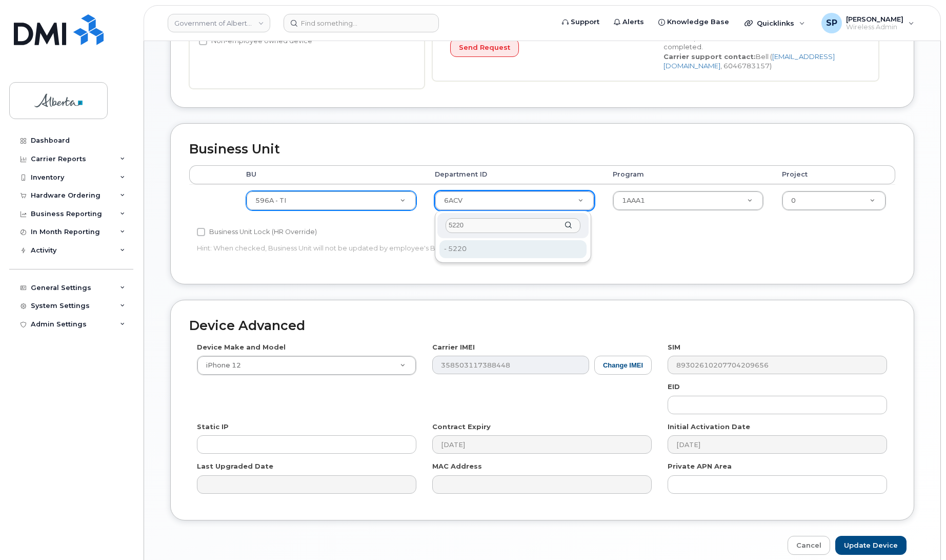
click at [475, 224] on input "5220" at bounding box center [513, 225] width 135 height 15
type input "5220"
type input "4802987"
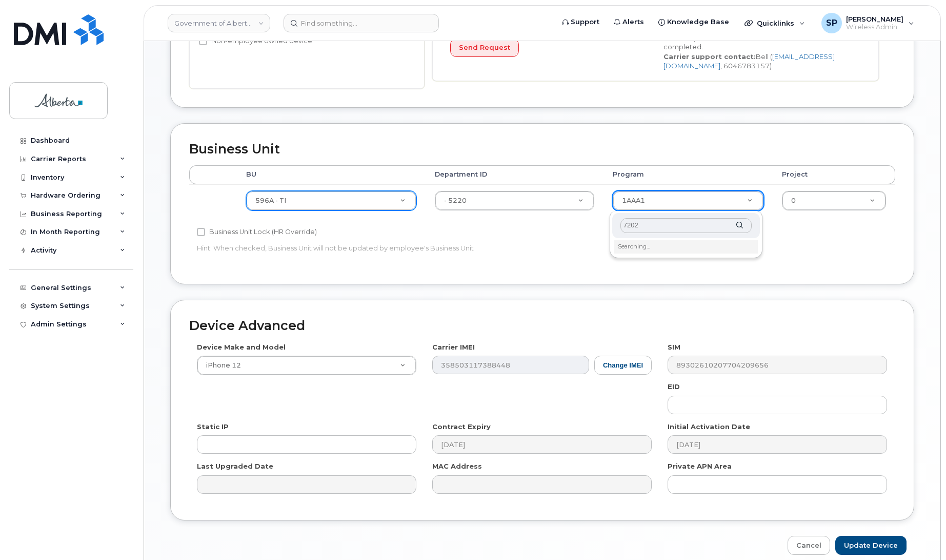
type input "72020"
click at [649, 229] on input "72020" at bounding box center [686, 225] width 131 height 15
drag, startPoint x: 651, startPoint y: 225, endPoint x: 601, endPoint y: 218, distance: 50.7
click at [601, 218] on body "Government of Alberta (GOA) Support Alerts Knowledge Base Quicklinks Suspend / …" at bounding box center [473, 150] width 946 height 912
type input "72020"
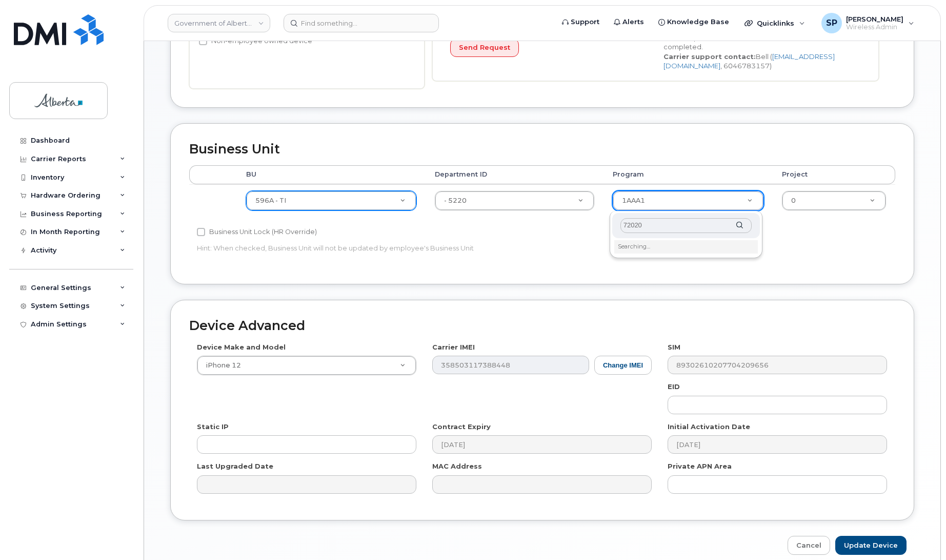
type input "72020"
click at [648, 247] on li "Searching…" at bounding box center [687, 246] width 144 height 13
click at [650, 228] on input "72020" at bounding box center [686, 225] width 131 height 15
type input "4803008"
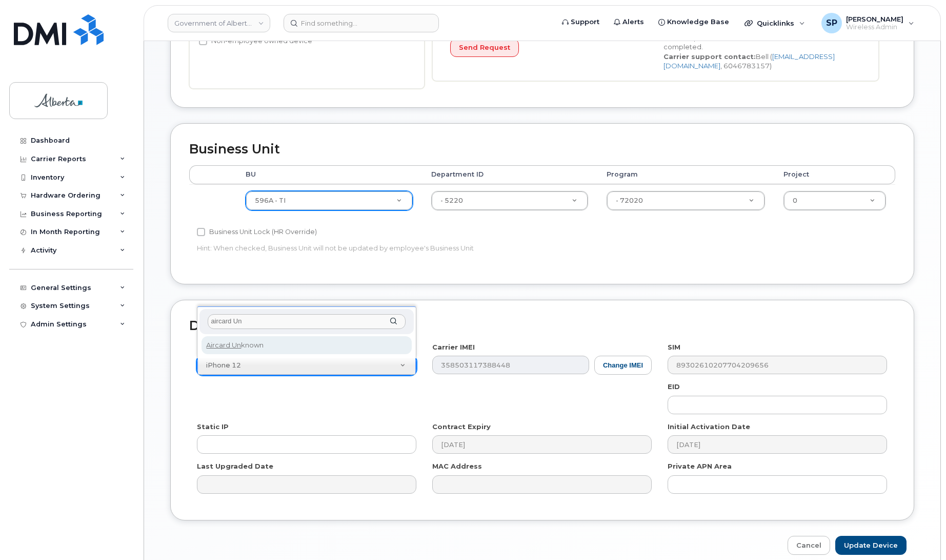
type input "aircard Un"
select select "971"
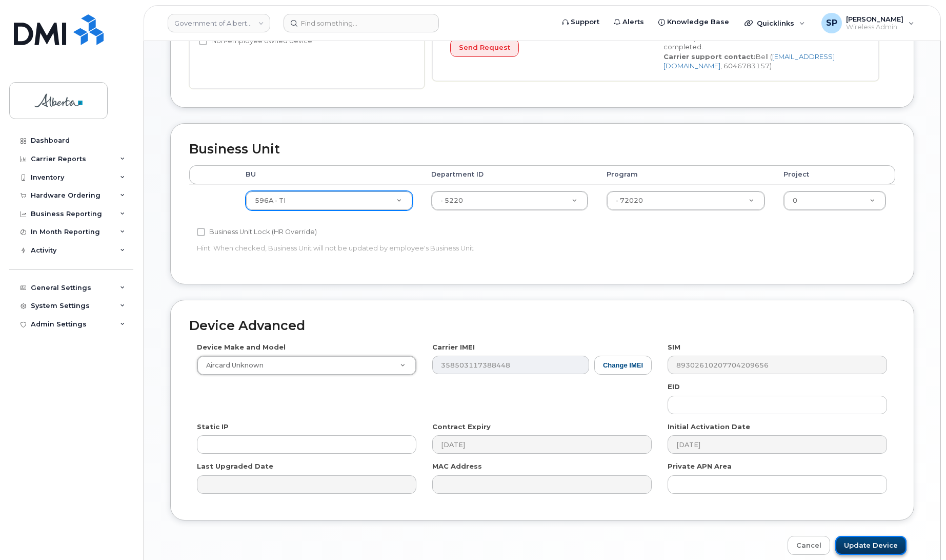
click at [873, 545] on input "Update Device" at bounding box center [871, 545] width 71 height 19
type input "Saving..."
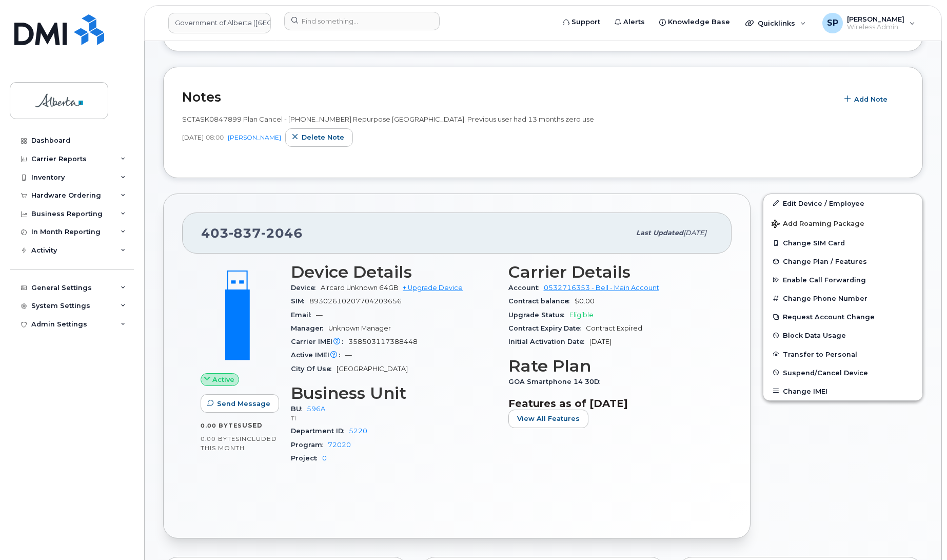
scroll to position [191, 0]
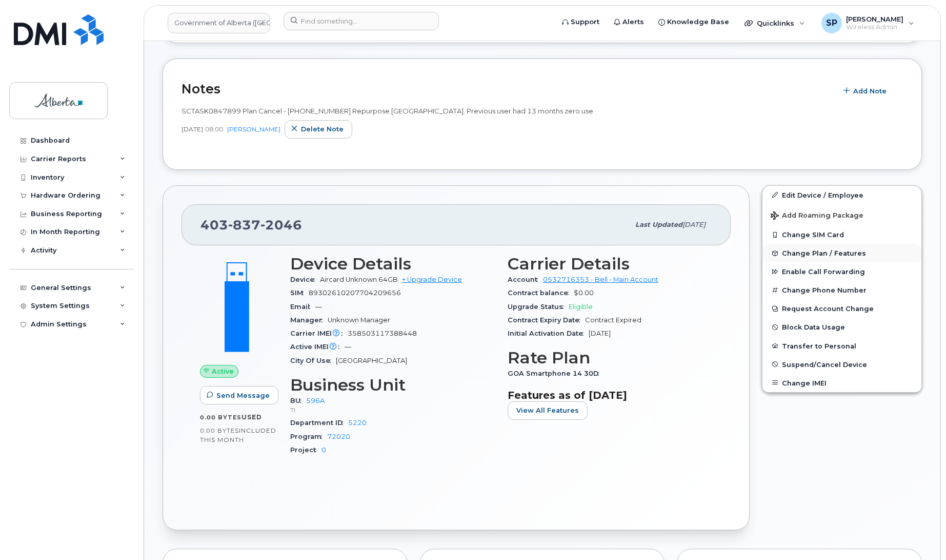
click at [802, 251] on span "Change Plan / Features" at bounding box center [824, 253] width 84 height 8
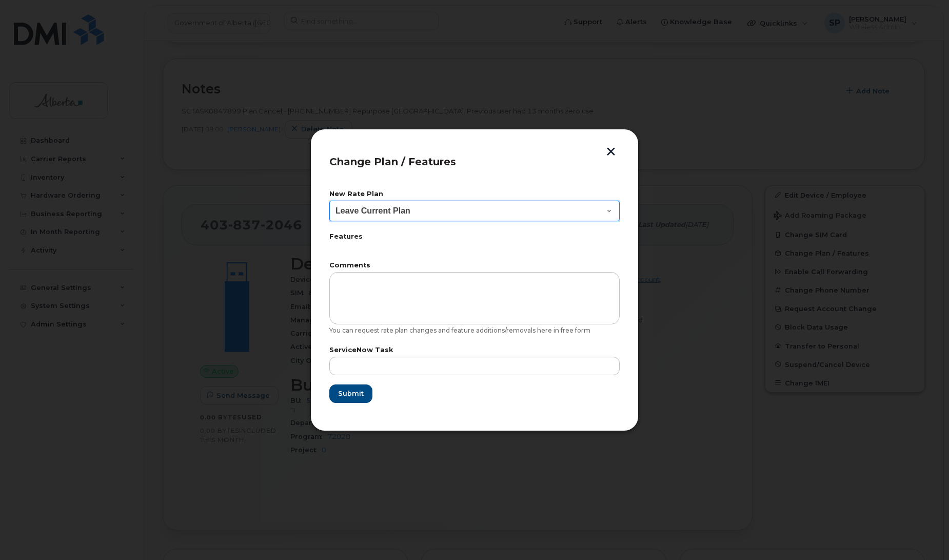
click at [399, 211] on select "Leave Current Plan GOA Data plan 9 30 d GOA–Unlimited Data Plan 9" at bounding box center [474, 211] width 290 height 21
select select "1790211"
click at [329, 201] on select "Leave Current Plan GOA Data plan 9 30 d GOA–Unlimited Data Plan 9" at bounding box center [474, 211] width 290 height 21
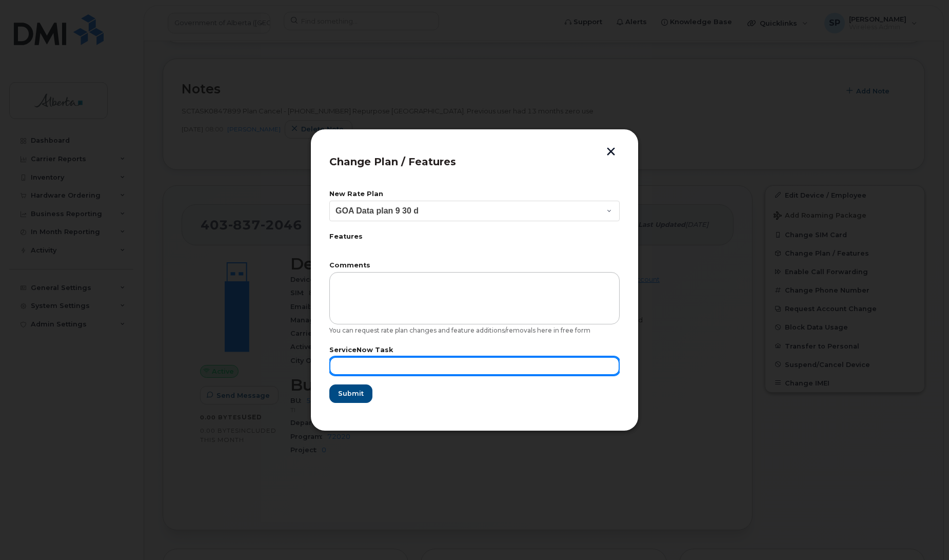
click at [359, 359] on input "text" at bounding box center [474, 366] width 290 height 18
click at [394, 362] on input "text" at bounding box center [474, 366] width 290 height 18
paste input "SCTASK0847899"
type input "SCTASK0847899"
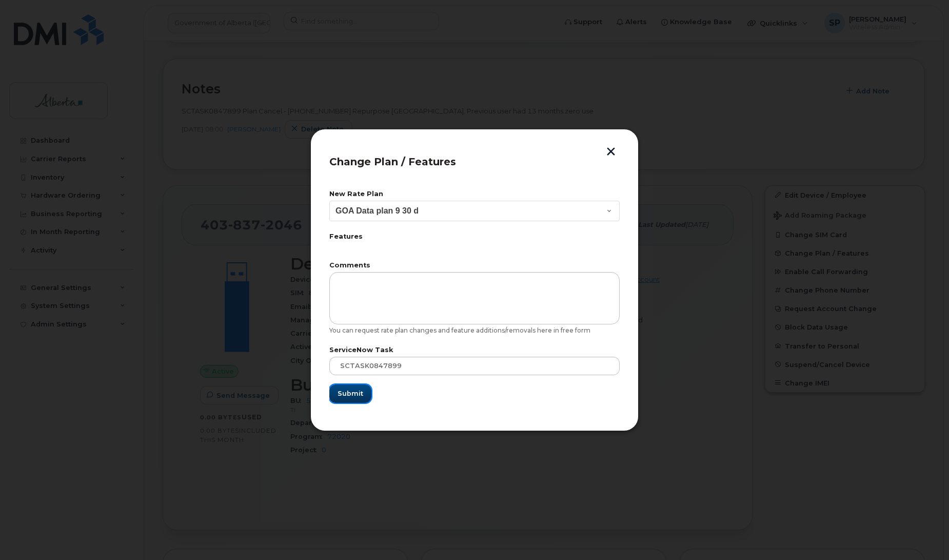
click at [350, 394] on span "Submit" at bounding box center [351, 393] width 26 height 10
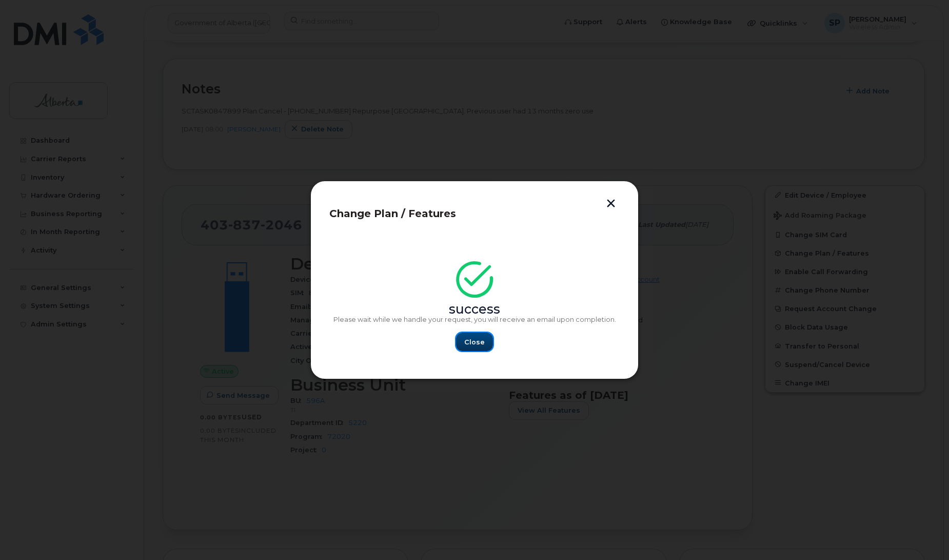
click at [485, 343] on button "Close" at bounding box center [474, 341] width 37 height 18
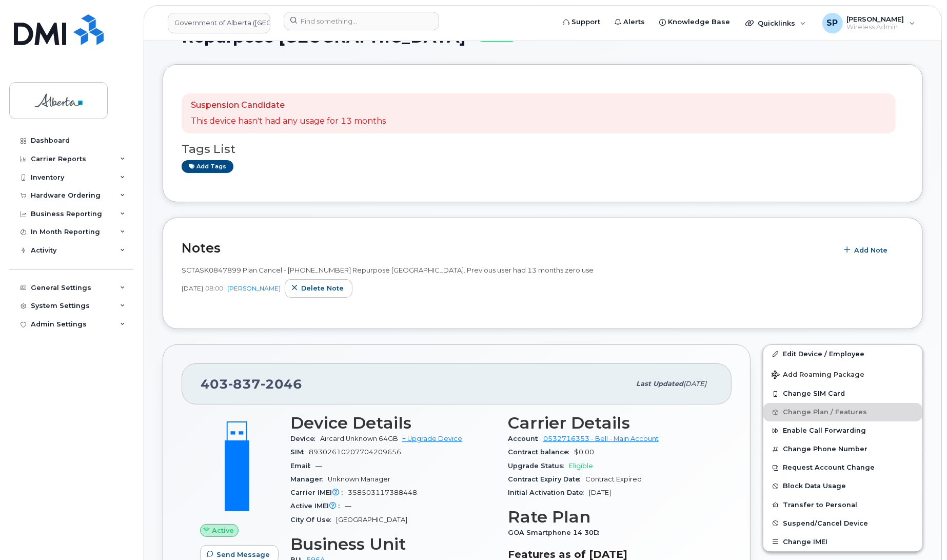
scroll to position [0, 0]
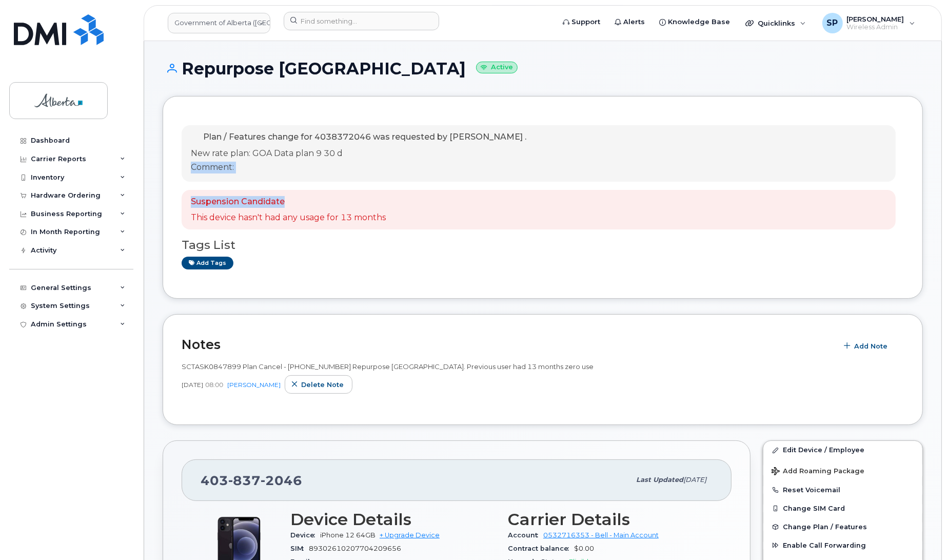
drag, startPoint x: 946, startPoint y: 157, endPoint x: 949, endPoint y: 198, distance: 41.1
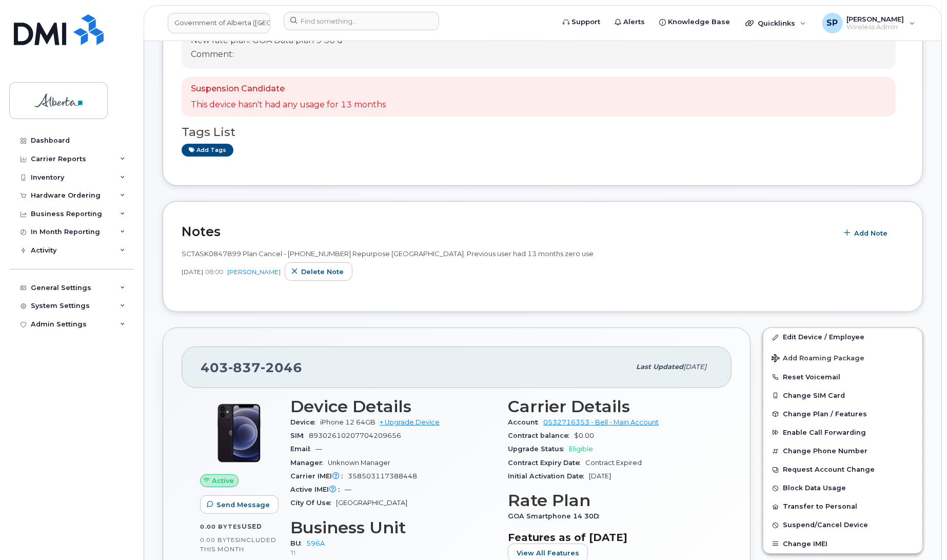
scroll to position [125, 0]
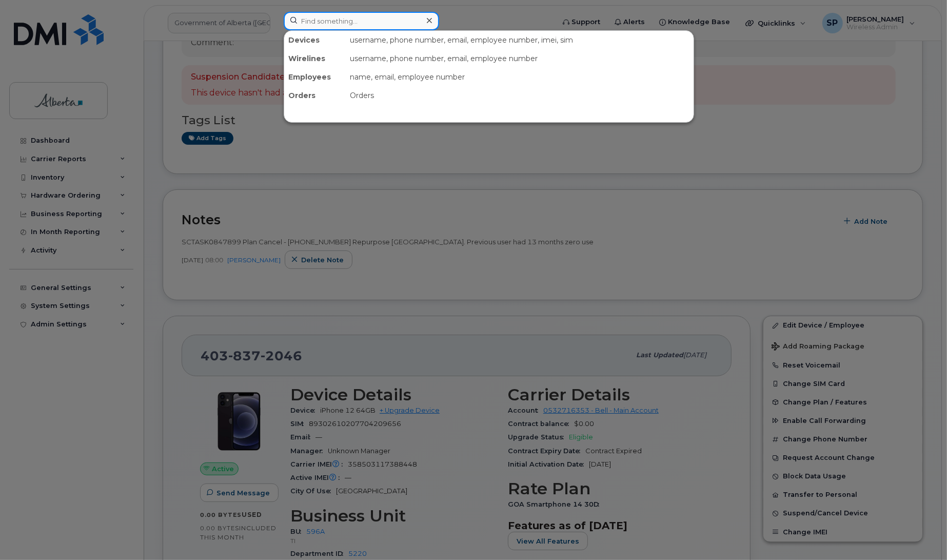
click at [358, 22] on input at bounding box center [361, 21] width 155 height 18
paste input "5875450381"
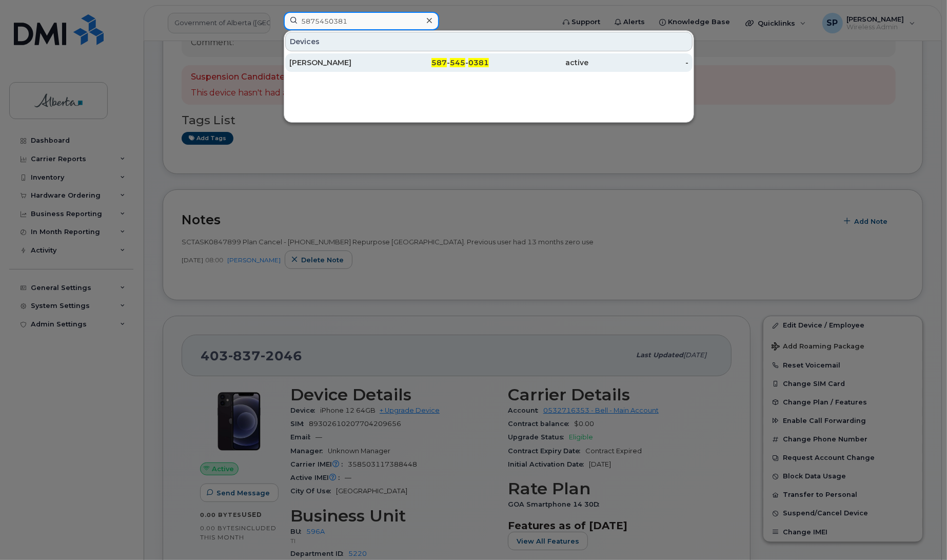
type input "5875450381"
click at [339, 66] on div "[PERSON_NAME]" at bounding box center [339, 62] width 100 height 10
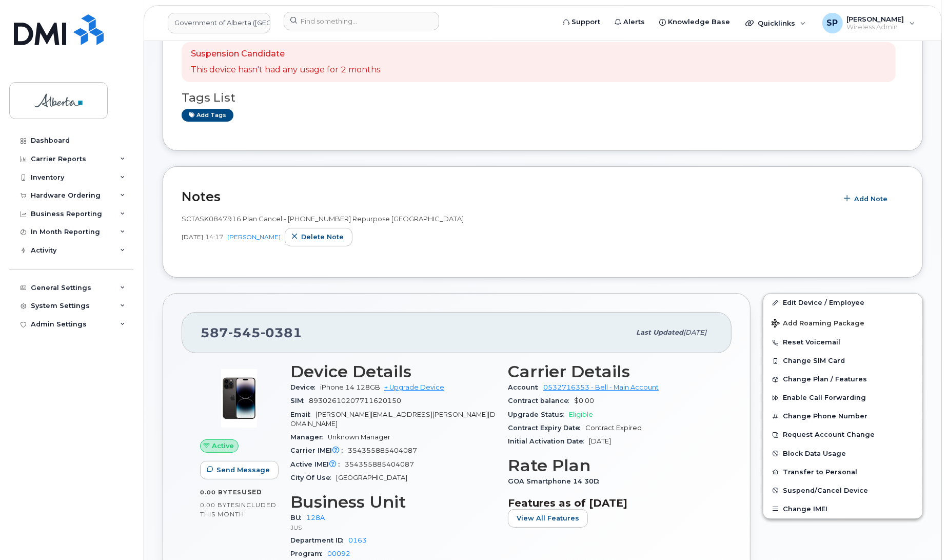
scroll to position [127, 0]
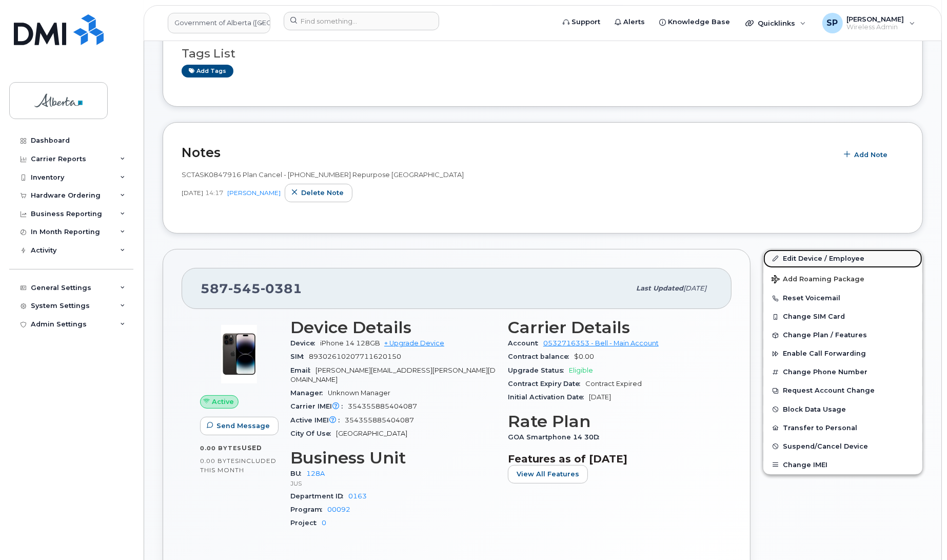
click at [801, 259] on link "Edit Device / Employee" at bounding box center [842, 258] width 159 height 18
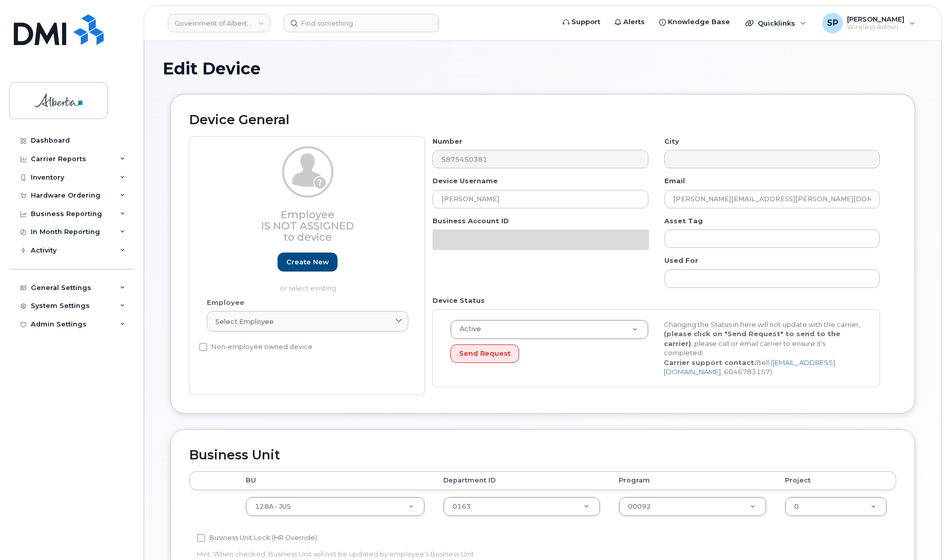
select select "4120330"
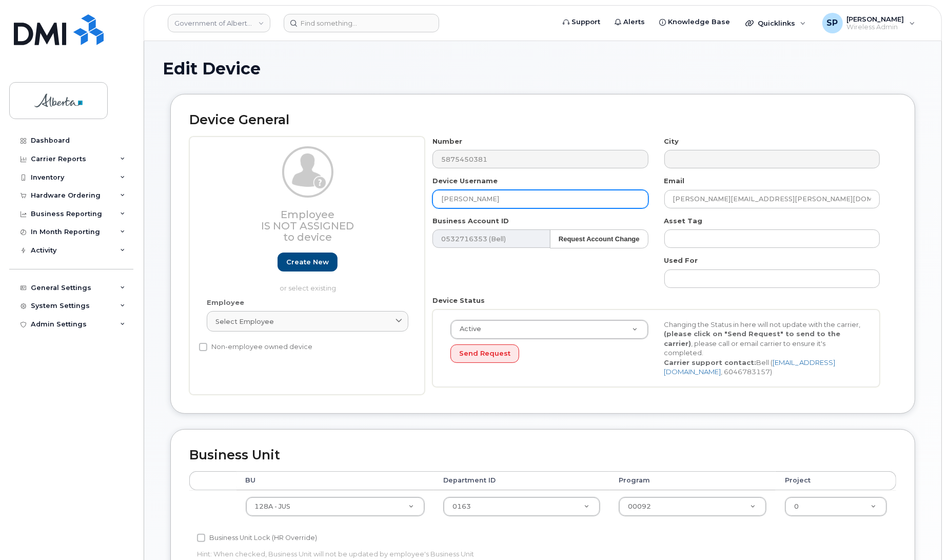
drag, startPoint x: 496, startPoint y: 194, endPoint x: 372, endPoint y: 201, distance: 124.3
click at [372, 201] on div "Employee Is not assigned to device Create new or select existing Employee Selec…" at bounding box center [542, 265] width 707 height 258
paste input "Repurpose [GEOGRAPHIC_DATA]"
type input "Repurpose [GEOGRAPHIC_DATA]"
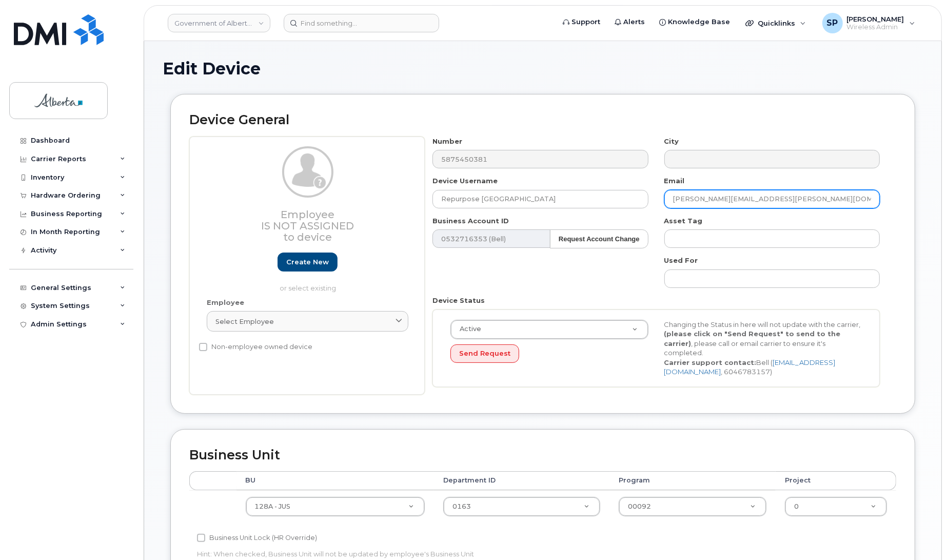
drag, startPoint x: 783, startPoint y: 198, endPoint x: 660, endPoint y: 195, distance: 123.2
click at [660, 195] on div "Email Sheila.Bilodeau@gov.ab.ca" at bounding box center [772, 192] width 231 height 32
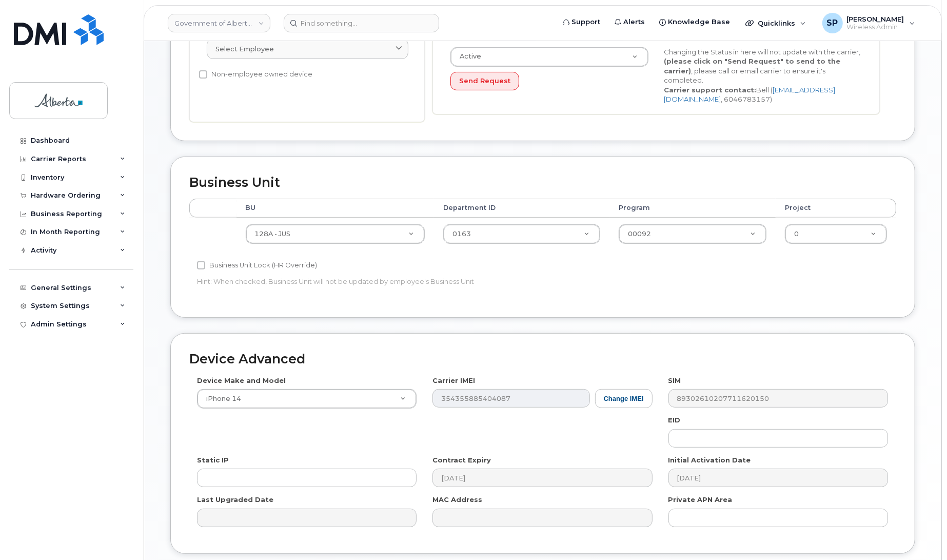
scroll to position [274, 0]
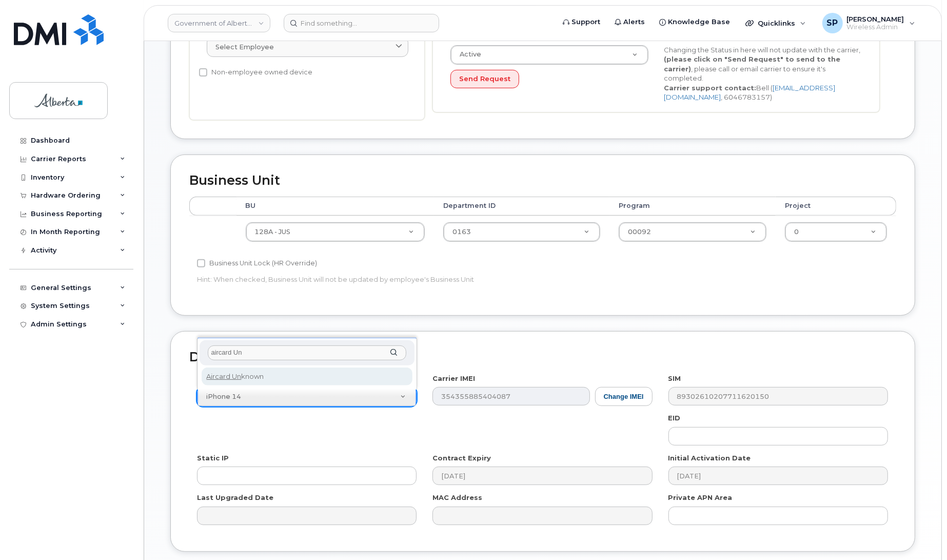
type input "aircard Un"
select select "971"
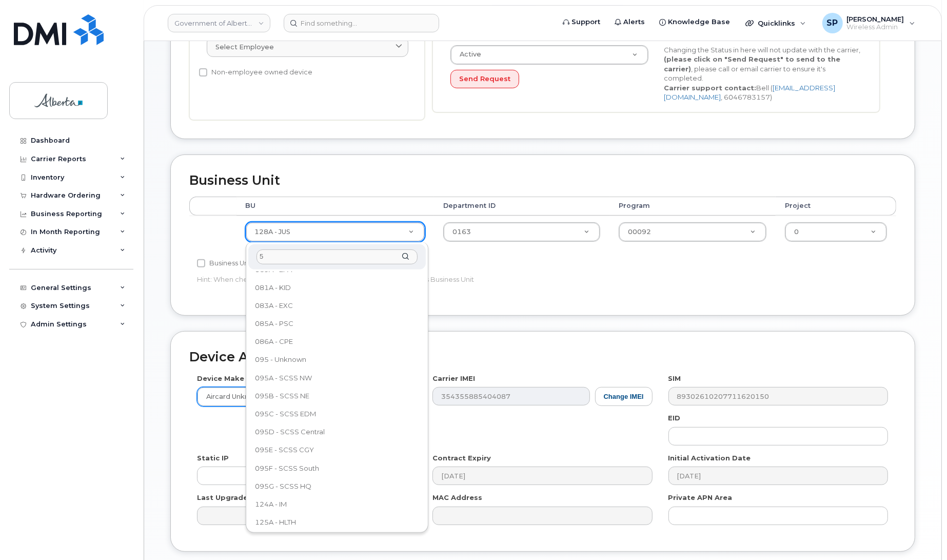
scroll to position [0, 0]
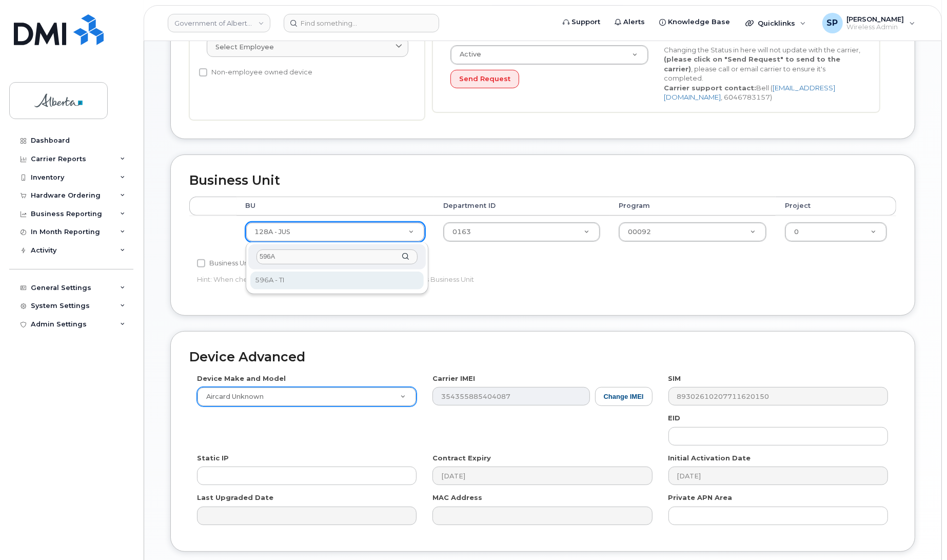
type input "596A"
select select "4797729"
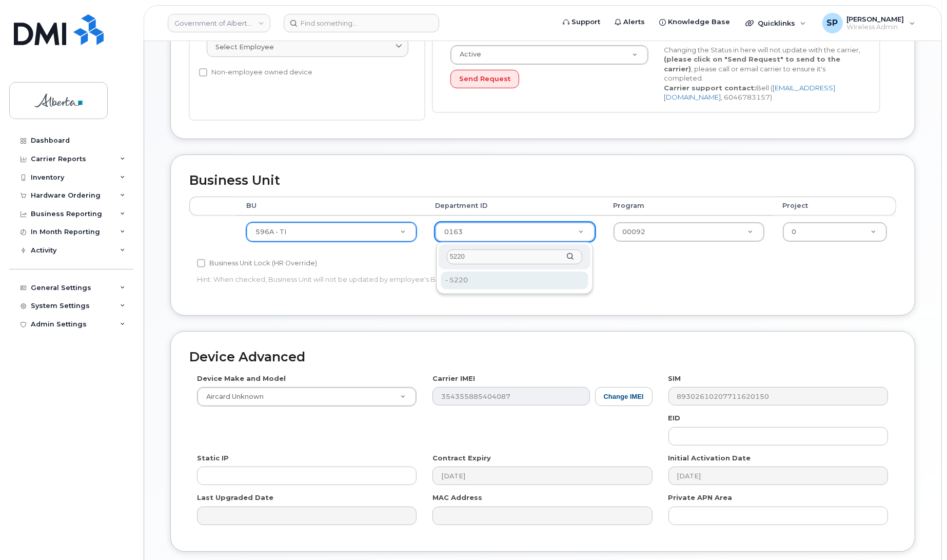
type input "5220"
type input "4802987"
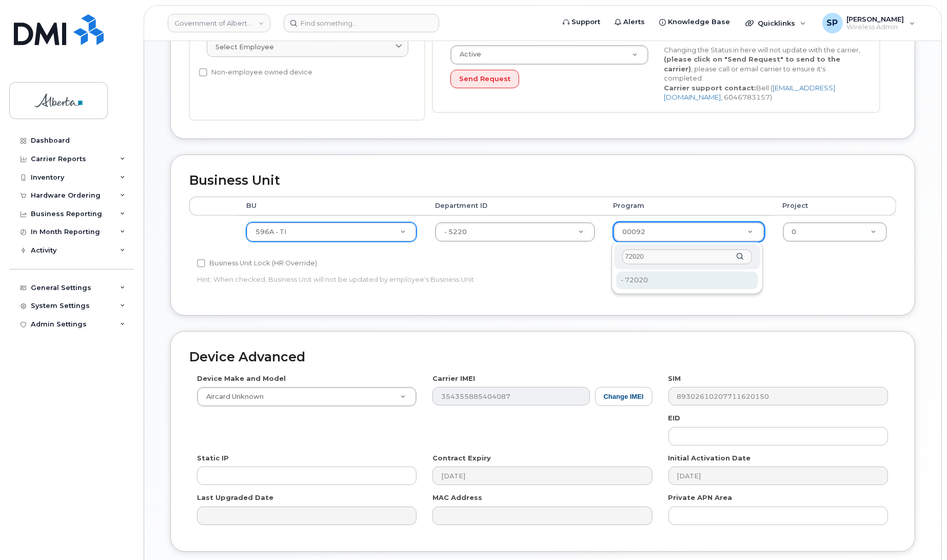
type input "72020"
type input "4803008"
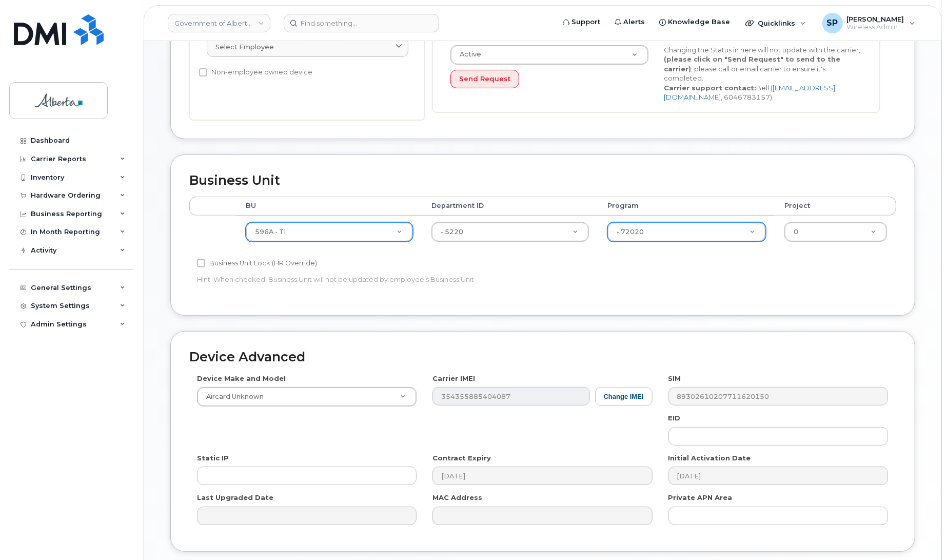
drag, startPoint x: 946, startPoint y: 282, endPoint x: 954, endPoint y: 384, distance: 101.9
click at [946, 384] on html "Government of [GEOGRAPHIC_DATA] (GOA) Support Alerts Knowledge Base Quicklinks …" at bounding box center [473, 182] width 947 height 912
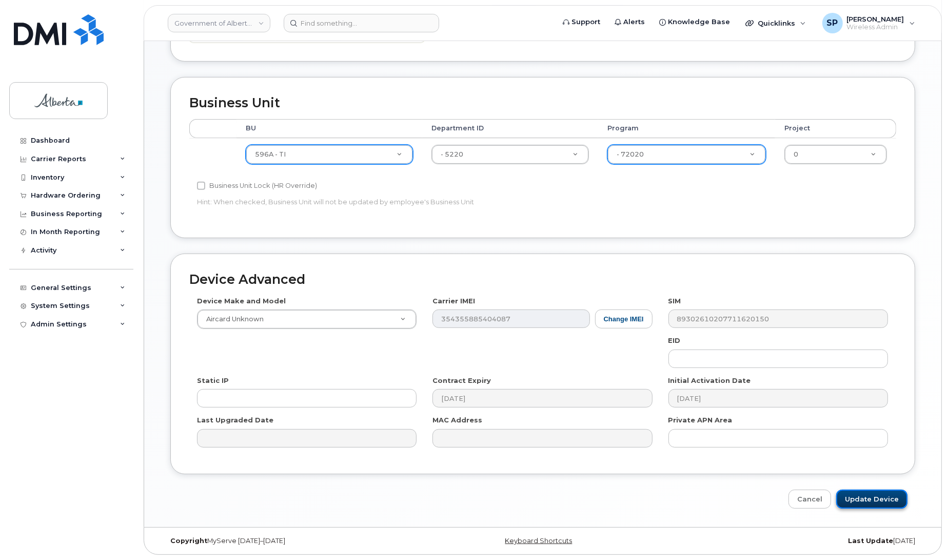
click at [871, 497] on input "Update Device" at bounding box center [871, 498] width 71 height 19
type input "Saving..."
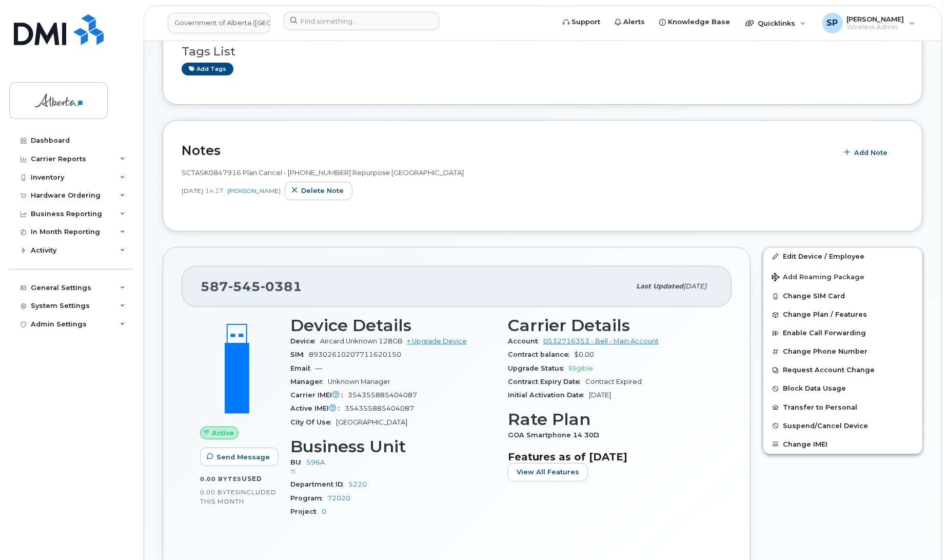
scroll to position [131, 0]
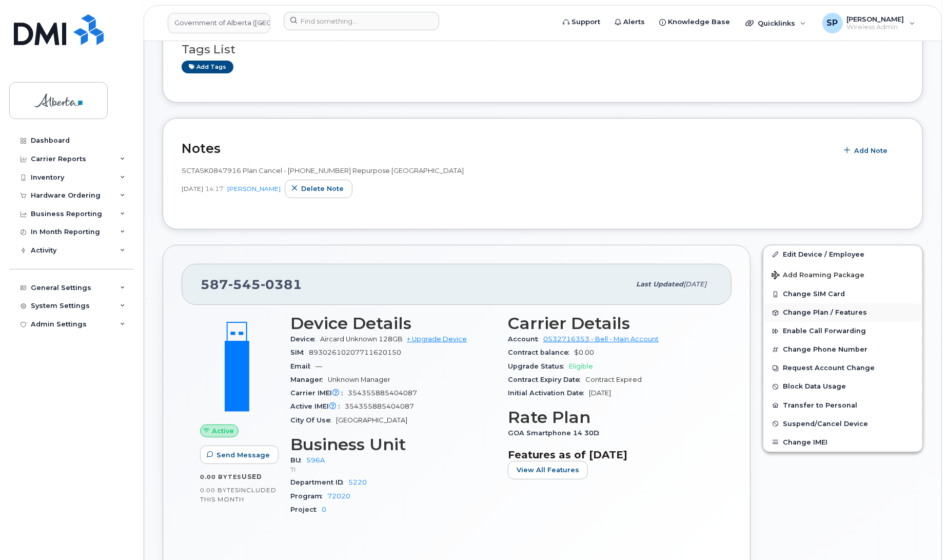
click at [816, 313] on span "Change Plan / Features" at bounding box center [825, 313] width 84 height 8
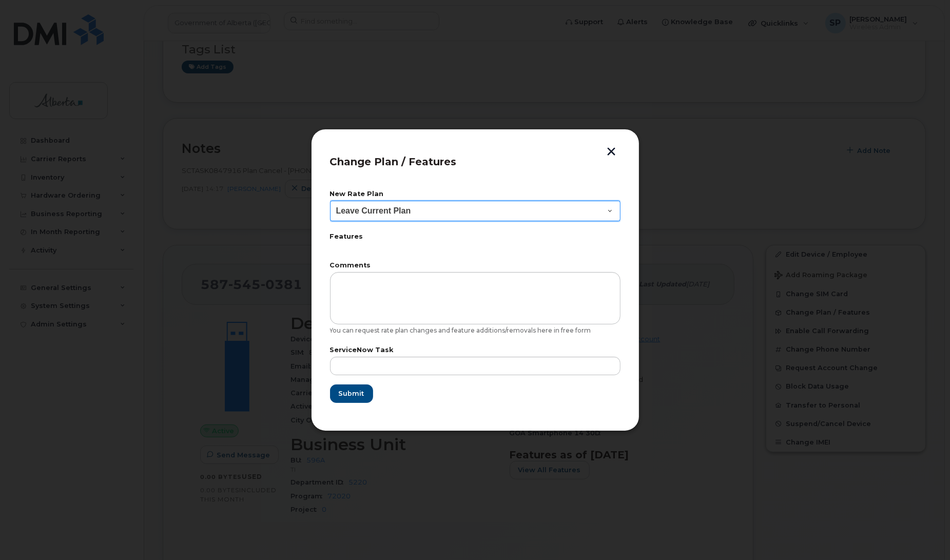
click at [401, 213] on select "Leave Current Plan GOA Data plan 9 30 d GOA–Unlimited Data Plan 9" at bounding box center [475, 211] width 290 height 21
select select "1790211"
click at [330, 201] on select "Leave Current Plan GOA Data plan 9 30 d GOA–Unlimited Data Plan 9" at bounding box center [475, 211] width 290 height 21
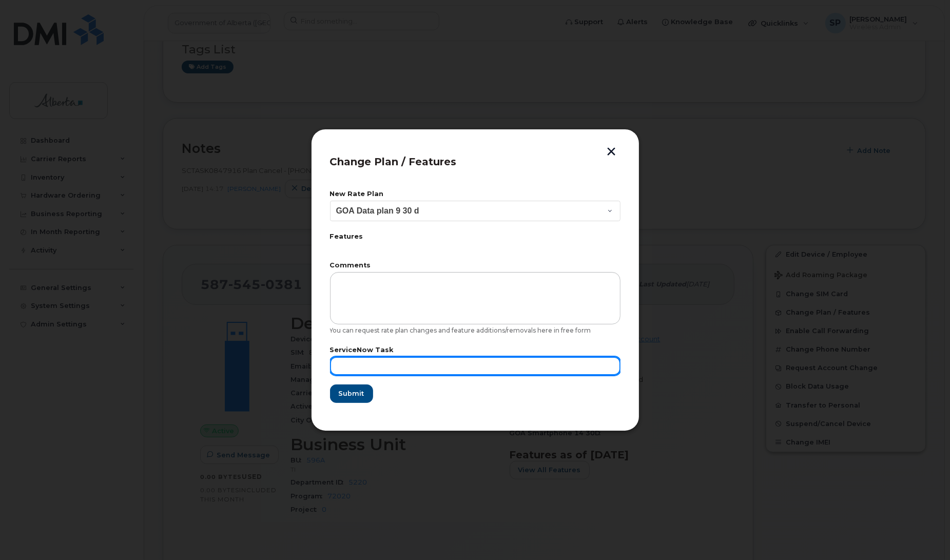
click at [381, 366] on input "text" at bounding box center [475, 366] width 290 height 18
paste input "SCTASK0847916"
type input "SCTASK0847916"
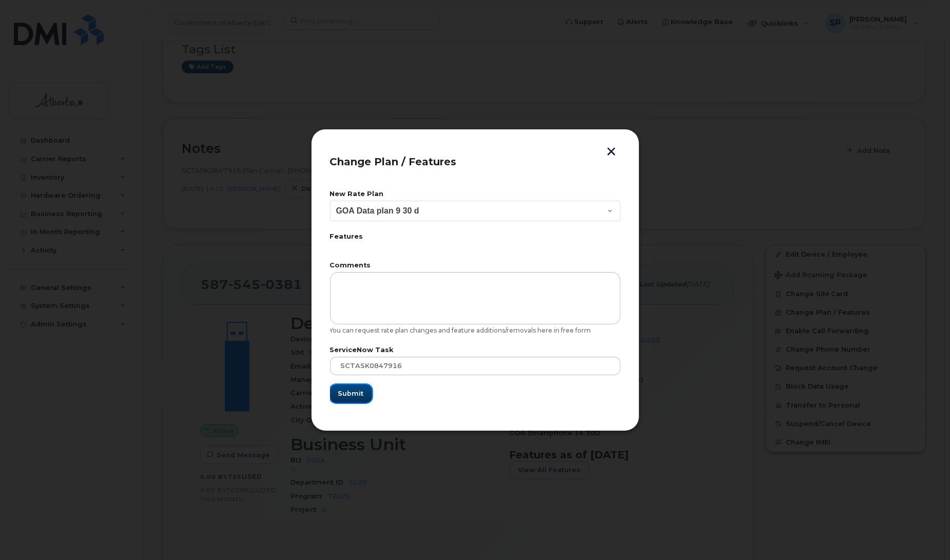
click at [352, 393] on span "Submit" at bounding box center [351, 393] width 26 height 10
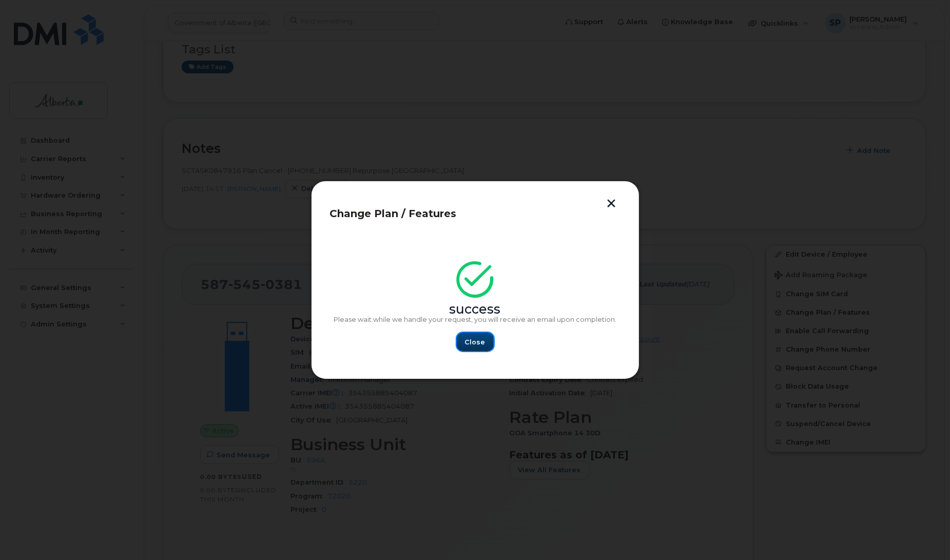
click at [478, 340] on span "Close" at bounding box center [475, 342] width 21 height 10
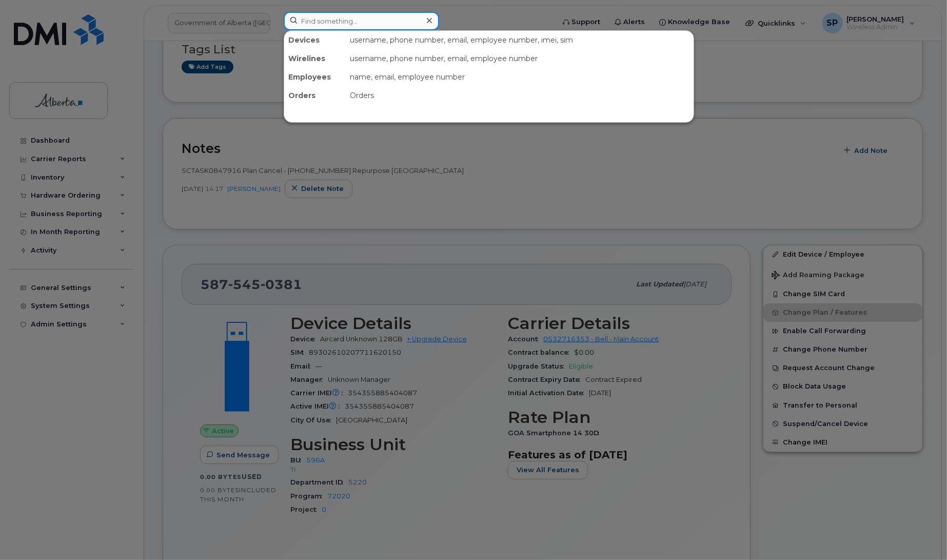
click at [310, 21] on input at bounding box center [361, 21] width 155 height 18
paste input "4035943513"
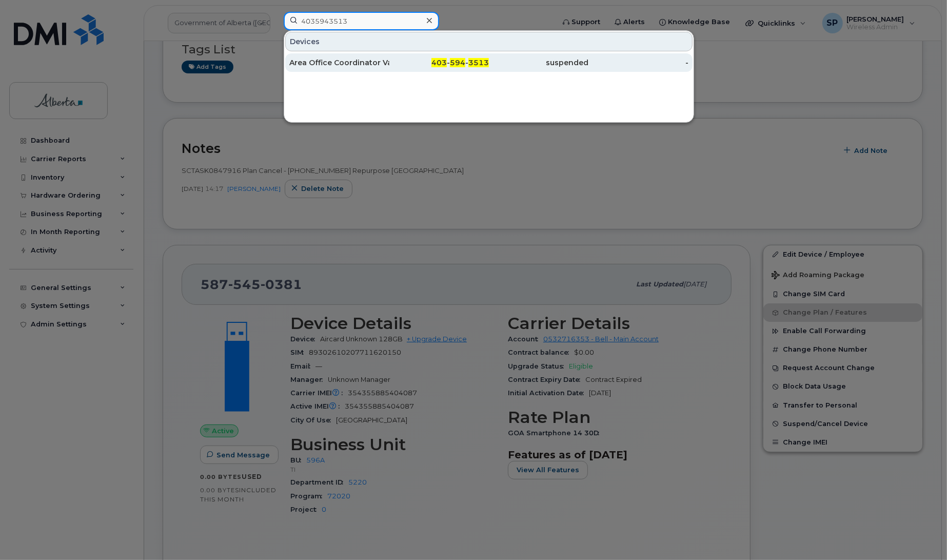
type input "4035943513"
click at [372, 65] on div "Area Office Coordinator Vacant" at bounding box center [339, 62] width 100 height 10
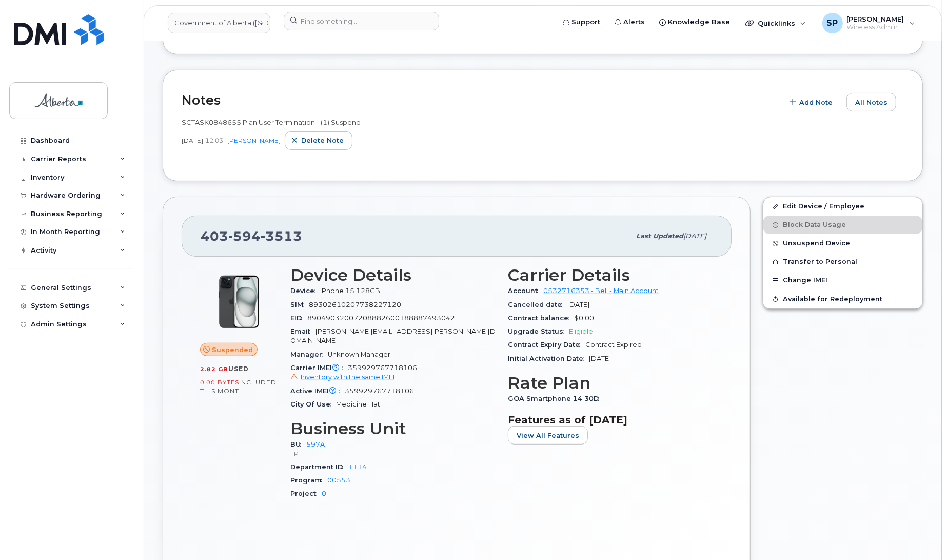
scroll to position [233, 0]
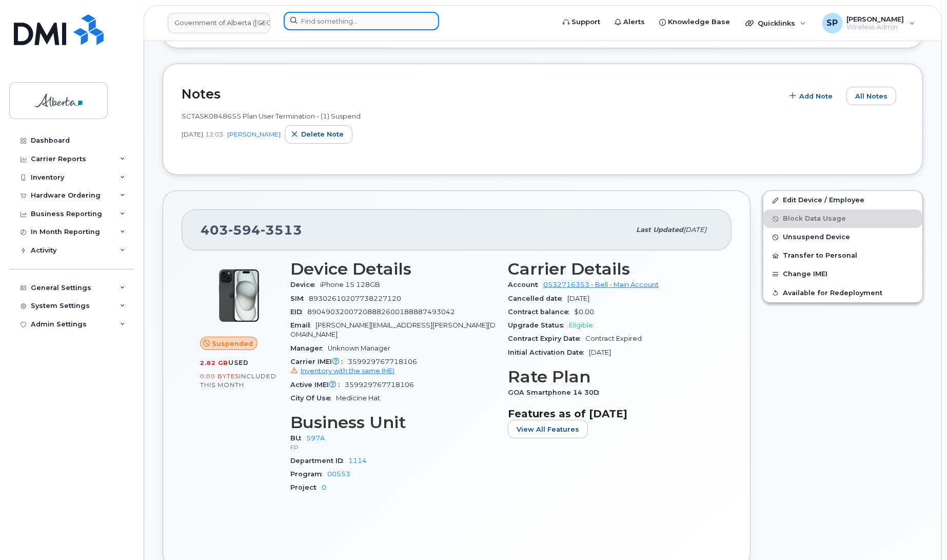
click at [344, 17] on input at bounding box center [361, 21] width 155 height 18
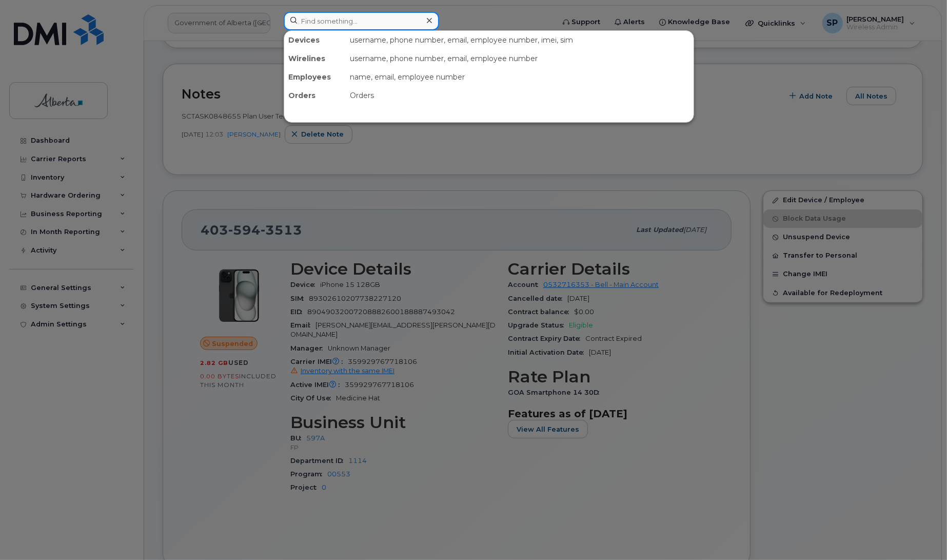
paste input "7806996069"
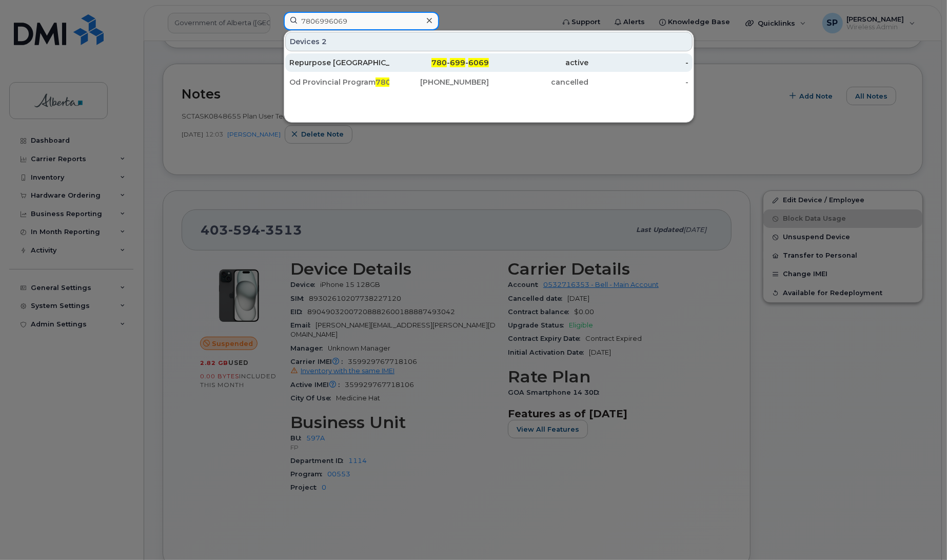
type input "7806996069"
click at [339, 66] on div "Repurpose [GEOGRAPHIC_DATA]" at bounding box center [339, 62] width 100 height 10
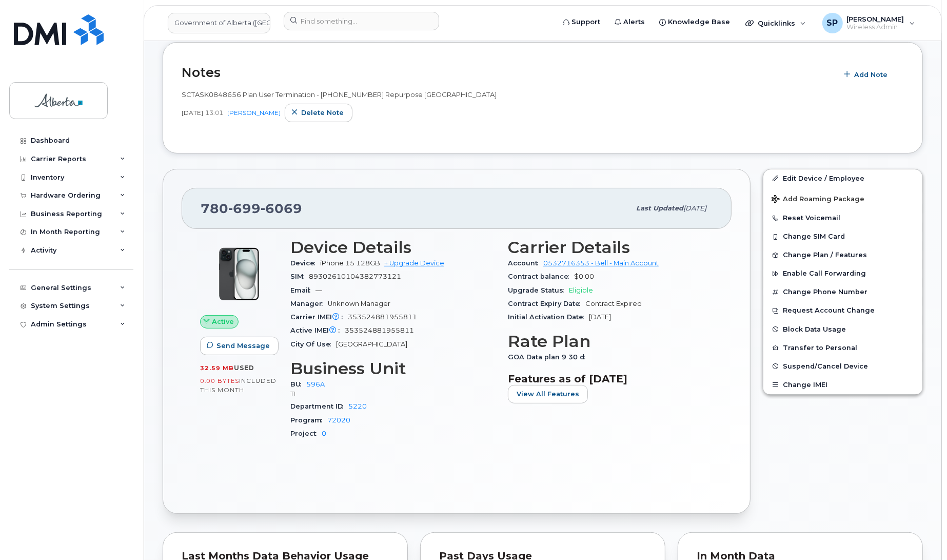
scroll to position [245, 0]
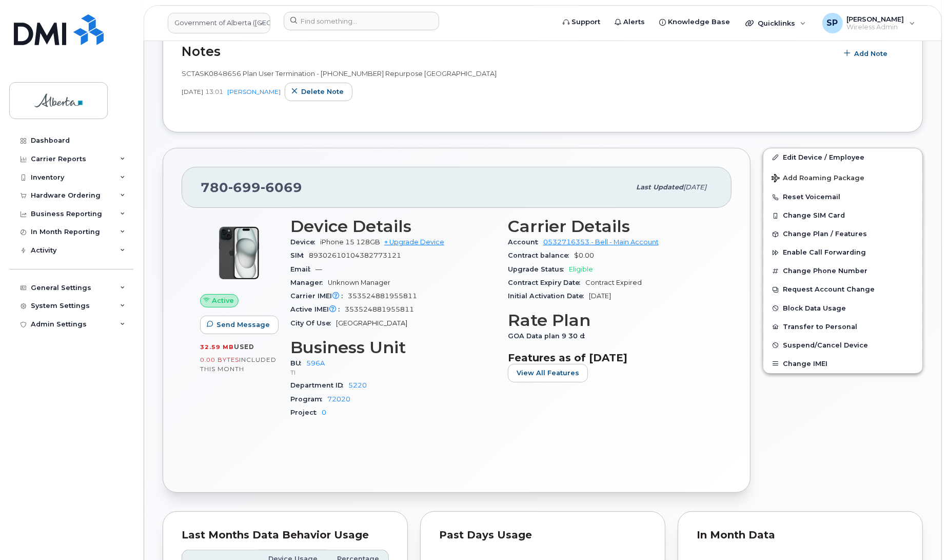
drag, startPoint x: 946, startPoint y: 206, endPoint x: 953, endPoint y: 160, distance: 46.6
click at [864, 404] on div "Edit Device / Employee Add Roaming Package Reset Voicemail Change SIM Card Chan…" at bounding box center [843, 321] width 172 height 358
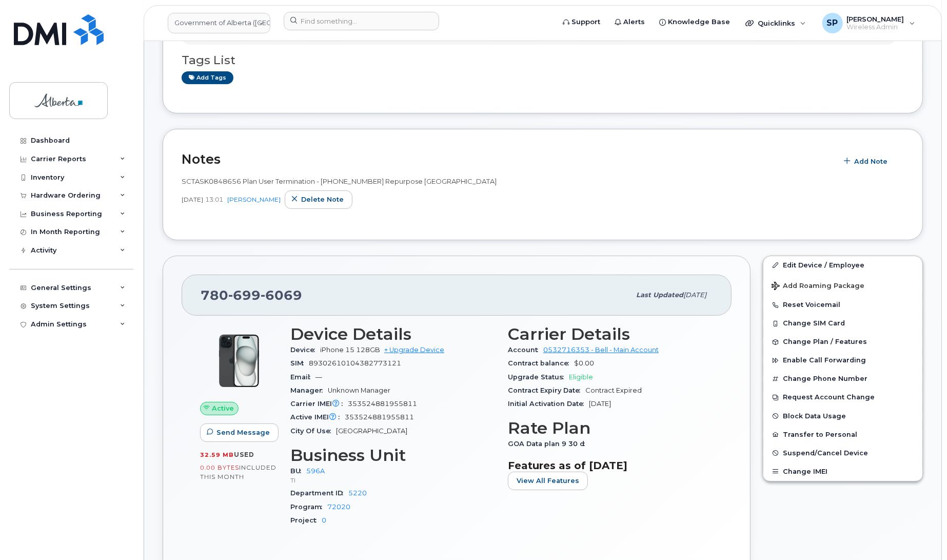
scroll to position [0, 0]
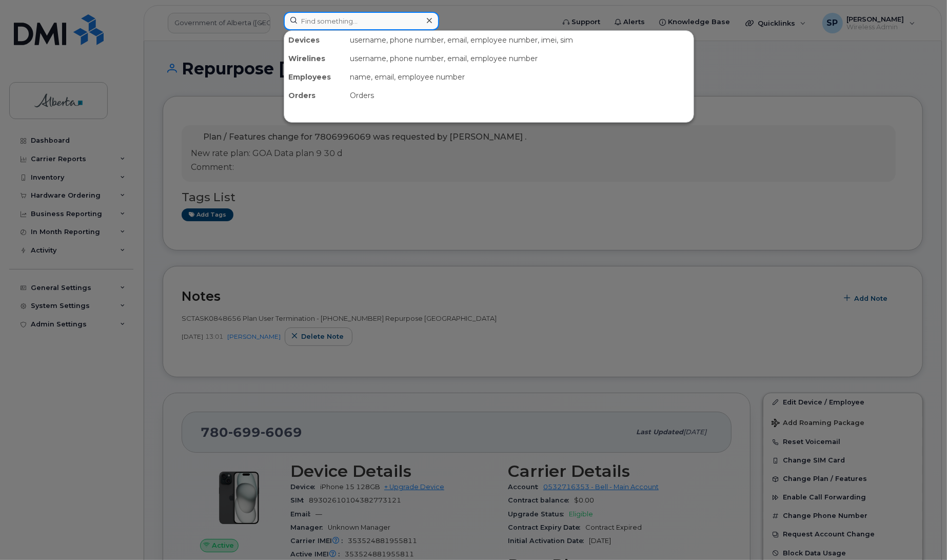
click at [343, 17] on input at bounding box center [361, 21] width 155 height 18
paste input "7806996069"
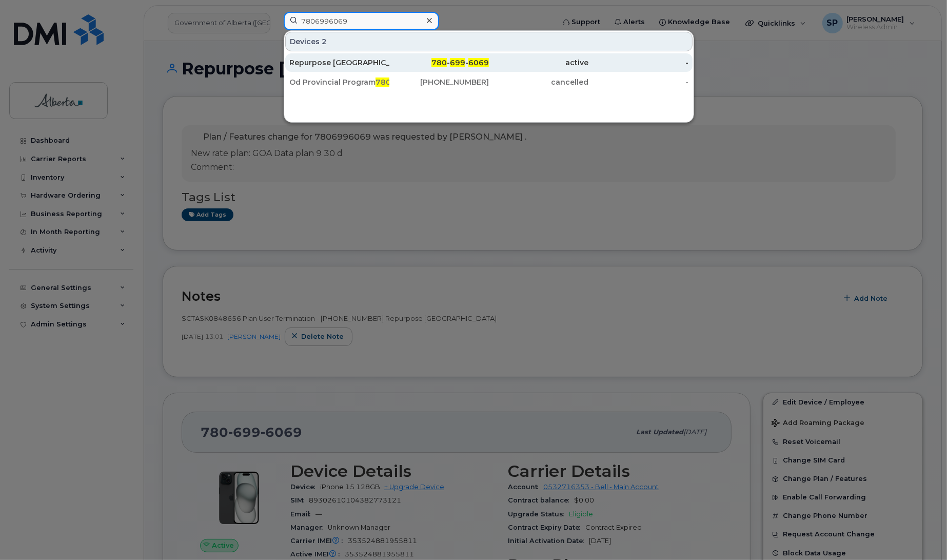
type input "7806996069"
click at [383, 60] on div "Repurpose [GEOGRAPHIC_DATA]" at bounding box center [339, 62] width 100 height 10
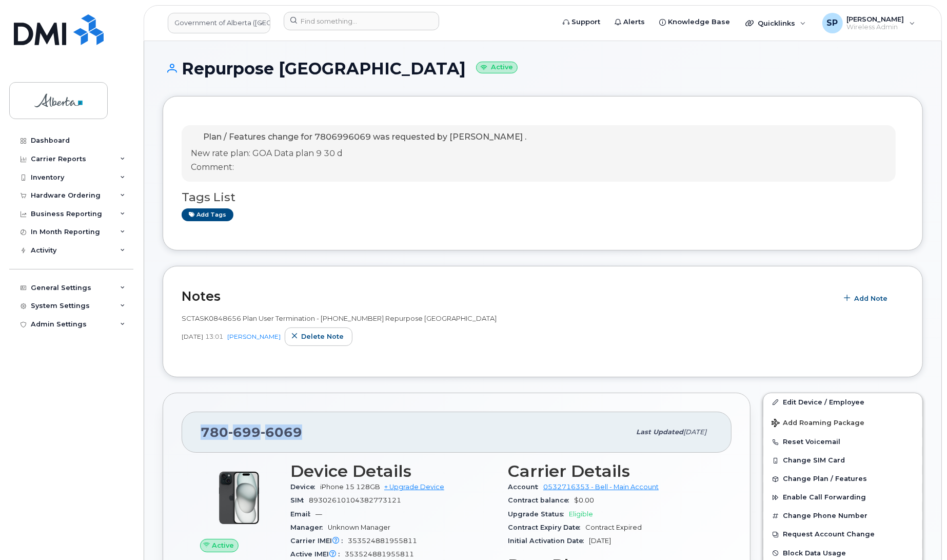
drag, startPoint x: 299, startPoint y: 432, endPoint x: 202, endPoint y: 427, distance: 97.6
click at [202, 427] on span "780 699 6069" at bounding box center [252, 431] width 102 height 15
copy span "780 699 6069"
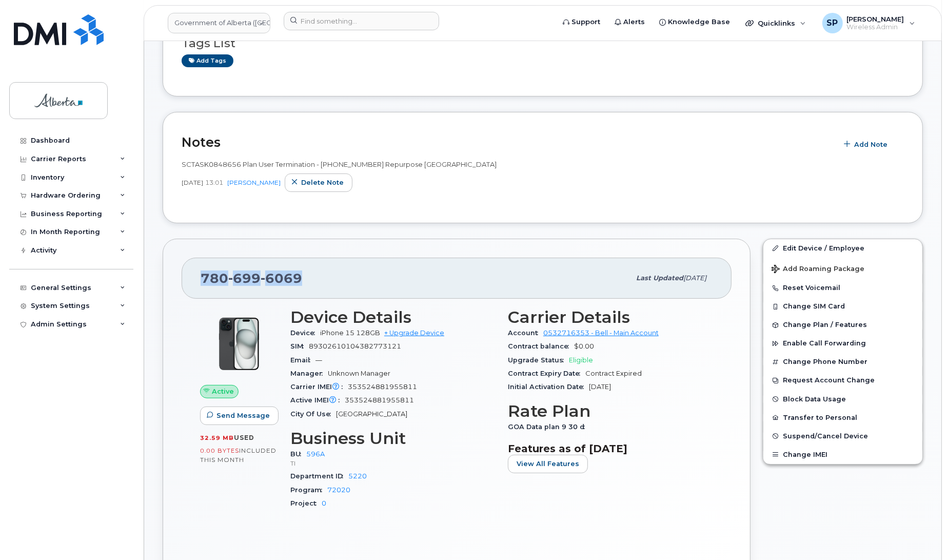
scroll to position [166, 0]
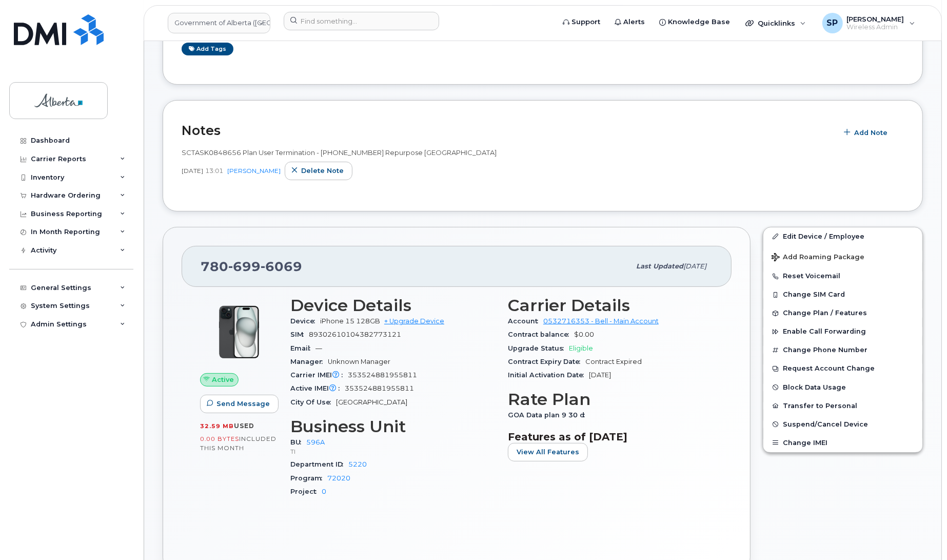
click at [545, 178] on div "Sep 11, 2025 13:01 Susannah Parlee Delete note" at bounding box center [543, 171] width 722 height 18
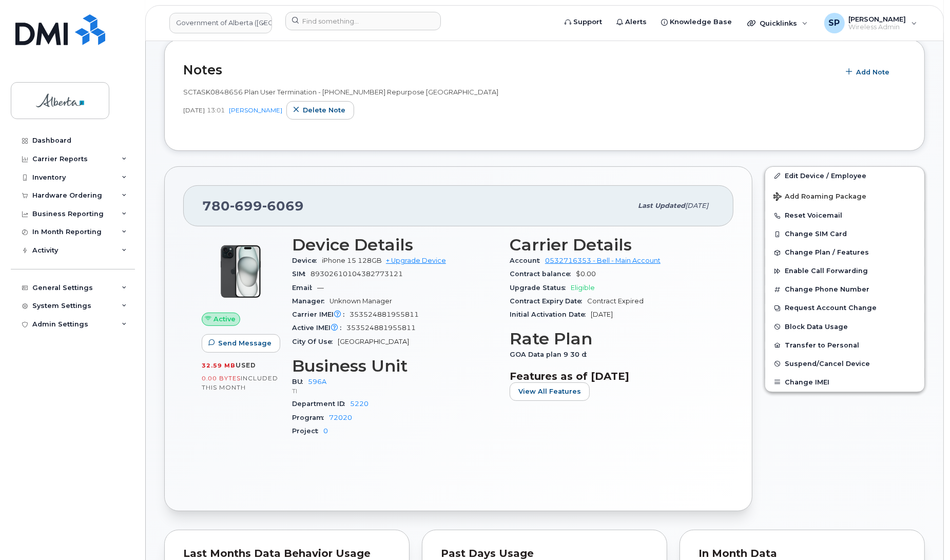
scroll to position [224, 0]
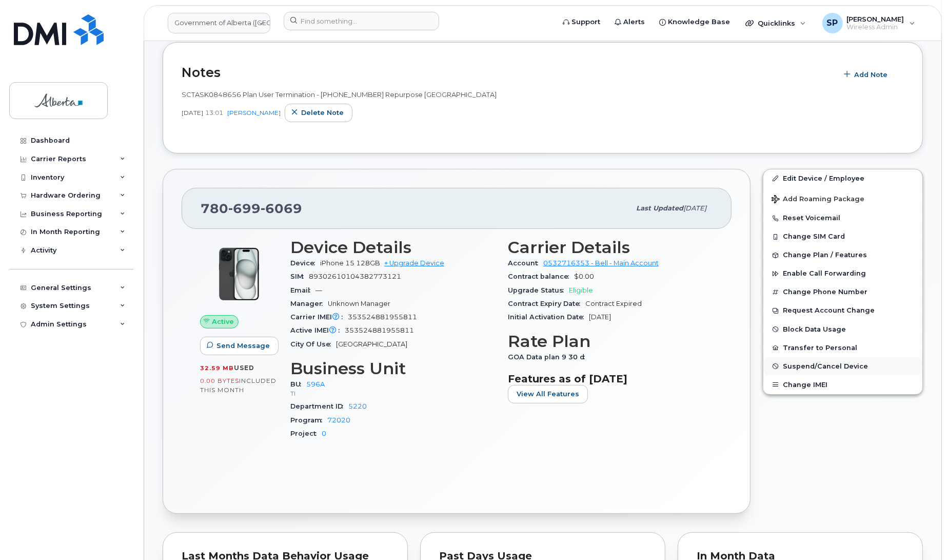
click at [794, 365] on span "Suspend/Cancel Device" at bounding box center [825, 366] width 85 height 8
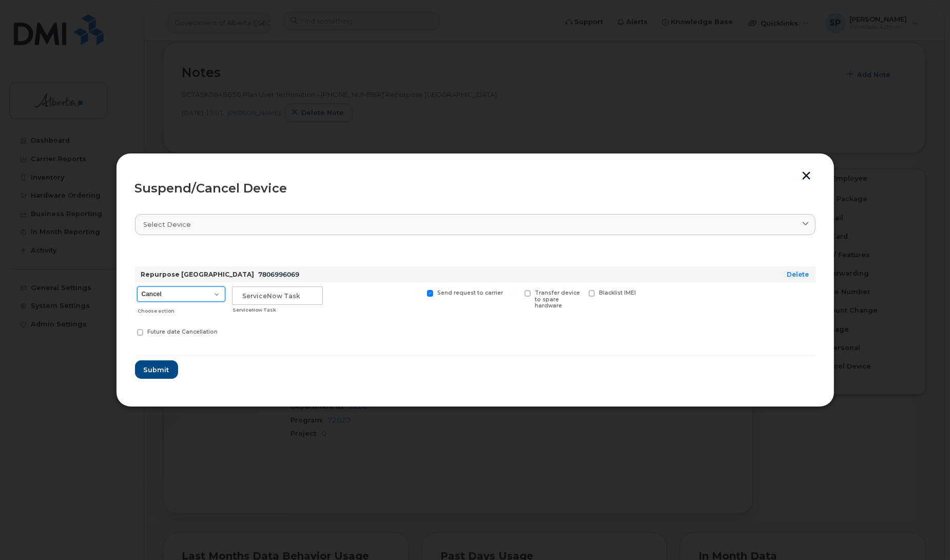
click at [168, 294] on select "Cancel Suspend - Extend Suspension Suspend - Reduced Rate Suspend - Lost Device…" at bounding box center [181, 293] width 88 height 15
select select "[object Object]"
click at [137, 286] on select "Cancel Suspend - Extend Suspension Suspend - Reduced Rate Suspend - Lost Device…" at bounding box center [181, 293] width 88 height 15
click at [240, 298] on input "text" at bounding box center [277, 295] width 91 height 18
paste input "SCTASK0848656"
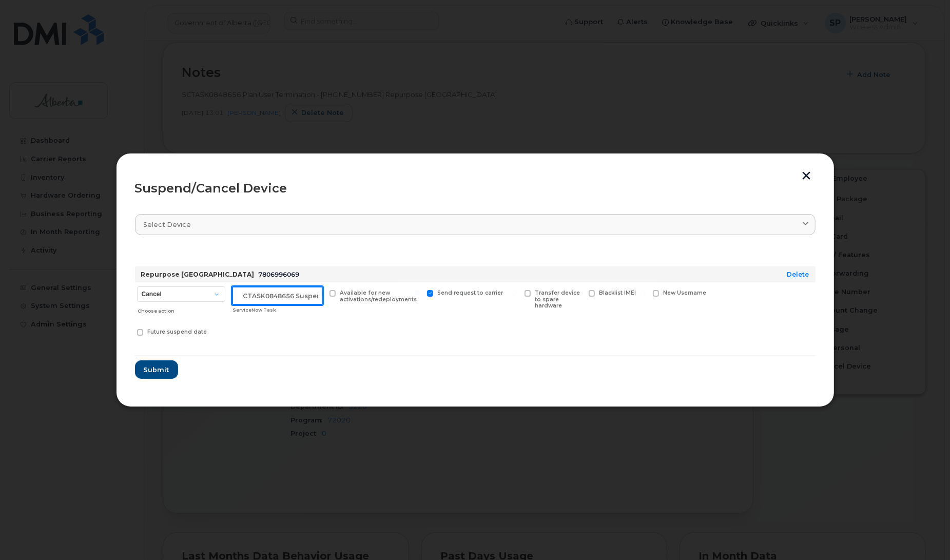
scroll to position [0, 9]
type input "SCTASK0848656 Suspend"
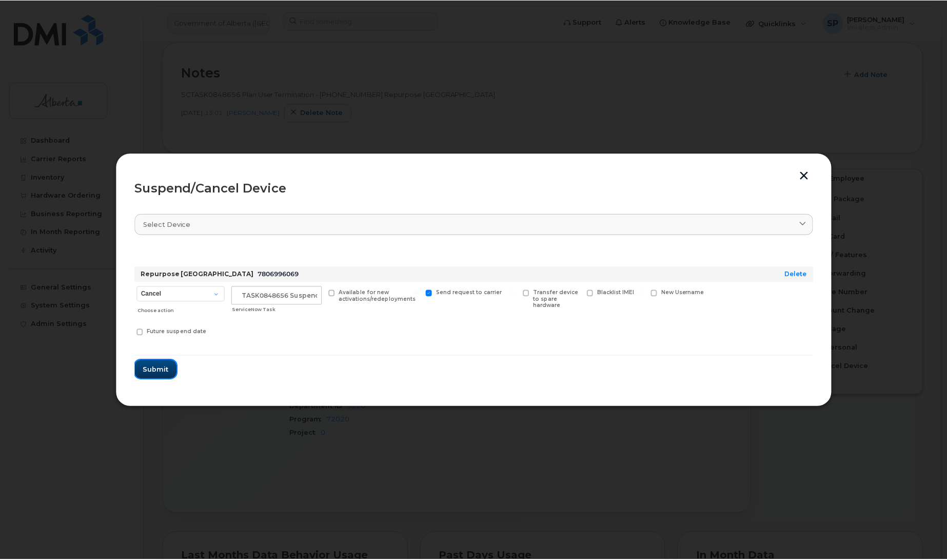
scroll to position [0, 0]
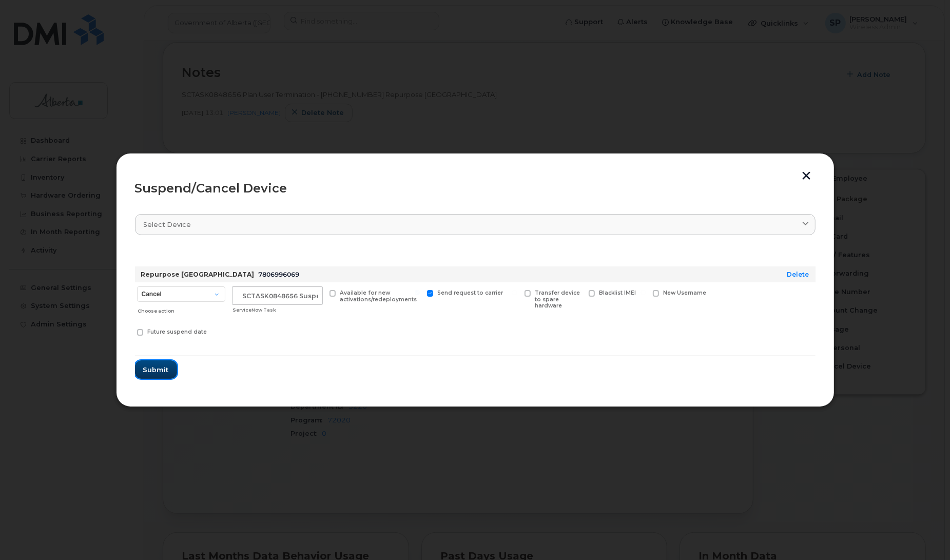
click at [162, 370] on span "Submit" at bounding box center [156, 370] width 26 height 10
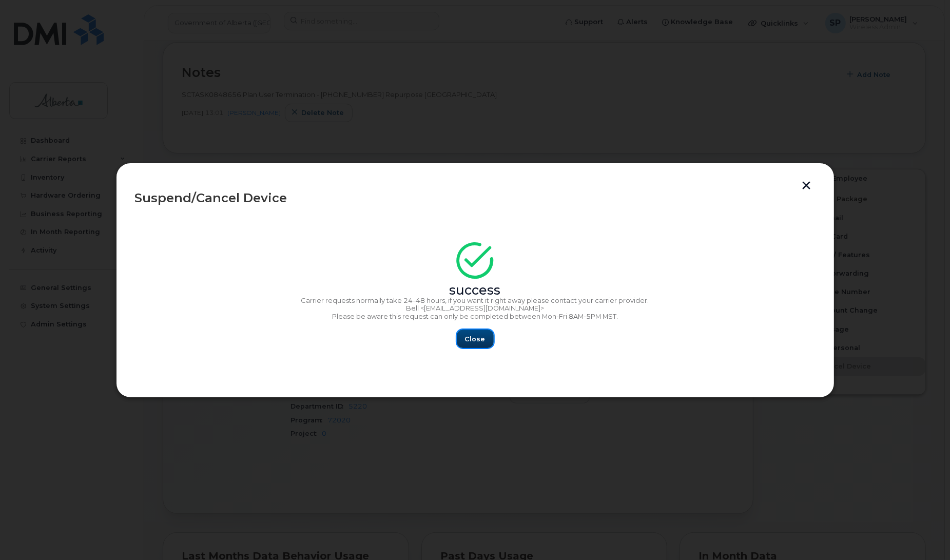
click at [481, 341] on span "Close" at bounding box center [475, 339] width 21 height 10
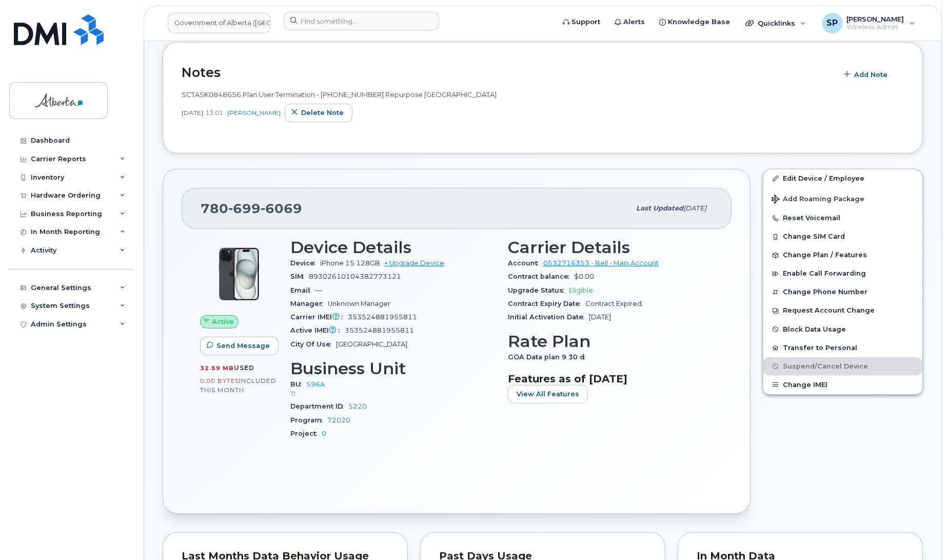
click at [552, 139] on div "Notes Add Note SCTASK0848656 Plan User Termination - (1) 7806996069 Repurpose E…" at bounding box center [543, 97] width 760 height 111
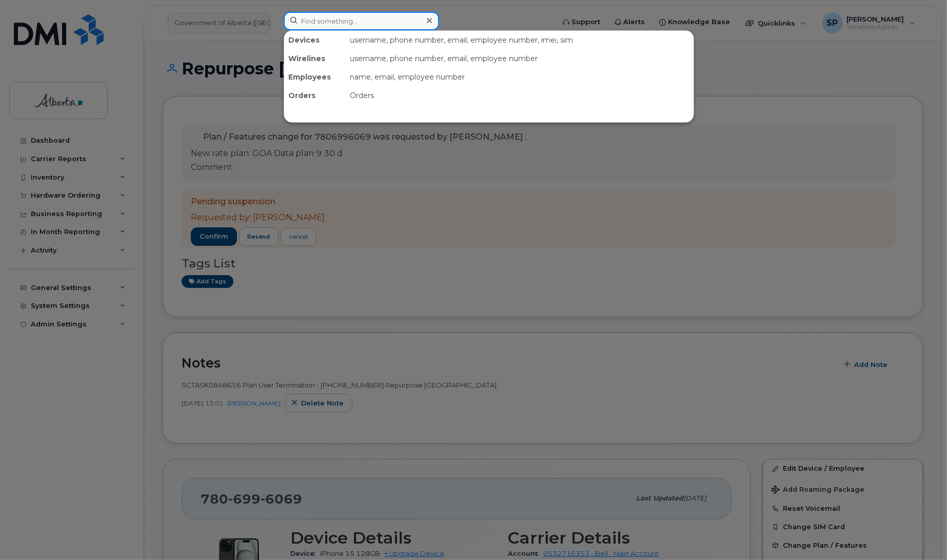
click at [345, 21] on input at bounding box center [361, 21] width 155 height 18
paste input "7802237480"
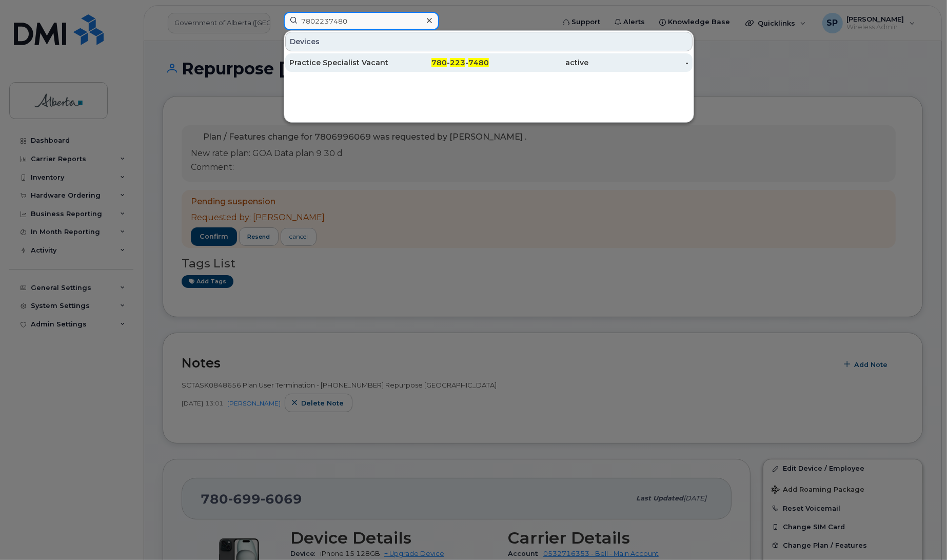
type input "7802237480"
click at [340, 65] on div "Practice Specialist Vacant" at bounding box center [339, 62] width 100 height 10
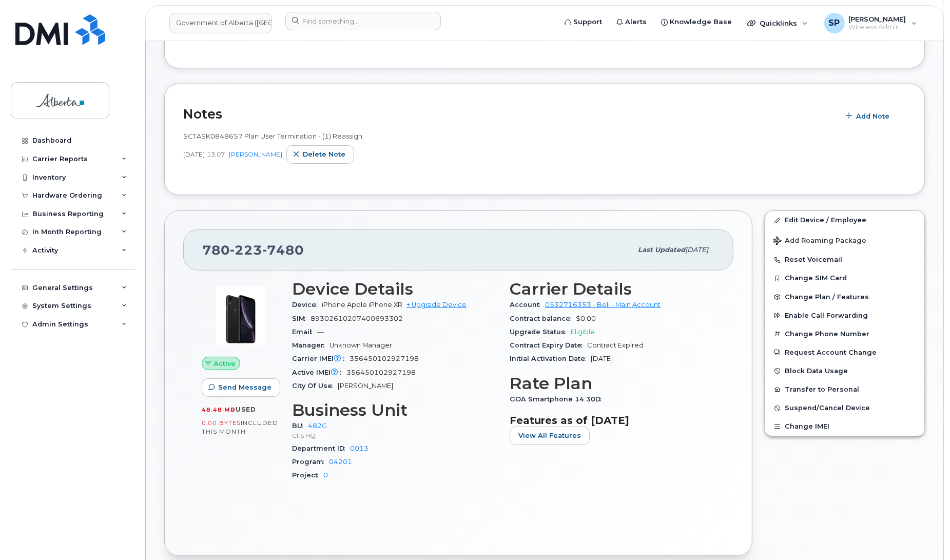
scroll to position [167, 0]
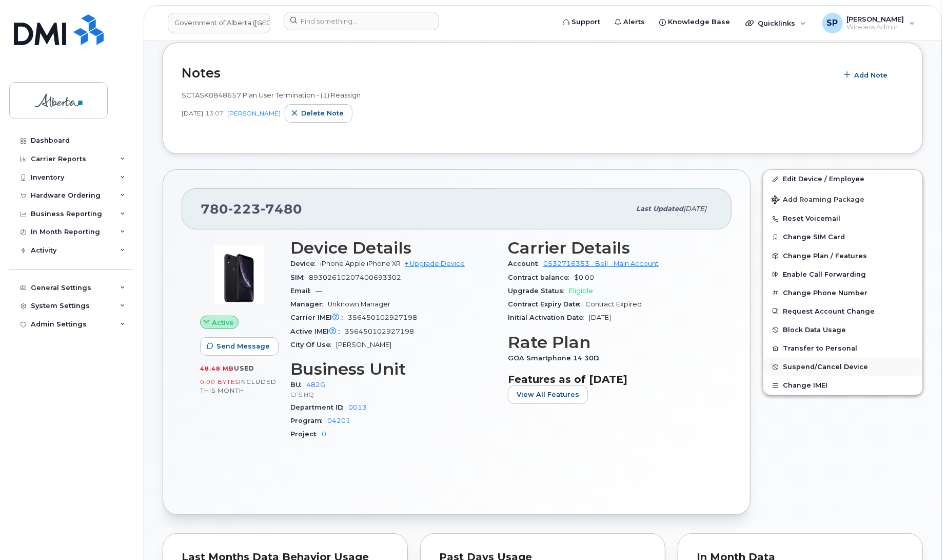
click at [809, 366] on span "Suspend/Cancel Device" at bounding box center [825, 367] width 85 height 8
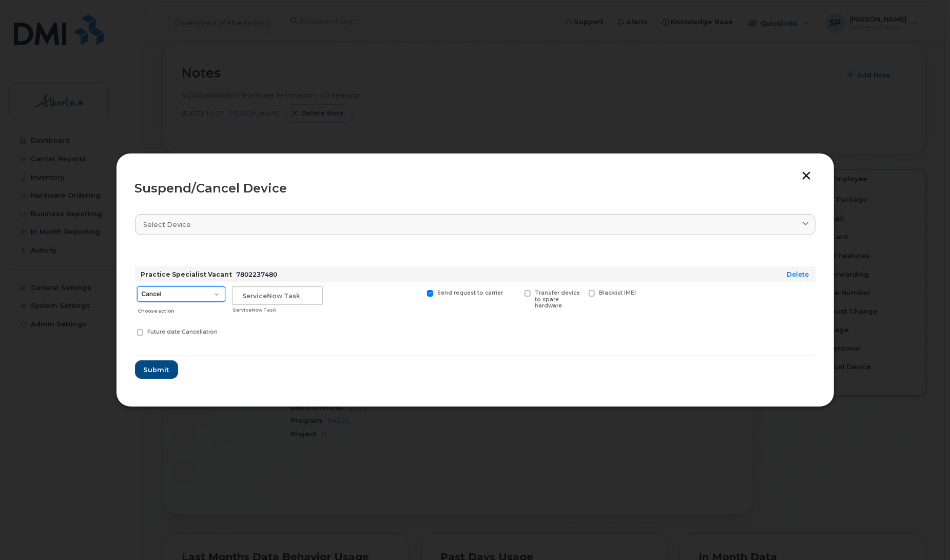
click at [162, 298] on select "Cancel Suspend - Extend Suspension Suspend - Reduced Rate Suspend - Lost Device…" at bounding box center [181, 293] width 88 height 15
select select "[object Object]"
click at [137, 286] on select "Cancel Suspend - Extend Suspension Suspend - Reduced Rate Suspend - Lost Device…" at bounding box center [181, 293] width 88 height 15
click at [243, 294] on input "text" at bounding box center [277, 295] width 91 height 18
paste input "SCTASK0848657"
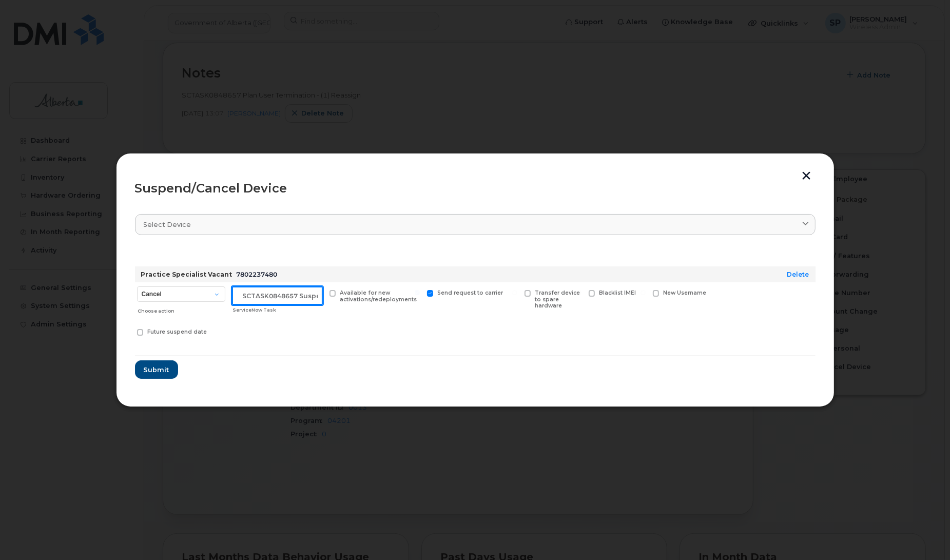
scroll to position [0, 9]
type input "SCTASK0848657 Suspend"
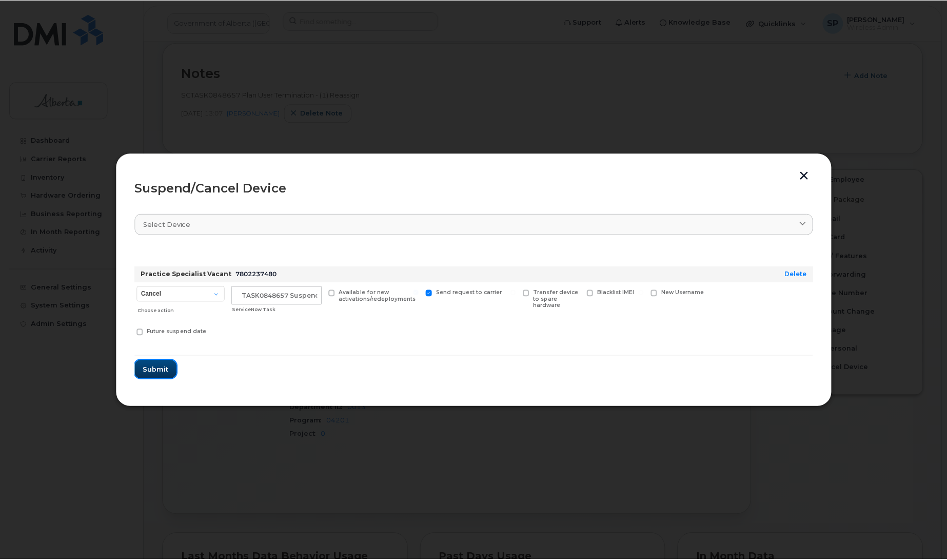
scroll to position [0, 0]
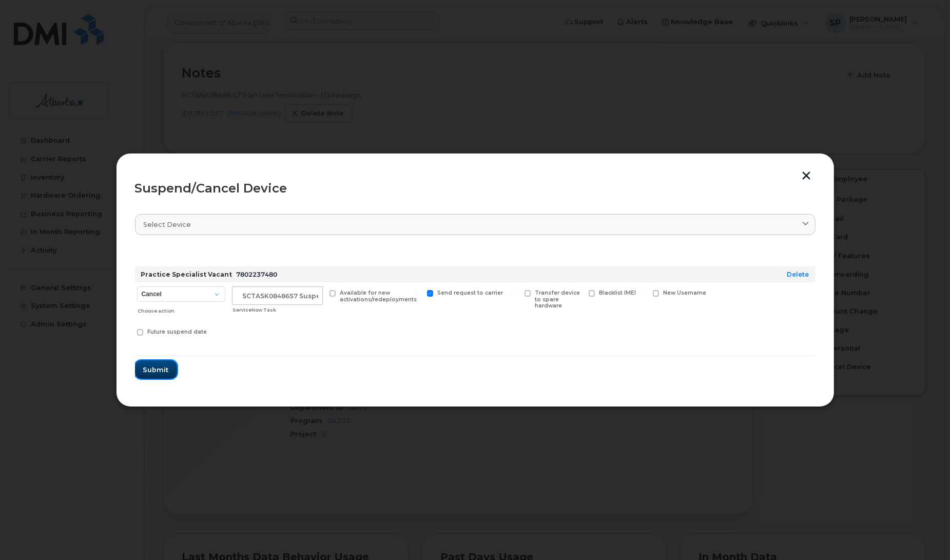
click at [151, 366] on span "Submit" at bounding box center [156, 370] width 26 height 10
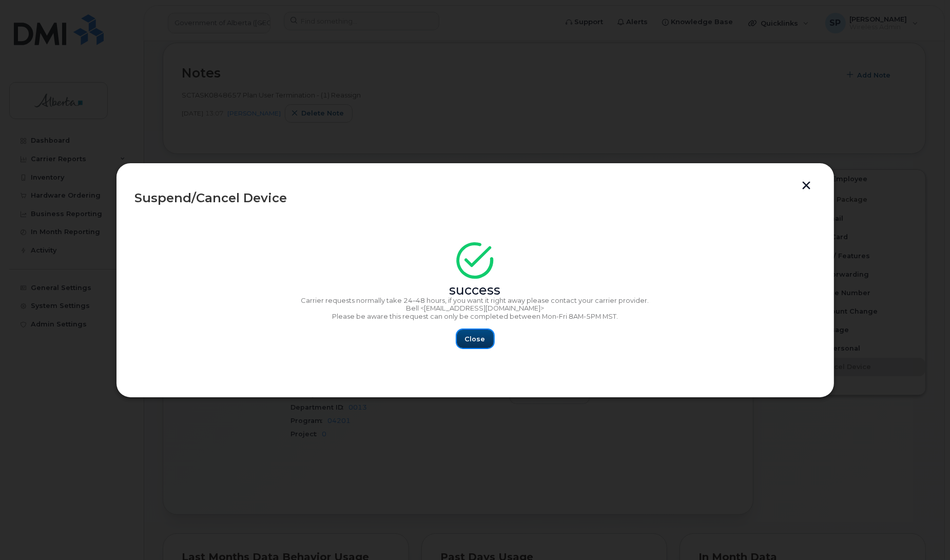
click at [483, 339] on span "Close" at bounding box center [475, 339] width 21 height 10
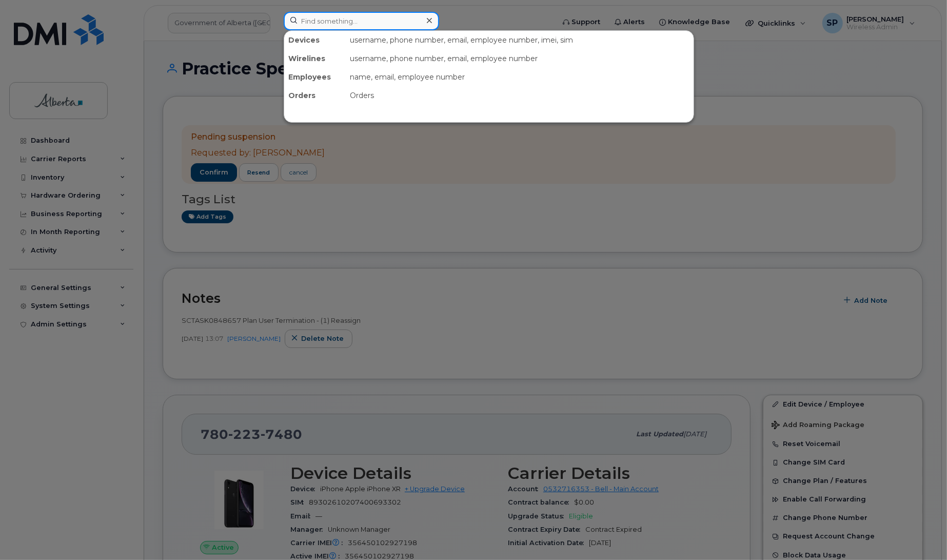
click at [336, 22] on input at bounding box center [361, 21] width 155 height 18
paste input "7802237480"
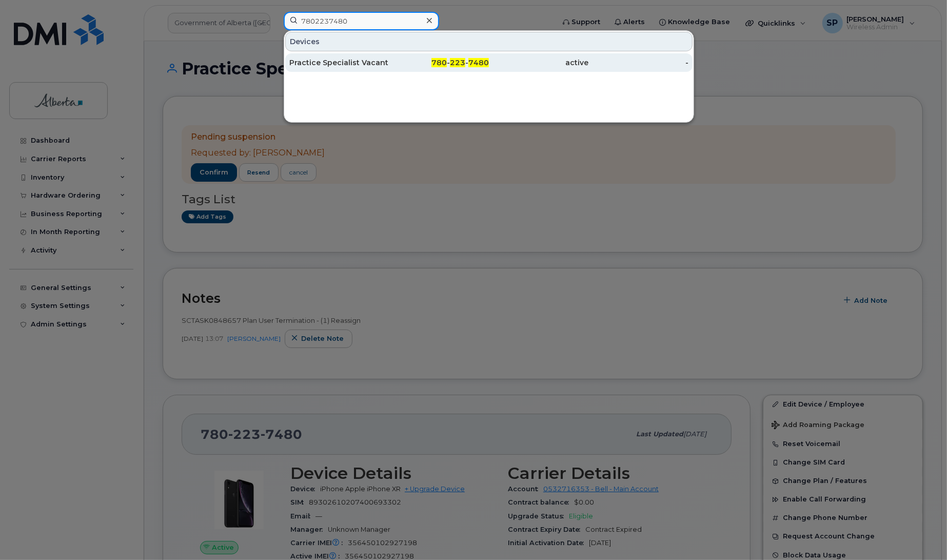
type input "7802237480"
click at [358, 65] on div "Practice Specialist Vacant" at bounding box center [339, 62] width 100 height 10
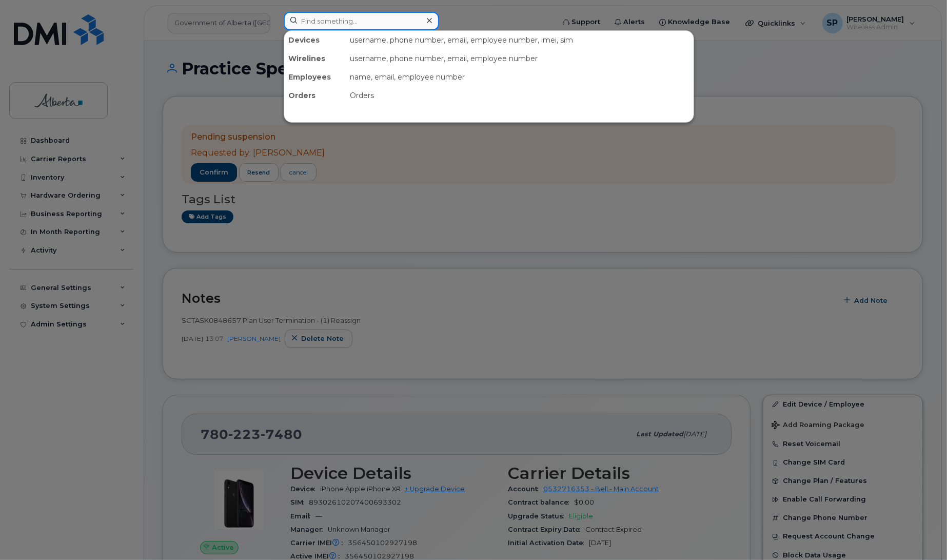
drag, startPoint x: 337, startPoint y: 16, endPoint x: 340, endPoint y: 23, distance: 7.6
click at [337, 17] on input at bounding box center [361, 21] width 155 height 18
paste input "4038358761"
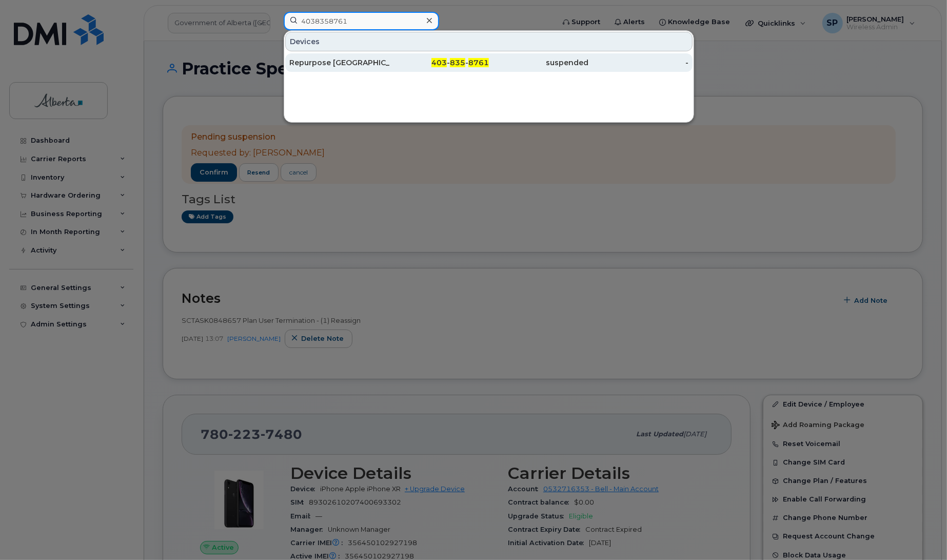
type input "4038358761"
click at [429, 63] on div "403 - 835 - 8761" at bounding box center [439, 62] width 100 height 10
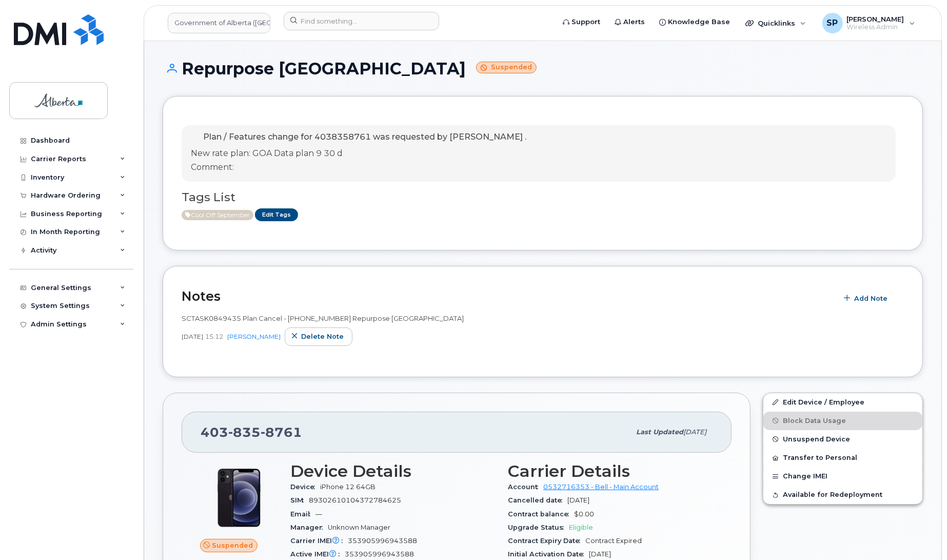
click at [480, 68] on h1 "Repurpose Calgary Suspended" at bounding box center [543, 69] width 760 height 18
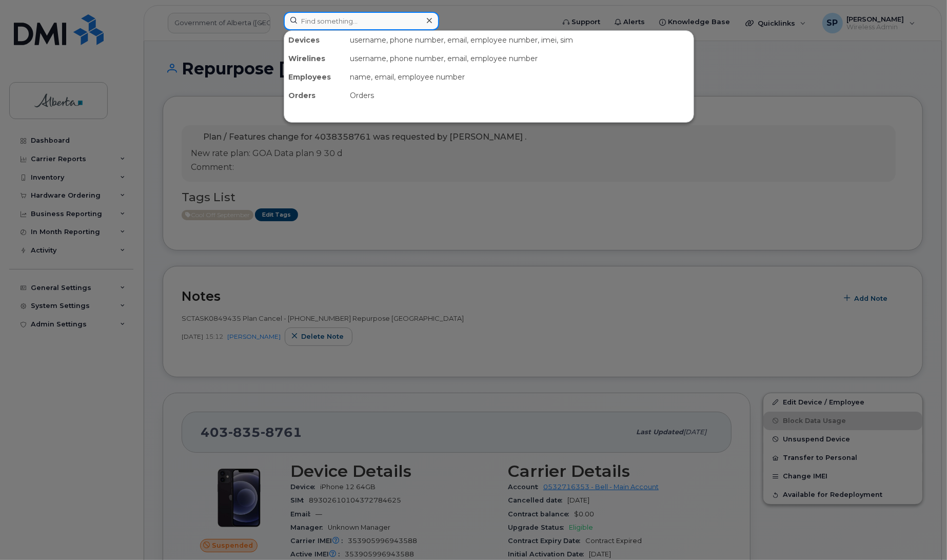
click at [371, 18] on input at bounding box center [361, 21] width 155 height 18
paste input "4035046715"
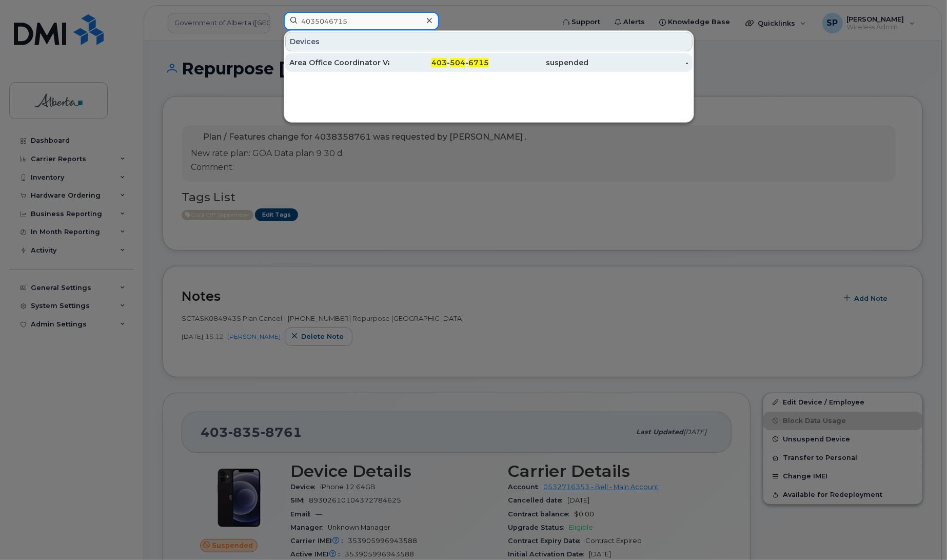
type input "4035046715"
click at [346, 65] on div "Area Office Coordinator Vacant" at bounding box center [339, 62] width 100 height 10
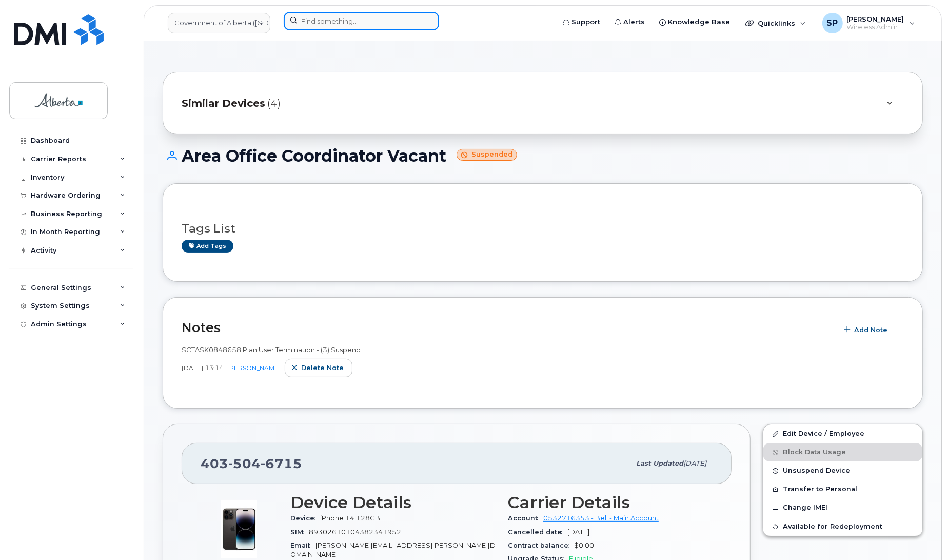
click at [335, 21] on input at bounding box center [361, 21] width 155 height 18
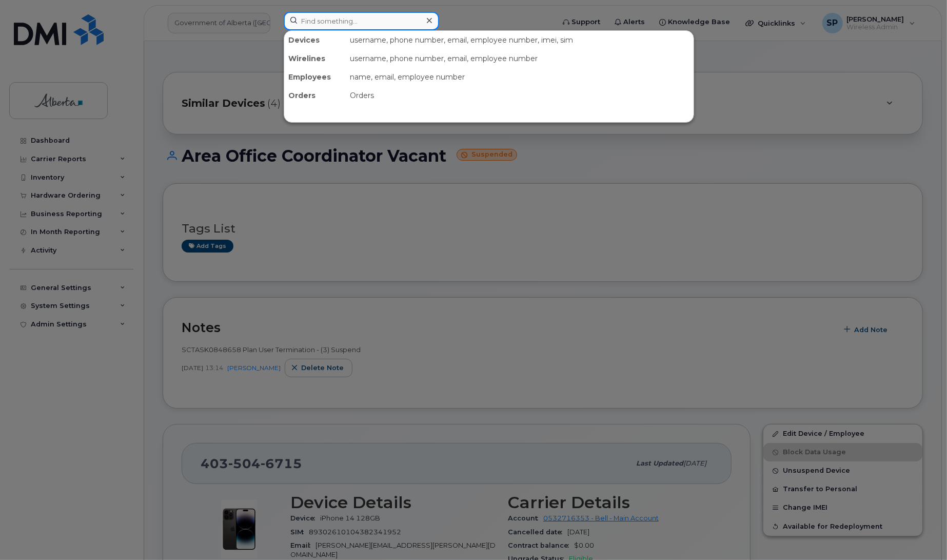
paste input "4035942562"
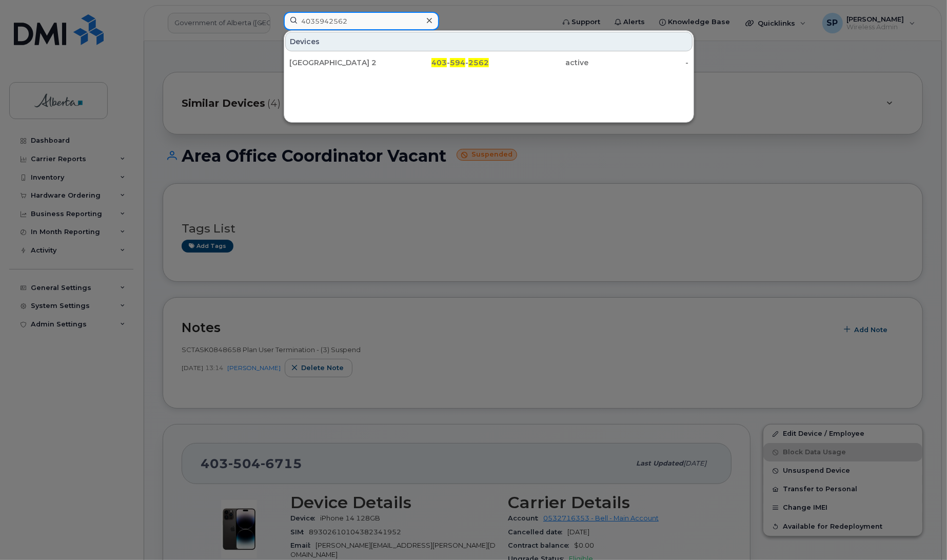
drag, startPoint x: 367, startPoint y: 16, endPoint x: 223, endPoint y: 1, distance: 144.5
click at [275, 12] on div "4035942562 Devices Hidden Valley Wan Gateway 2 403 - 594 - 2562 active -" at bounding box center [415, 23] width 280 height 23
paste input "5875458285"
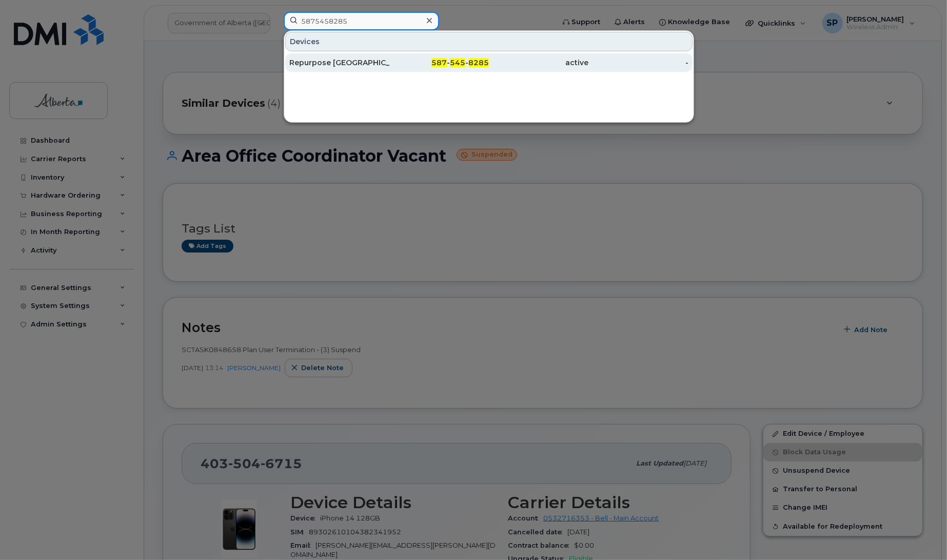
type input "5875458285"
click at [320, 67] on div "Repurpose Calgary" at bounding box center [339, 62] width 100 height 10
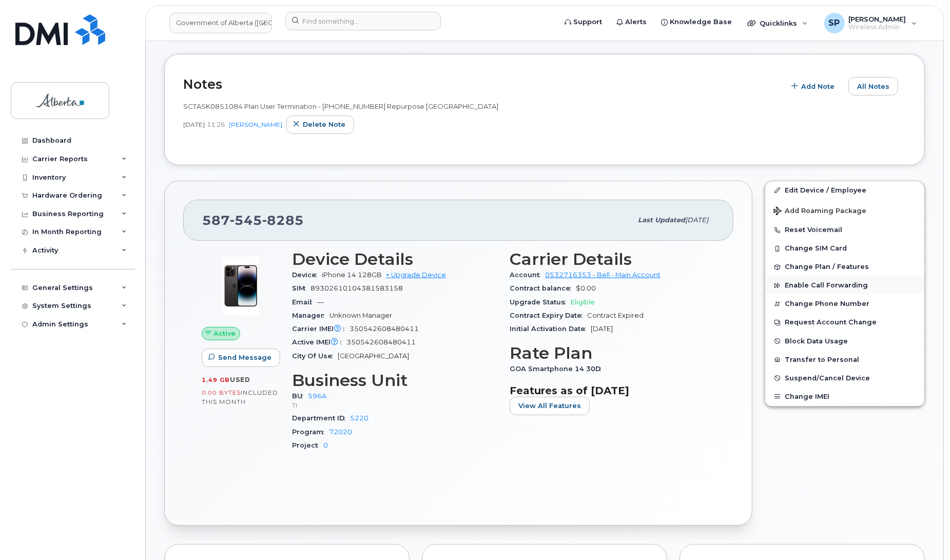
scroll to position [218, 0]
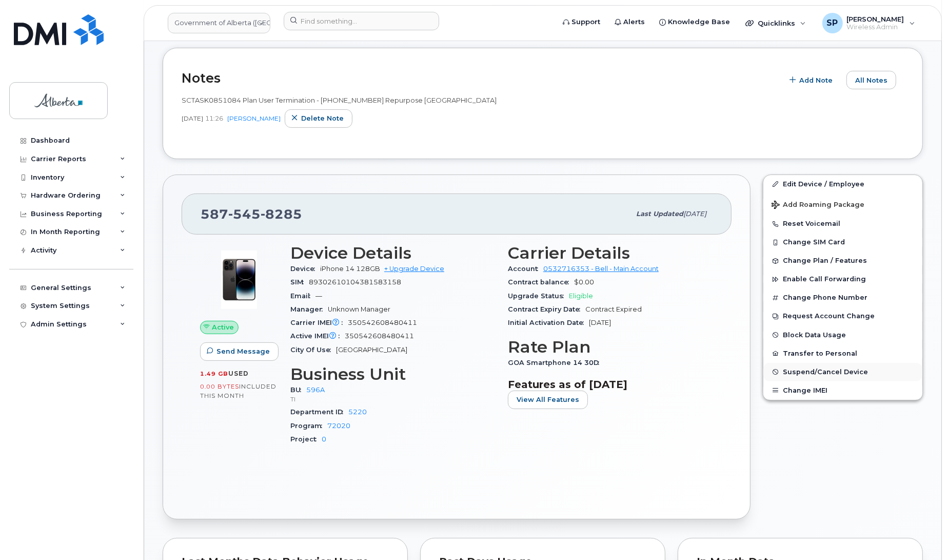
click at [817, 371] on span "Suspend/Cancel Device" at bounding box center [825, 372] width 85 height 8
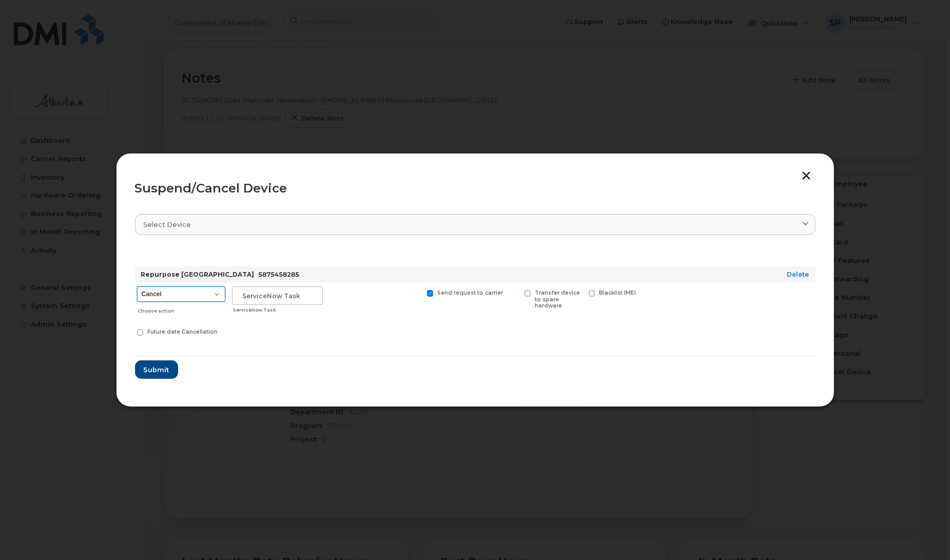
click at [164, 293] on select "Cancel Suspend - Extend Suspension Suspend - Reduced Rate Suspend - Lost Device…" at bounding box center [181, 293] width 88 height 15
select select "[object Object]"
click at [137, 286] on select "Cancel Suspend - Extend Suspension Suspend - Reduced Rate Suspend - Lost Device…" at bounding box center [181, 293] width 88 height 15
click at [268, 297] on input "text" at bounding box center [277, 295] width 91 height 18
paste input "SCTASK0851084"
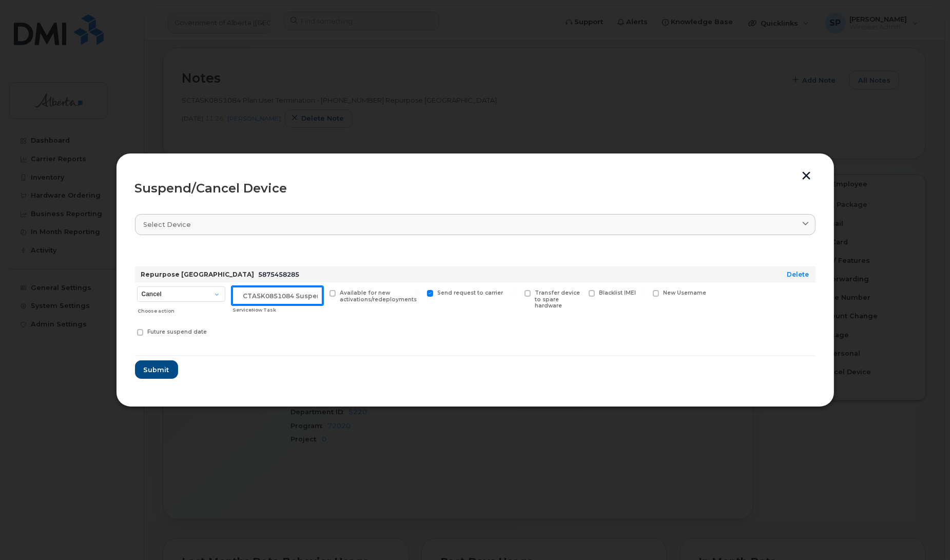
scroll to position [0, 9]
type input "SCTASK0851084 Suspend"
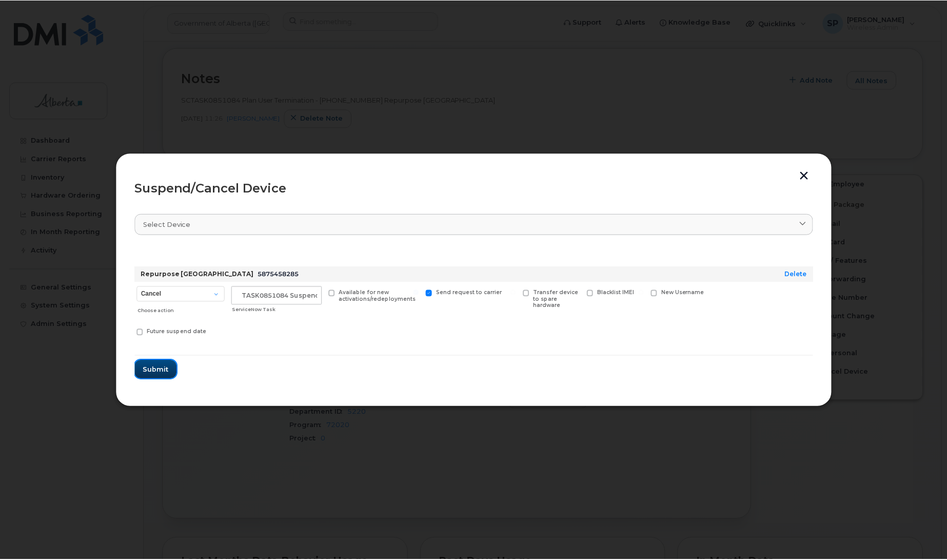
scroll to position [0, 0]
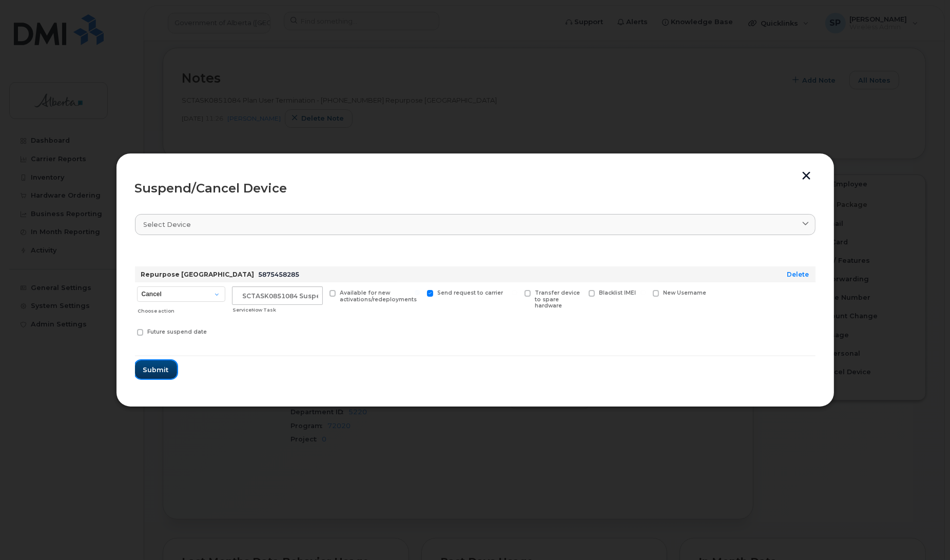
click at [150, 370] on span "Submit" at bounding box center [156, 370] width 26 height 10
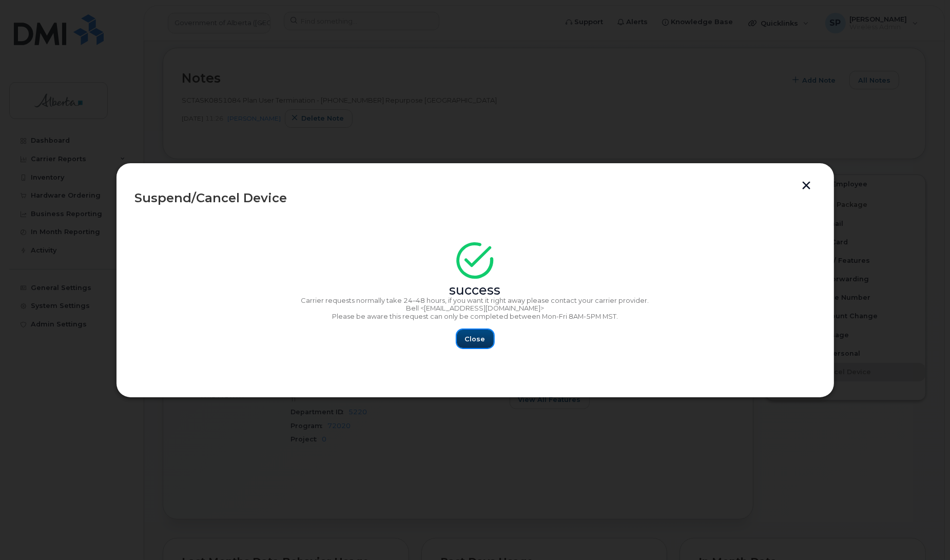
click at [480, 343] on span "Close" at bounding box center [475, 339] width 21 height 10
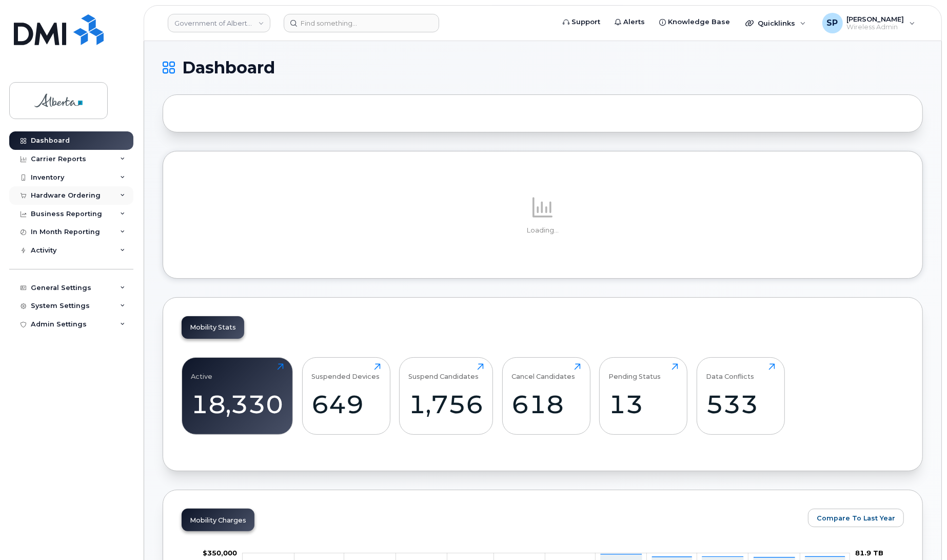
click at [50, 194] on div "Hardware Ordering" at bounding box center [66, 195] width 70 height 8
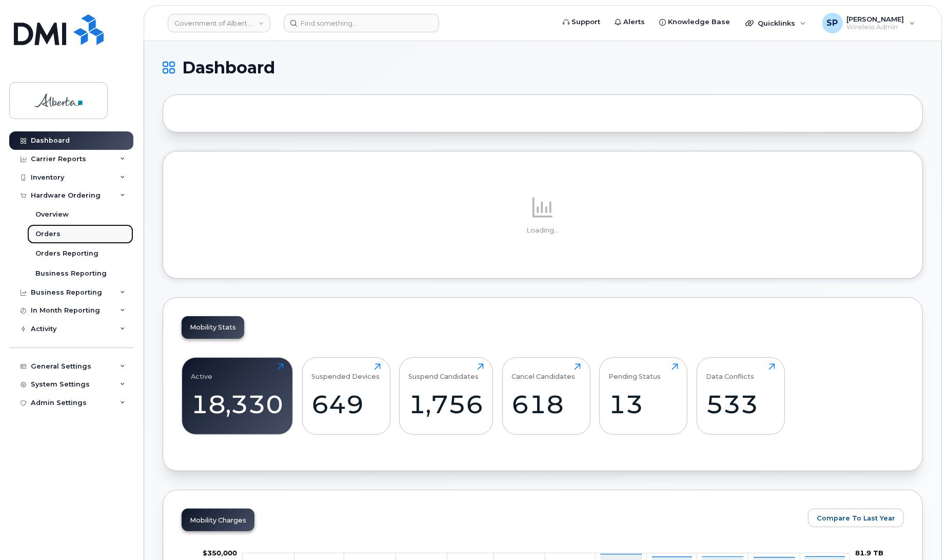
click at [42, 232] on div "Orders" at bounding box center [47, 233] width 25 height 9
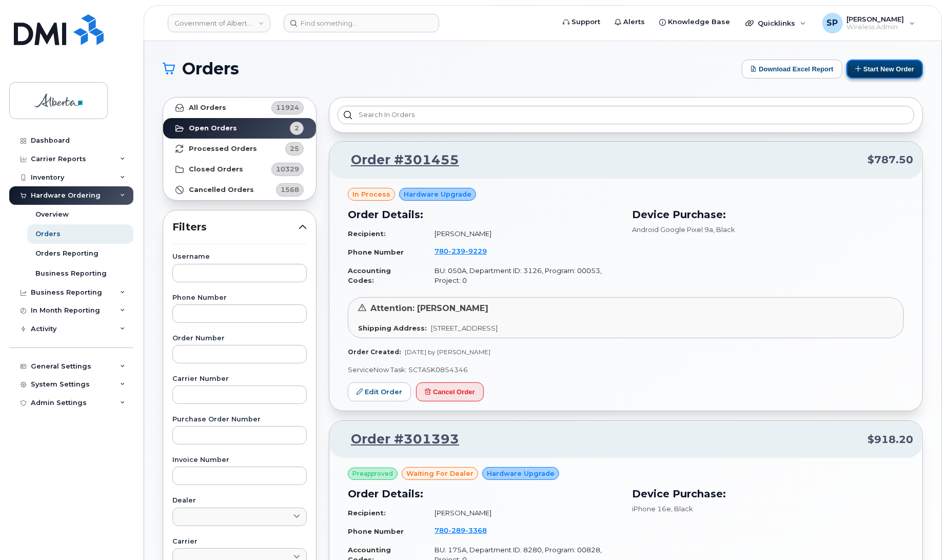
click at [898, 68] on button "Start New Order" at bounding box center [884, 69] width 76 height 19
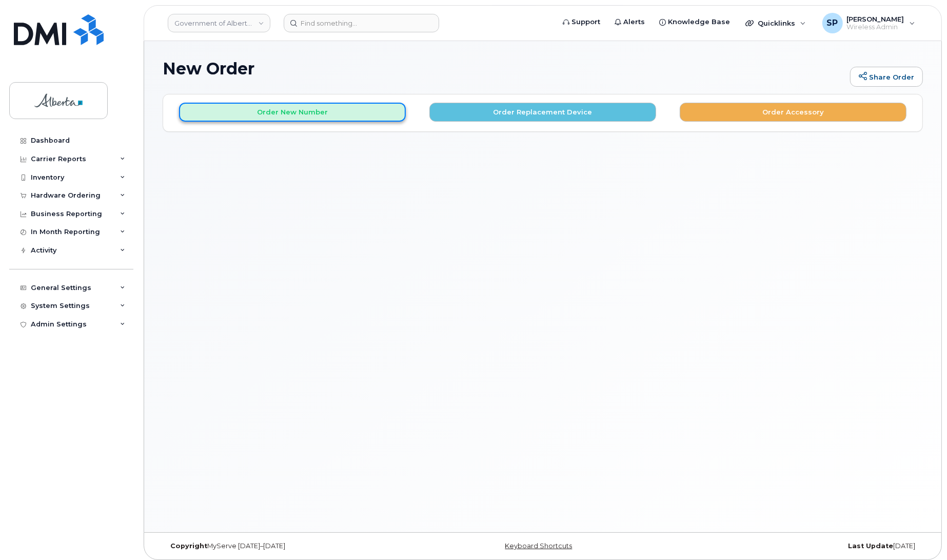
click at [286, 111] on button "Order New Number" at bounding box center [292, 112] width 227 height 19
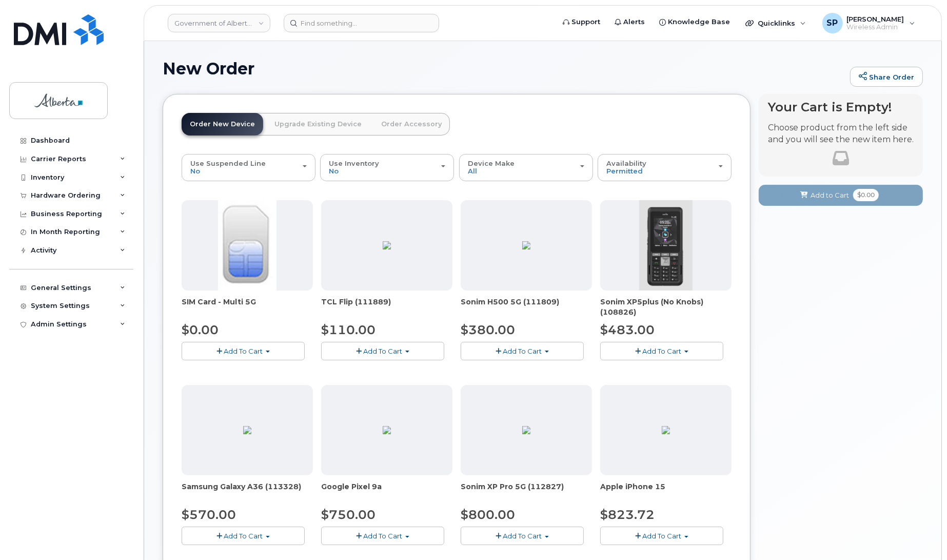
click at [39, 384] on div "Dashboard Carrier Reports Monthly Billing Data Daily Data Pooling Data Behavior…" at bounding box center [72, 337] width 127 height 413
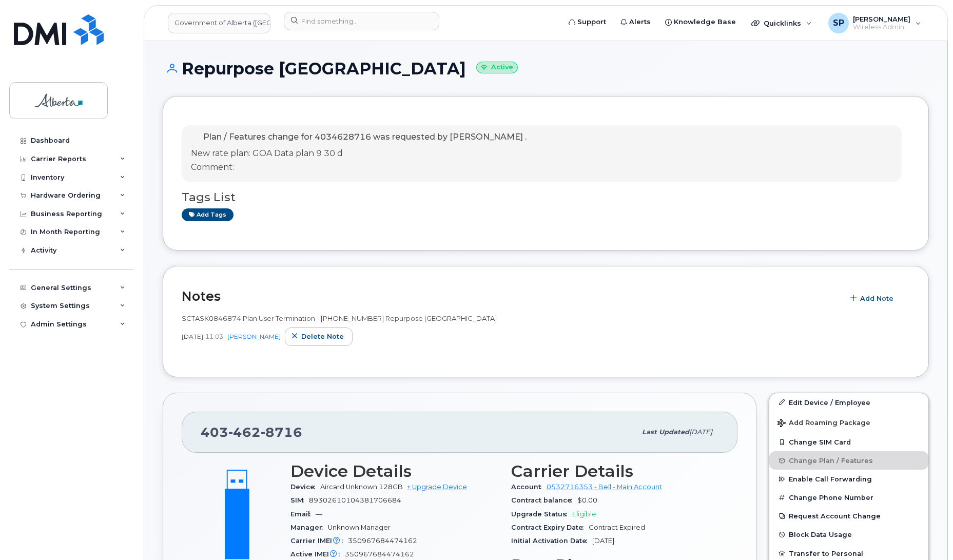
click at [918, 61] on h1 "Repurpose [GEOGRAPHIC_DATA] Active" at bounding box center [546, 69] width 766 height 18
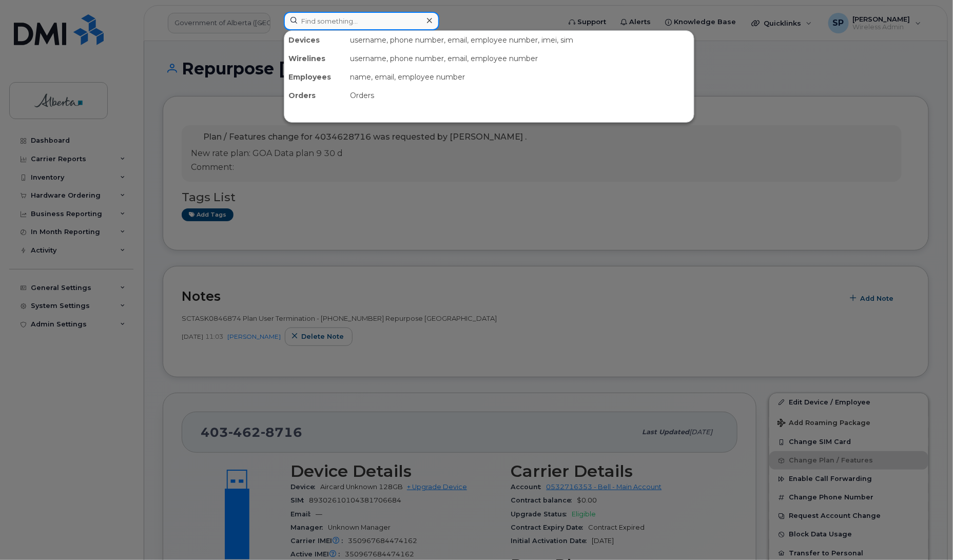
click at [313, 18] on input at bounding box center [361, 21] width 155 height 18
paste input "7804992284"
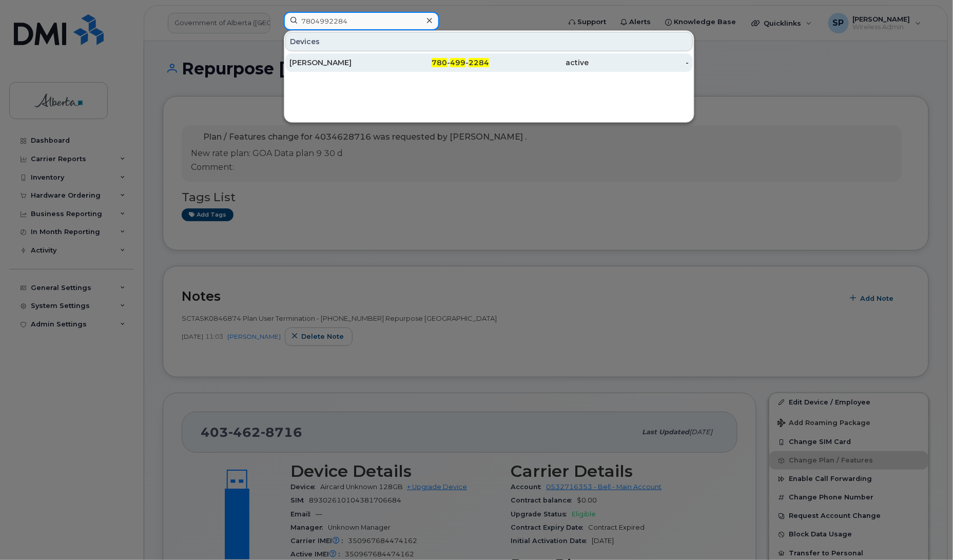
type input "7804992284"
click at [309, 67] on div "[PERSON_NAME]" at bounding box center [339, 62] width 100 height 10
